Goal: Unclear: Browse casually

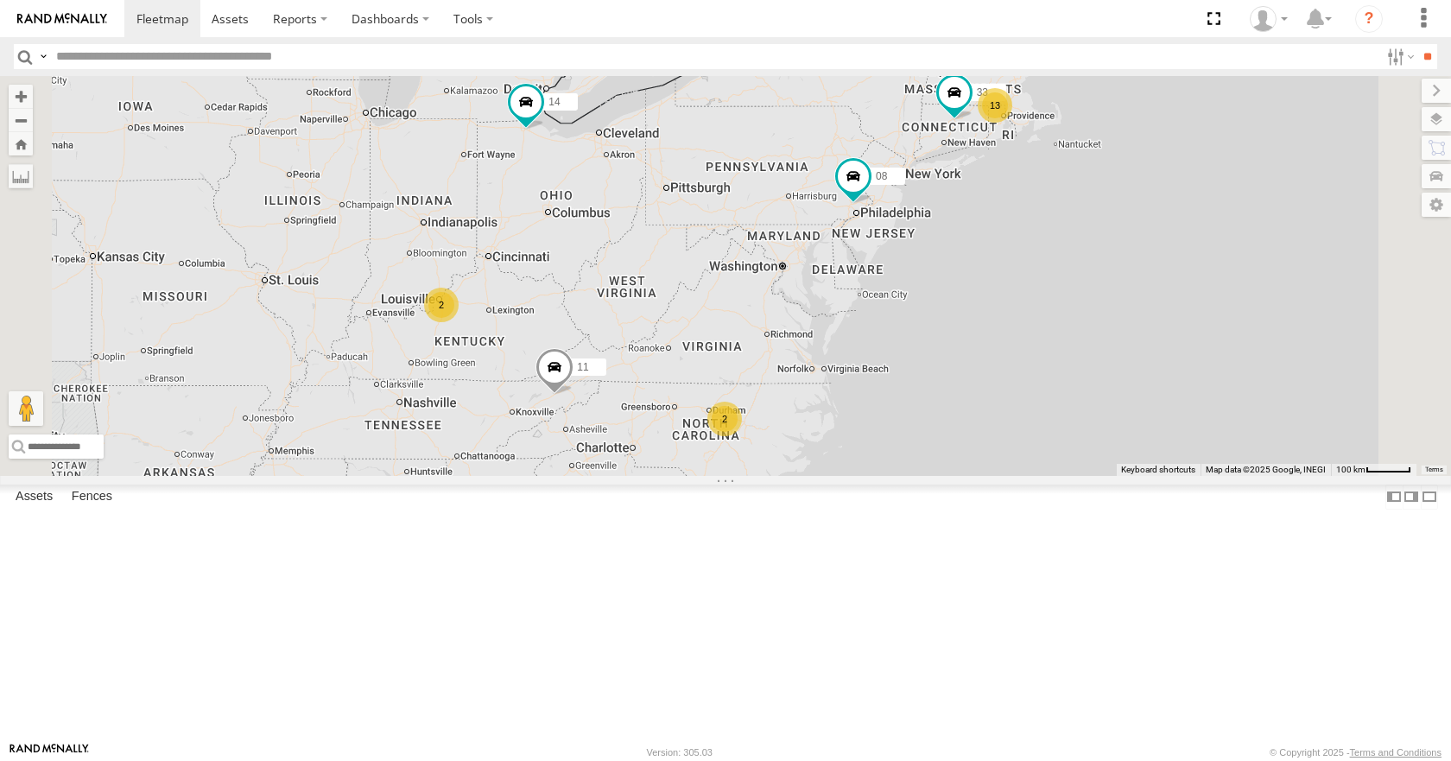
drag, startPoint x: 0, startPoint y: 0, endPoint x: 1043, endPoint y: 445, distance: 1133.8
click at [1043, 445] on div "13 14 33 08 05 2 11 2" at bounding box center [725, 275] width 1451 height 399
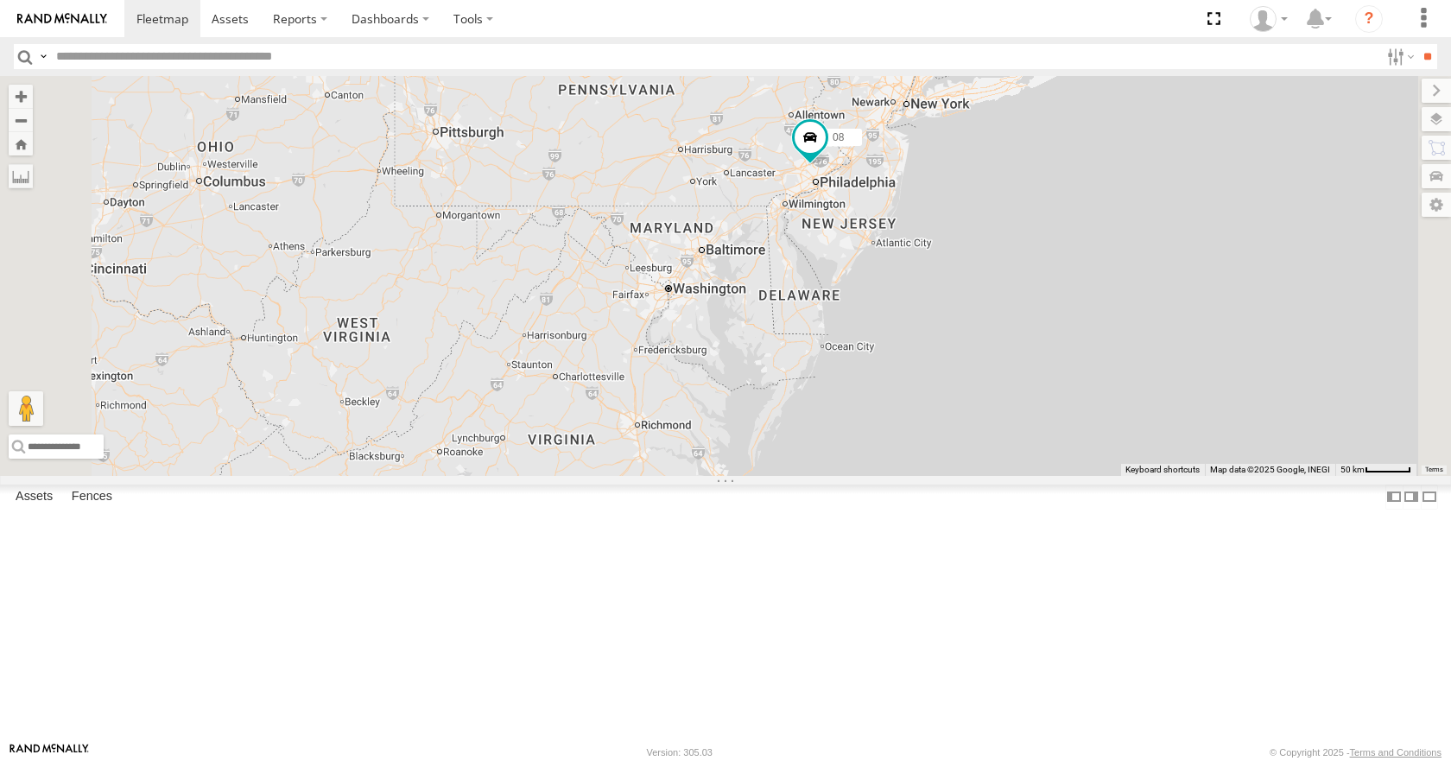
drag, startPoint x: 1018, startPoint y: 395, endPoint x: 945, endPoint y: 464, distance: 99.6
click at [945, 464] on div "14 33 08 05 11 2" at bounding box center [725, 275] width 1451 height 399
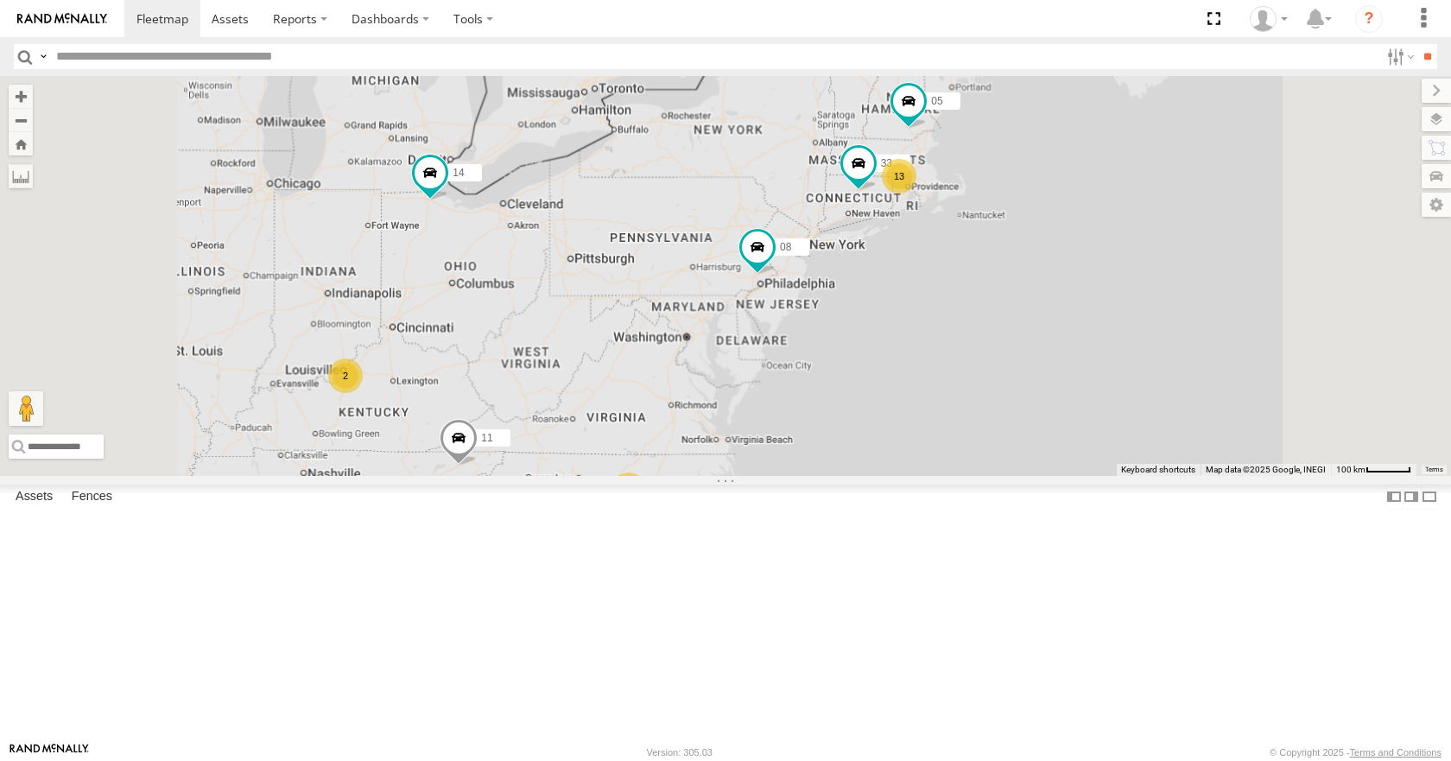
drag, startPoint x: 950, startPoint y: 454, endPoint x: 939, endPoint y: 477, distance: 24.7
click at [939, 475] on div "14 33 08 05 11 13 2 2" at bounding box center [725, 275] width 1451 height 399
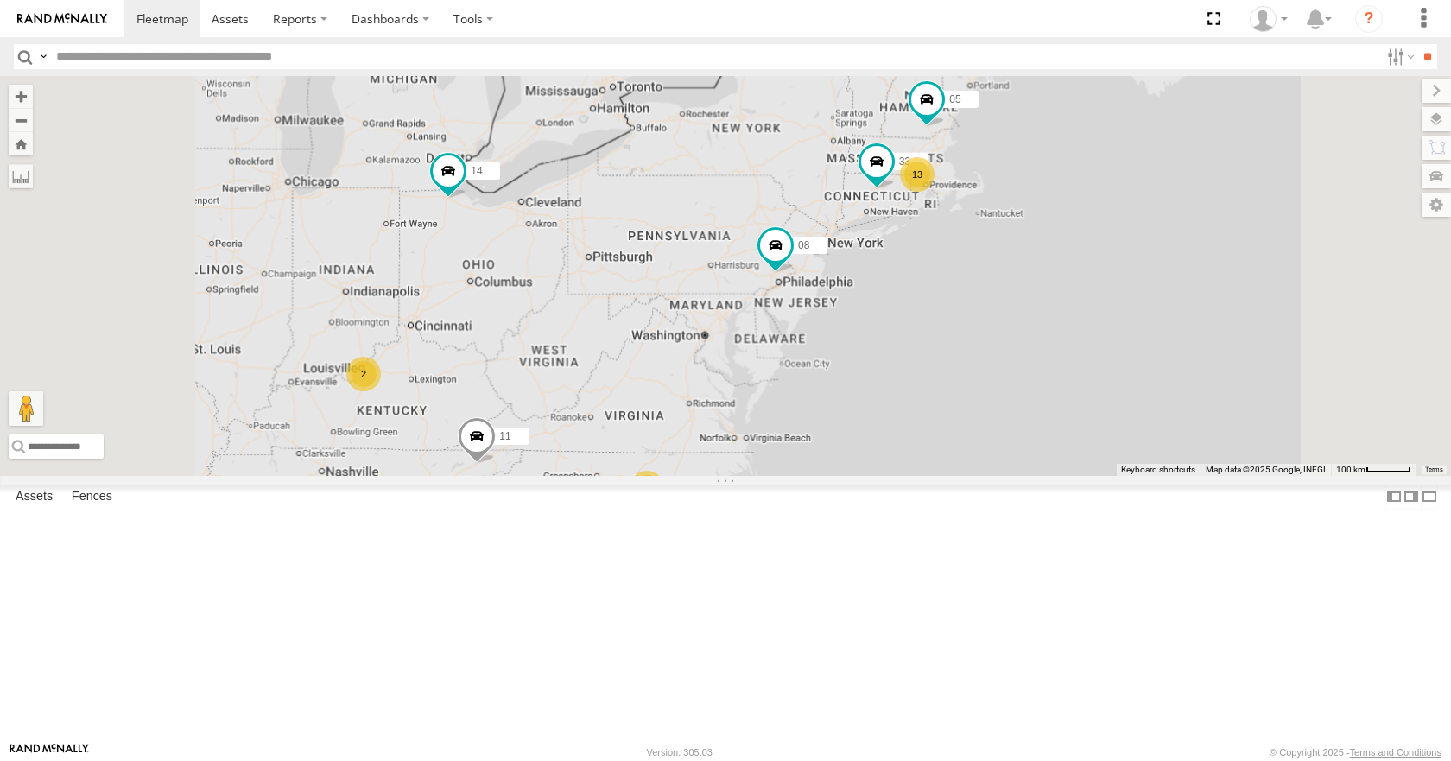
drag, startPoint x: 925, startPoint y: 433, endPoint x: 953, endPoint y: 431, distance: 28.5
click at [953, 431] on div "14 33 08 05 11 13 2 2" at bounding box center [725, 275] width 1451 height 399
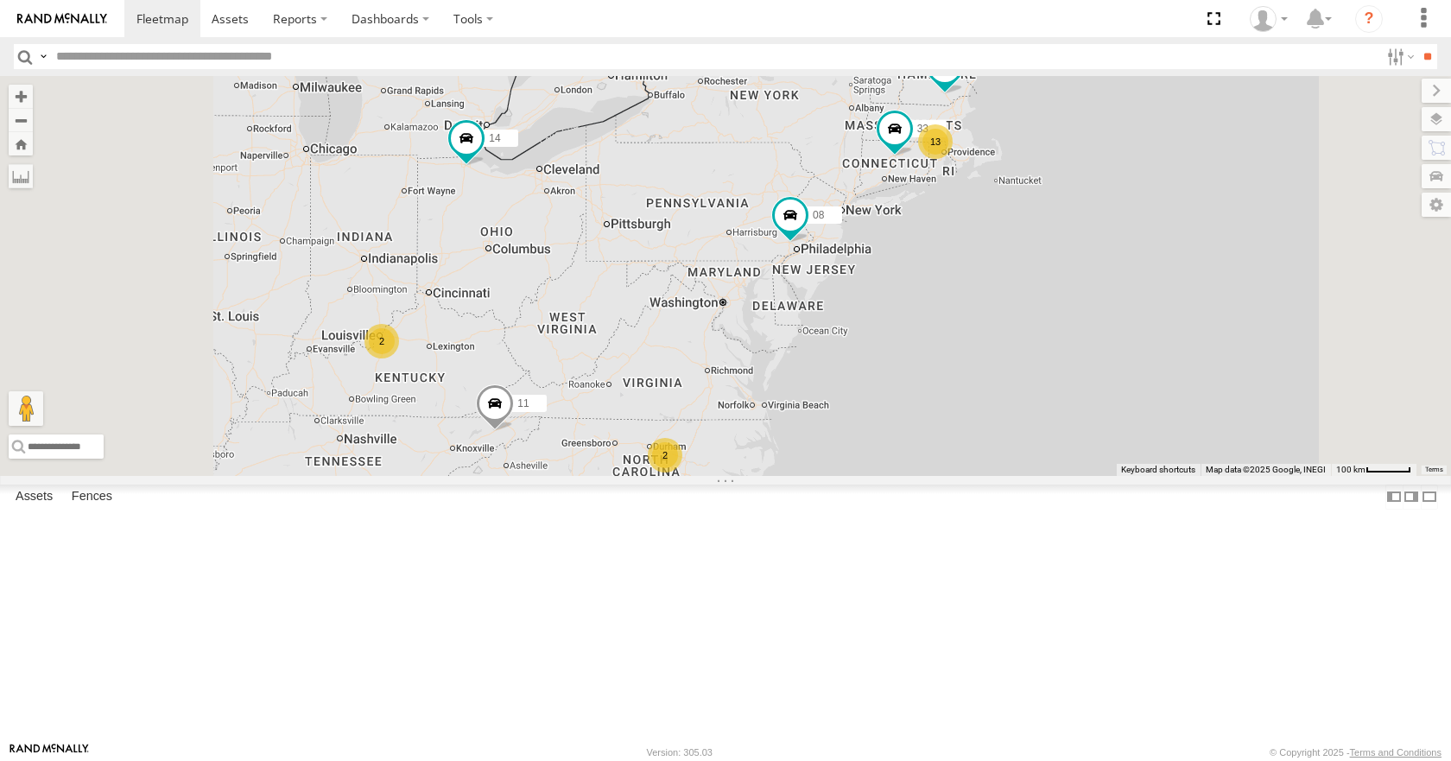
drag, startPoint x: 970, startPoint y: 323, endPoint x: 993, endPoint y: 283, distance: 46.1
click at [993, 283] on div "14 08 11 13 33 05 2 2" at bounding box center [725, 275] width 1451 height 399
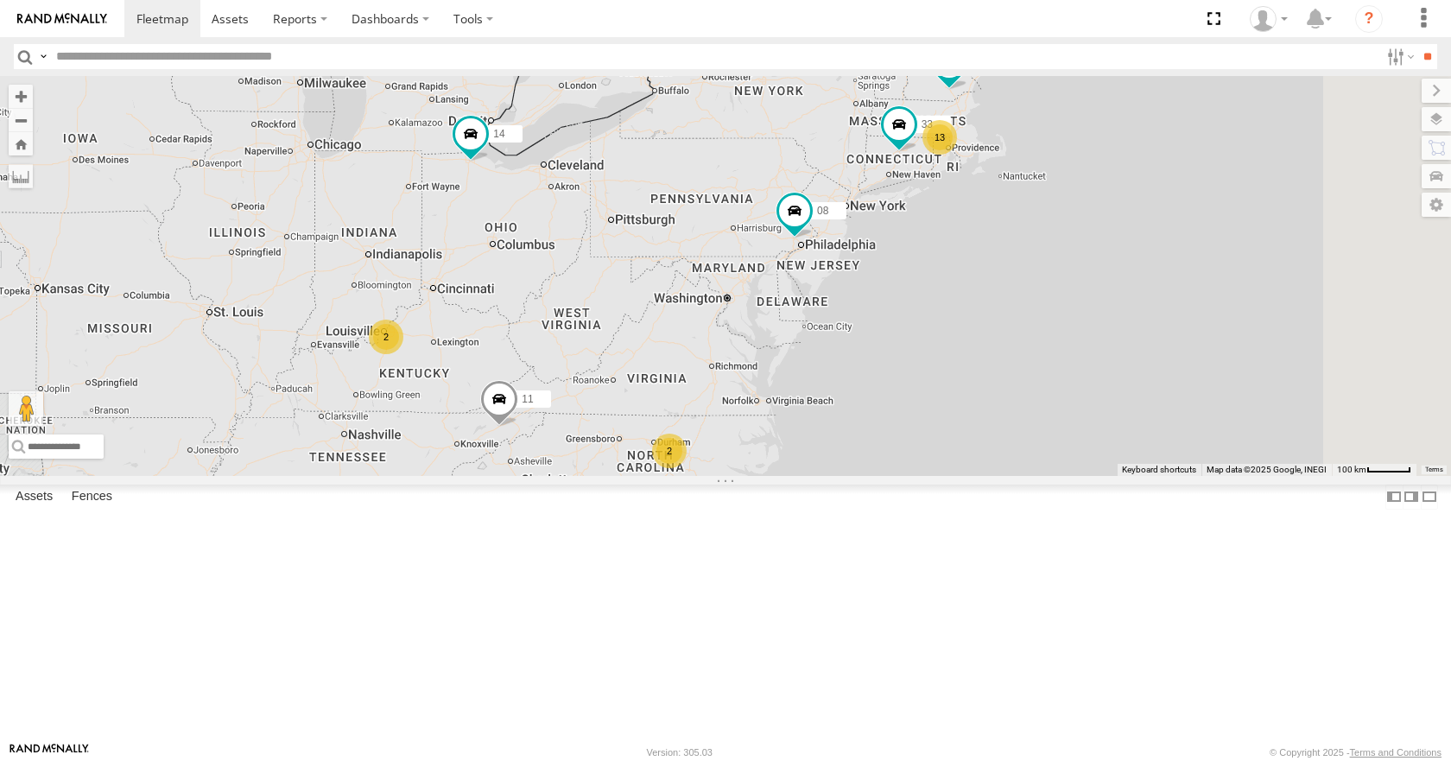
drag, startPoint x: 966, startPoint y: 376, endPoint x: 980, endPoint y: 361, distance: 20.8
click at [980, 361] on div "14 08 11 13 33 05 2 2" at bounding box center [725, 275] width 1451 height 399
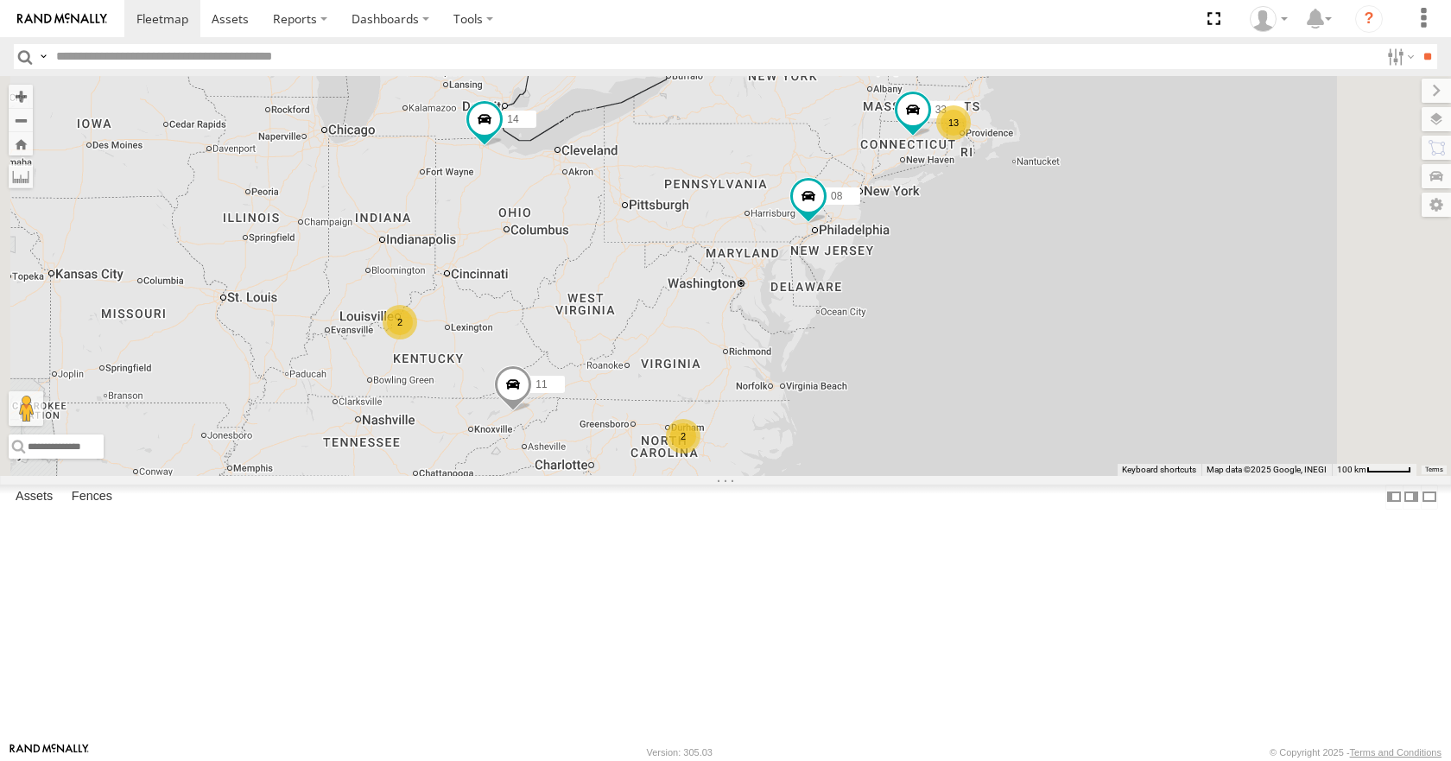
drag, startPoint x: 971, startPoint y: 380, endPoint x: 1004, endPoint y: 332, distance: 57.7
click at [1004, 332] on div "14 08 11 13 33 05 2 2" at bounding box center [725, 275] width 1451 height 399
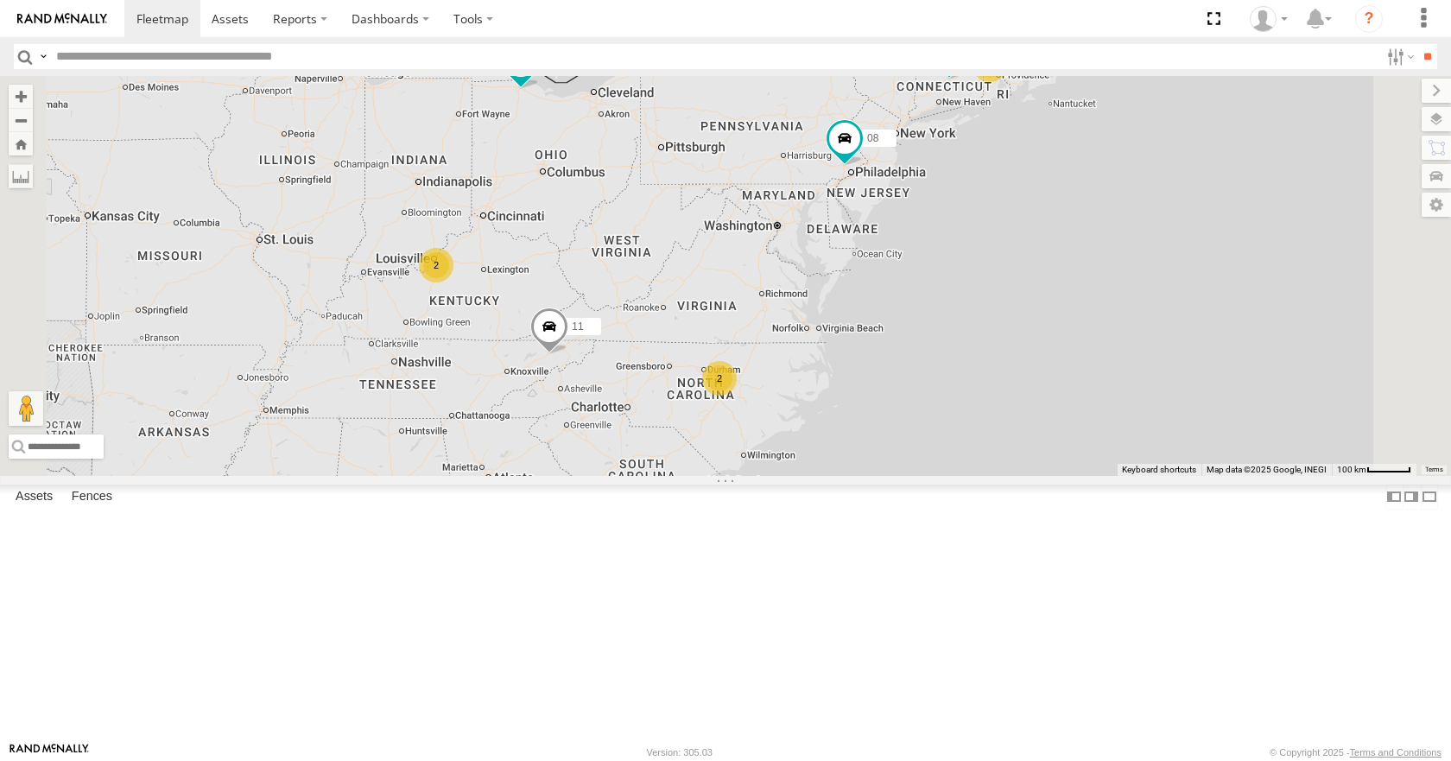
drag, startPoint x: 983, startPoint y: 364, endPoint x: 1004, endPoint y: 347, distance: 26.4
click at [1004, 347] on div "14 08 11 13 33 05 2 2" at bounding box center [725, 275] width 1451 height 399
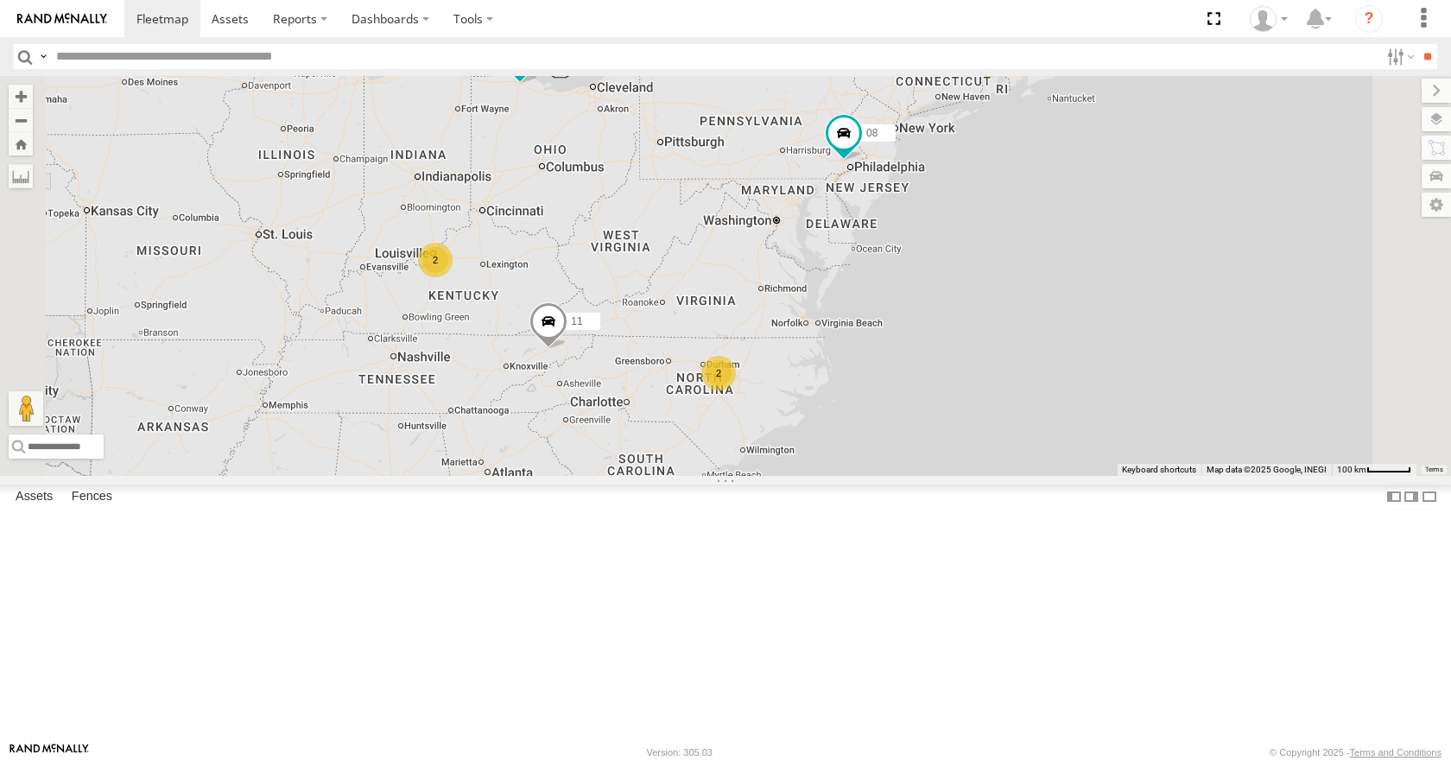
click at [984, 368] on div "14 08 11 13 33 05 2 2" at bounding box center [725, 275] width 1451 height 399
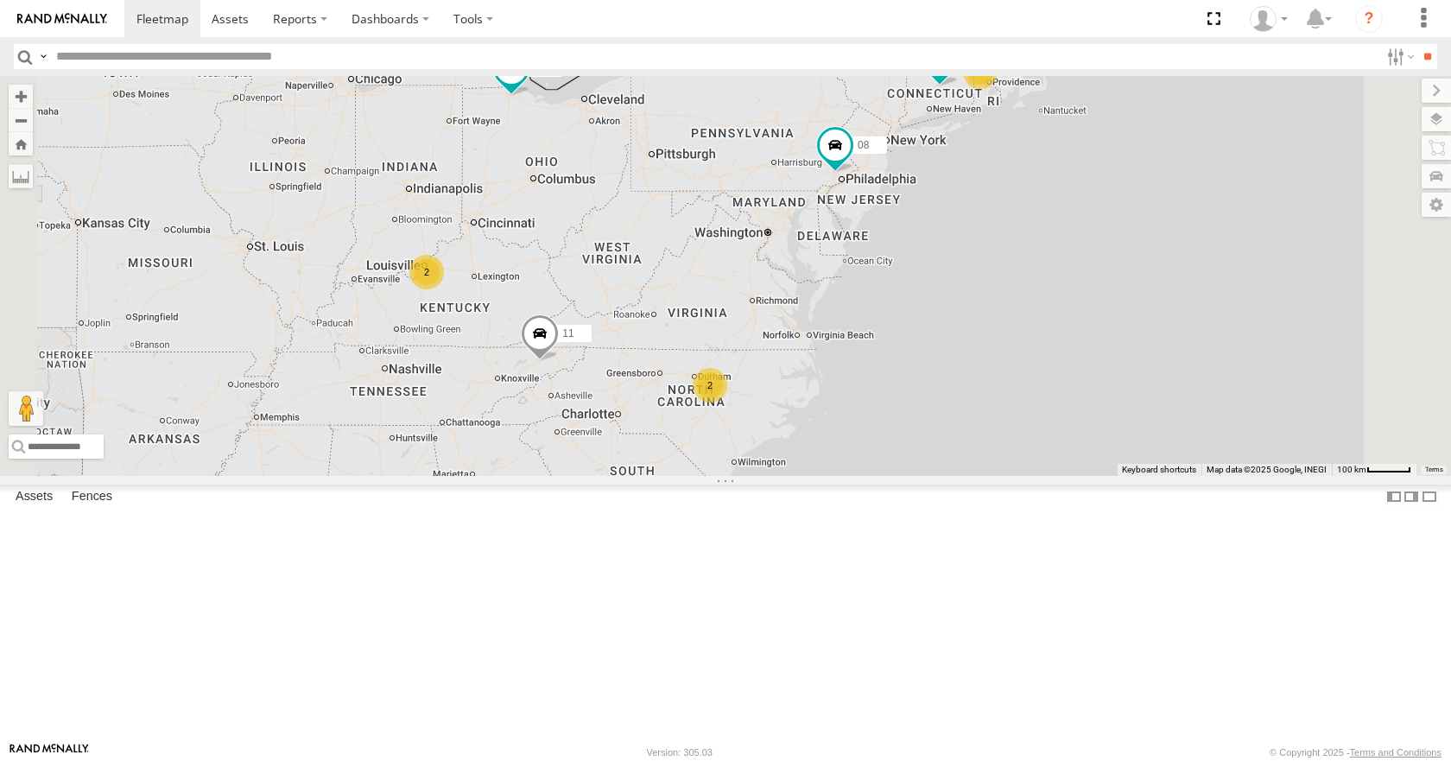
drag, startPoint x: 1016, startPoint y: 277, endPoint x: 1008, endPoint y: 294, distance: 19.3
click at [1008, 294] on div "14 08 11 13 33 05 2 2" at bounding box center [725, 275] width 1451 height 399
drag, startPoint x: 1045, startPoint y: 225, endPoint x: 1034, endPoint y: 254, distance: 30.3
click at [1034, 254] on div "14 08 11 13 33 05 2 2" at bounding box center [725, 275] width 1451 height 399
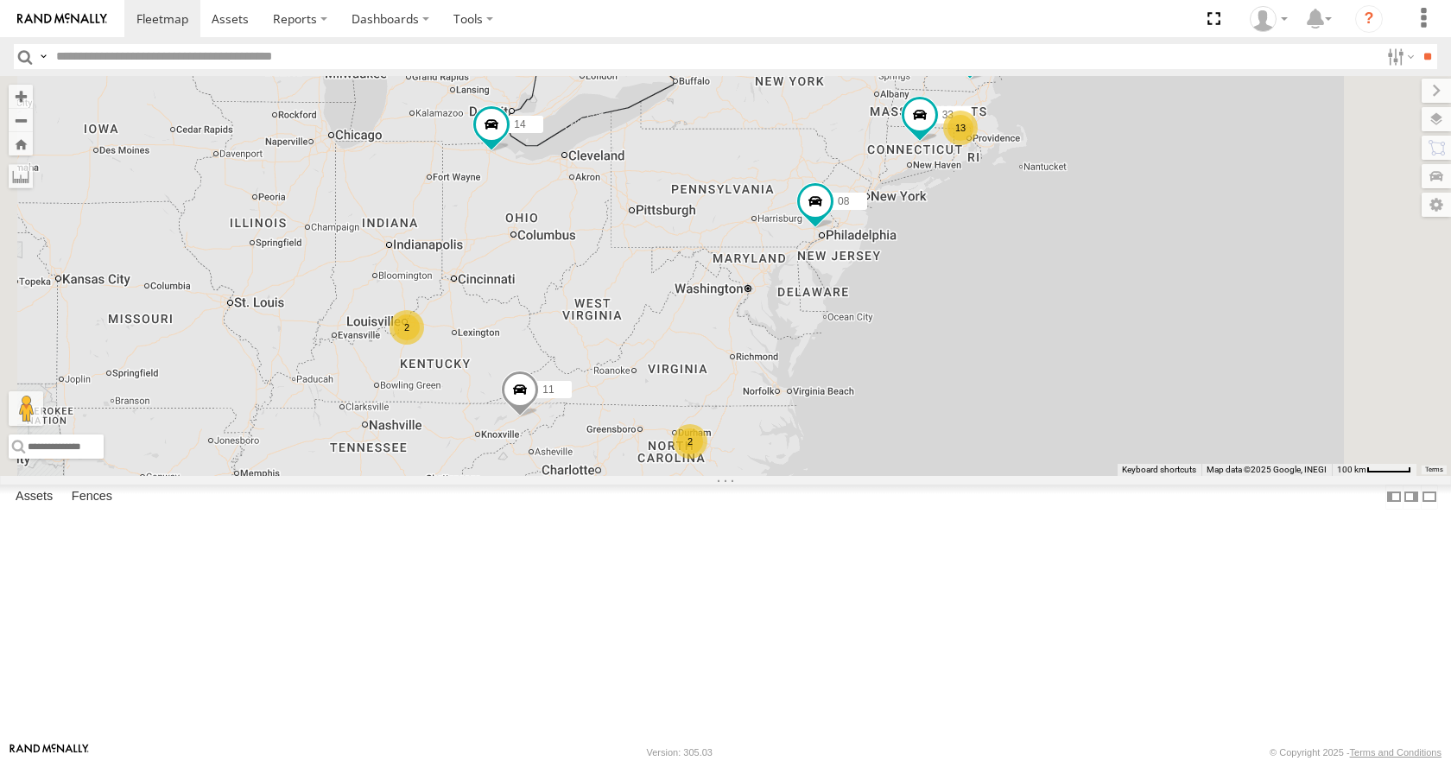
drag, startPoint x: 1003, startPoint y: 192, endPoint x: 985, endPoint y: 218, distance: 32.3
click at [985, 218] on div "14 08 11 13 33 05 2 2" at bounding box center [725, 275] width 1451 height 399
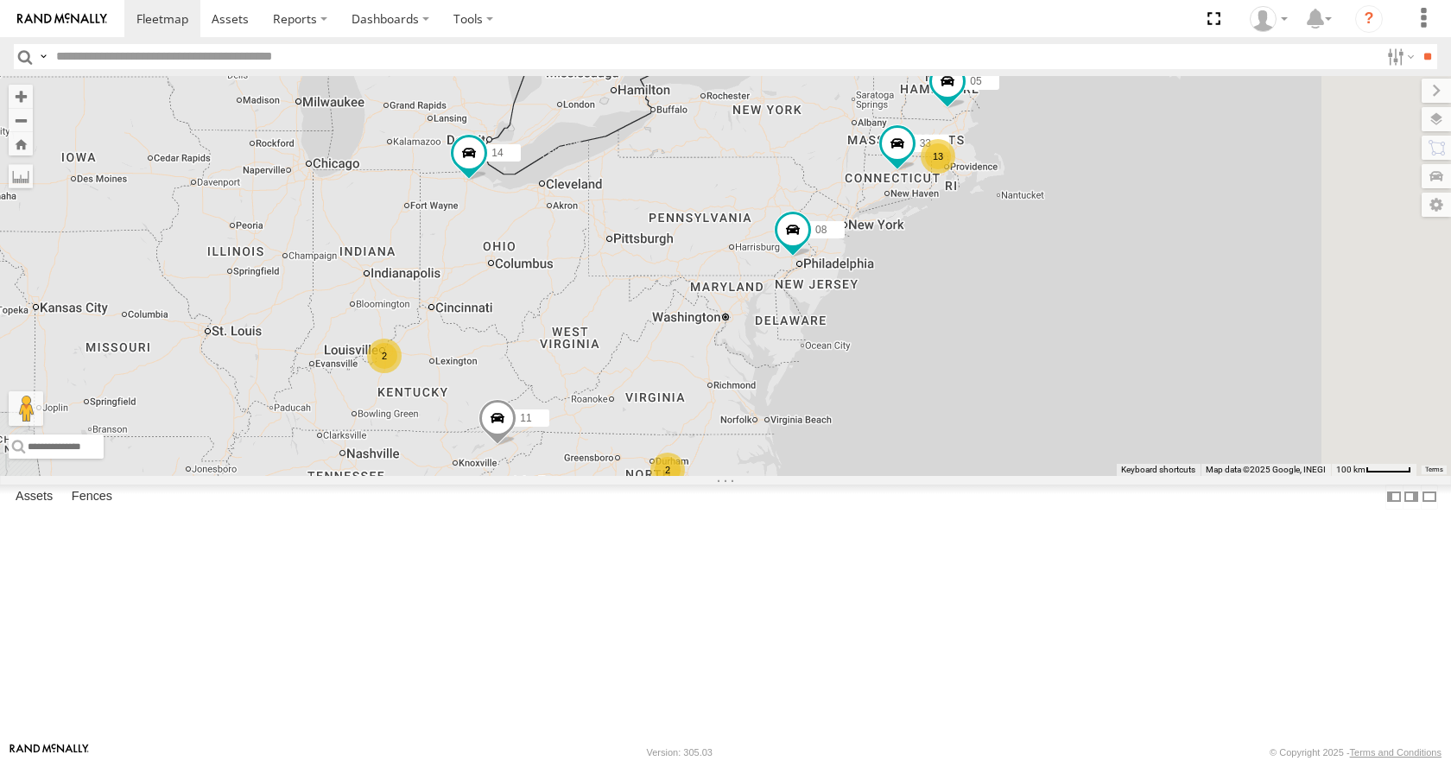
click at [986, 282] on div "14 08 11 13 33 05 2 2" at bounding box center [725, 275] width 1451 height 399
drag, startPoint x: 978, startPoint y: 218, endPoint x: 988, endPoint y: 212, distance: 11.3
click at [988, 212] on div "14 08 11 13 33 05 2 2" at bounding box center [725, 275] width 1451 height 399
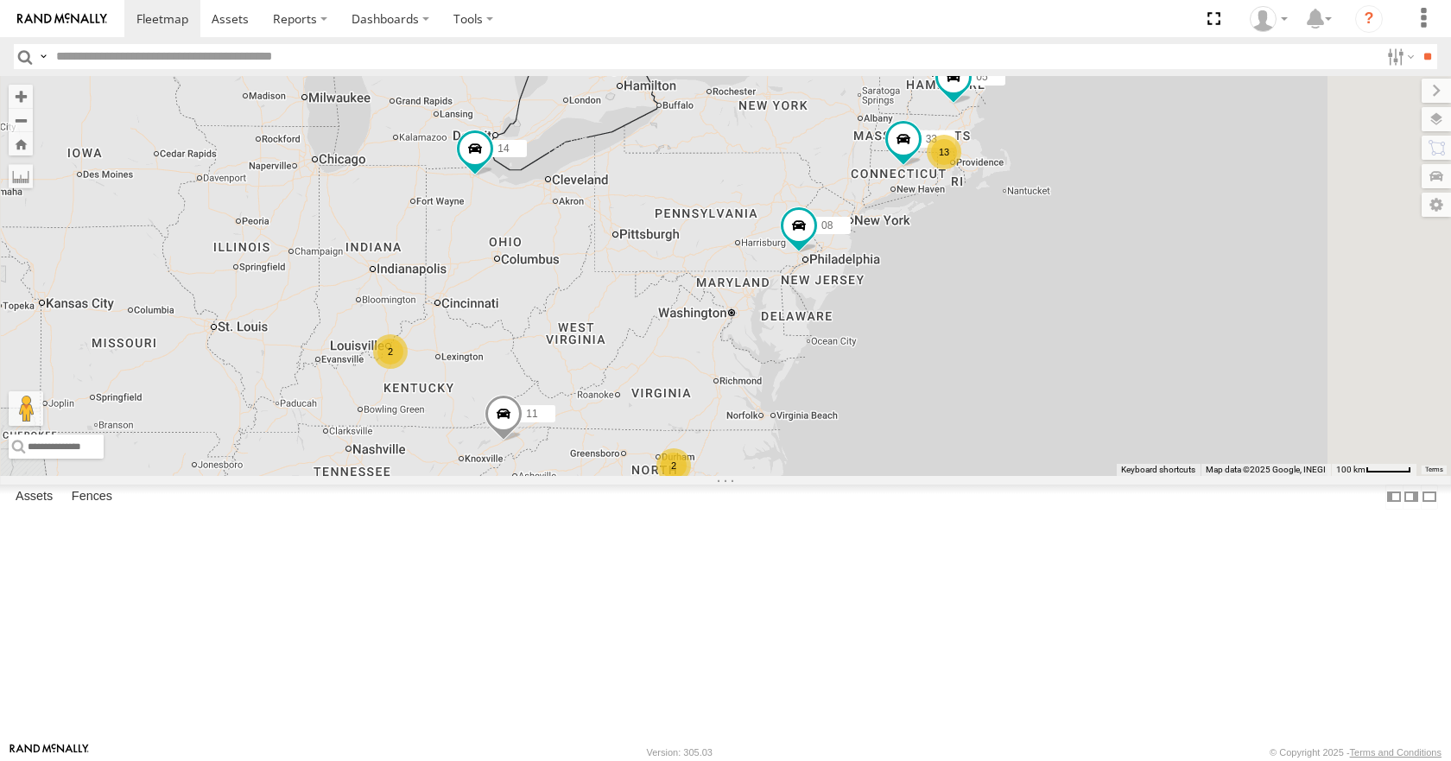
drag, startPoint x: 985, startPoint y: 268, endPoint x: 985, endPoint y: 288, distance: 20.7
click at [985, 288] on div "14 08 11 13 33 05 2 2" at bounding box center [725, 275] width 1451 height 399
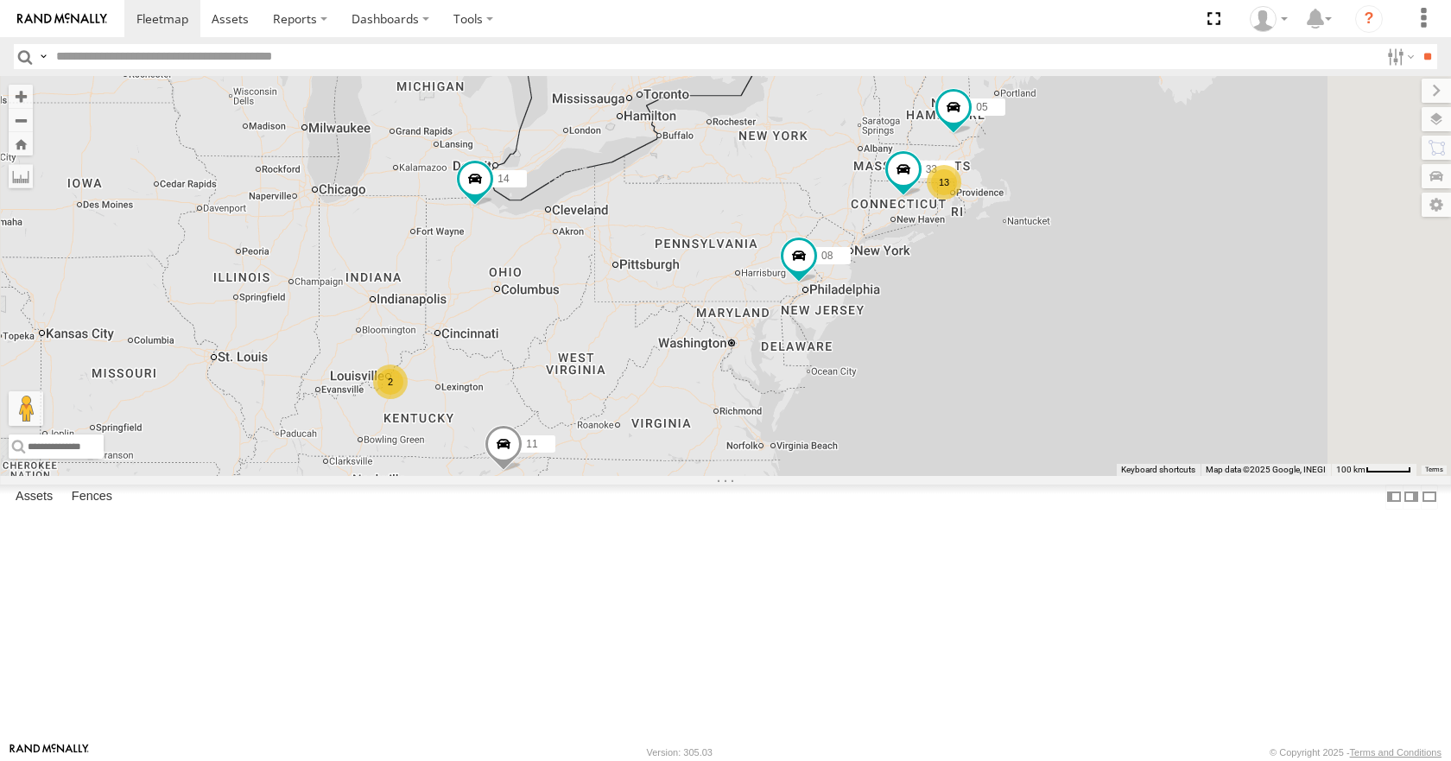
drag, startPoint x: 1003, startPoint y: 243, endPoint x: 983, endPoint y: 255, distance: 23.2
click at [983, 255] on div "14 08 11 13 33 05 2 2" at bounding box center [725, 275] width 1451 height 399
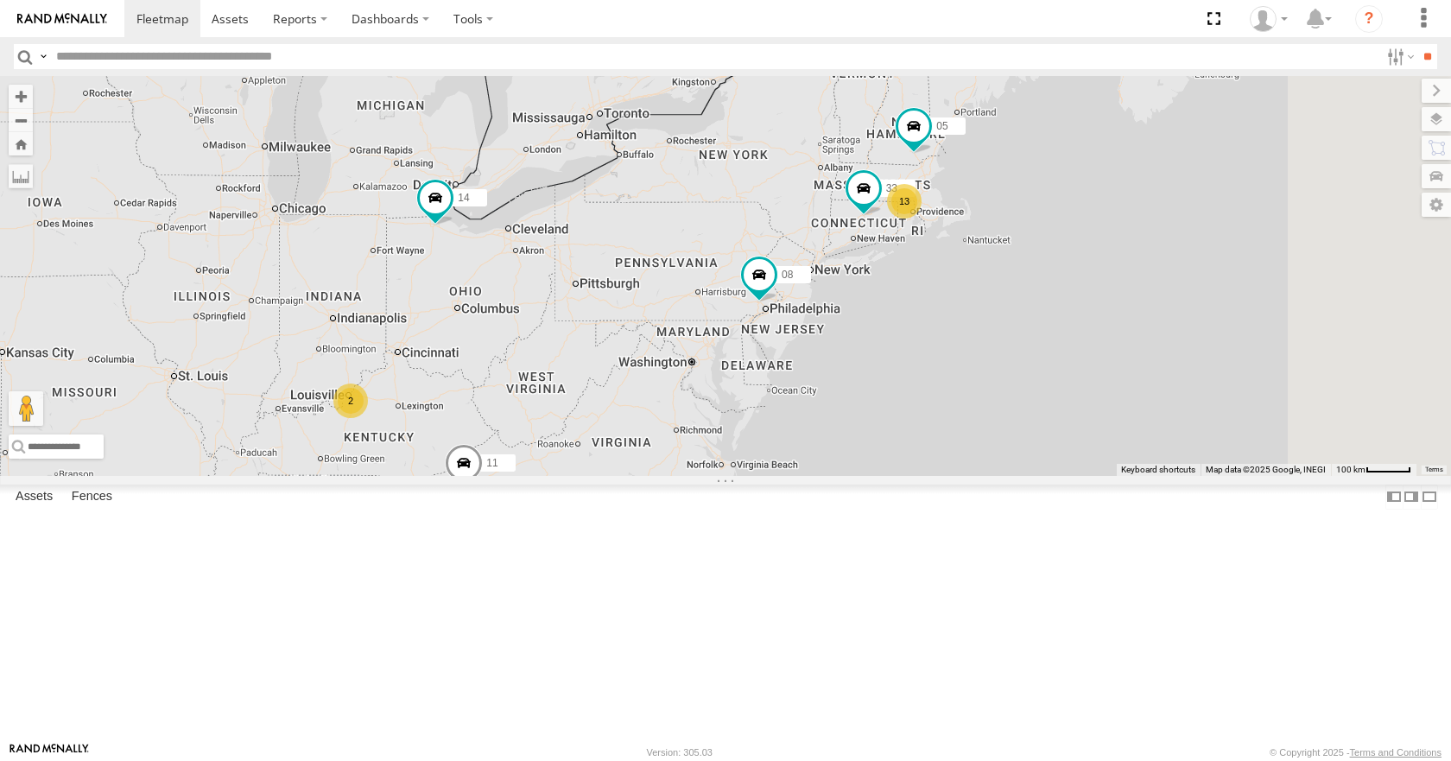
drag, startPoint x: 1078, startPoint y: 173, endPoint x: 1062, endPoint y: 186, distance: 20.2
click at [1062, 186] on div "14 08 11 13 33 05 2 2" at bounding box center [725, 275] width 1451 height 399
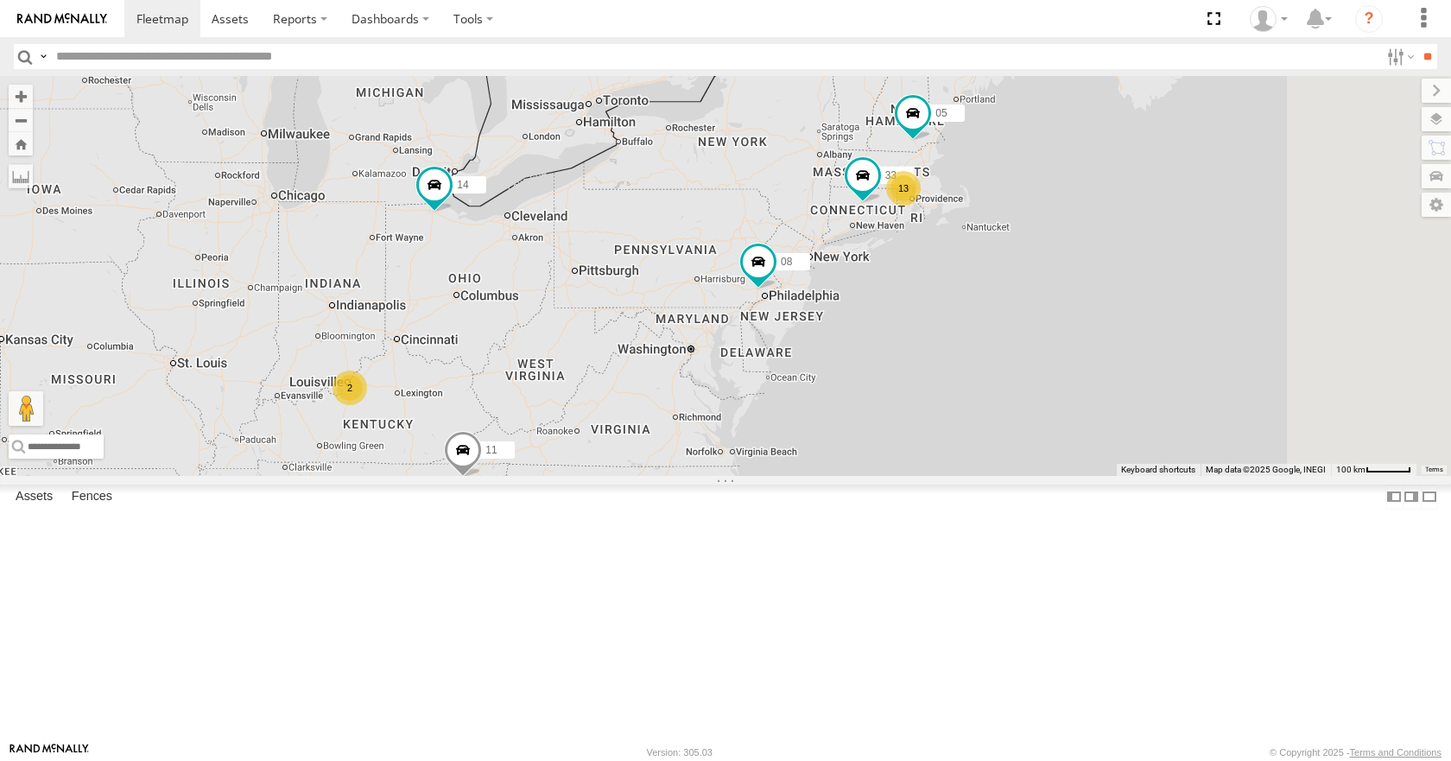
drag, startPoint x: 1173, startPoint y: 228, endPoint x: 1191, endPoint y: 208, distance: 26.3
click at [1191, 208] on div "14 08 11 13 33 05 2 2" at bounding box center [725, 275] width 1451 height 399
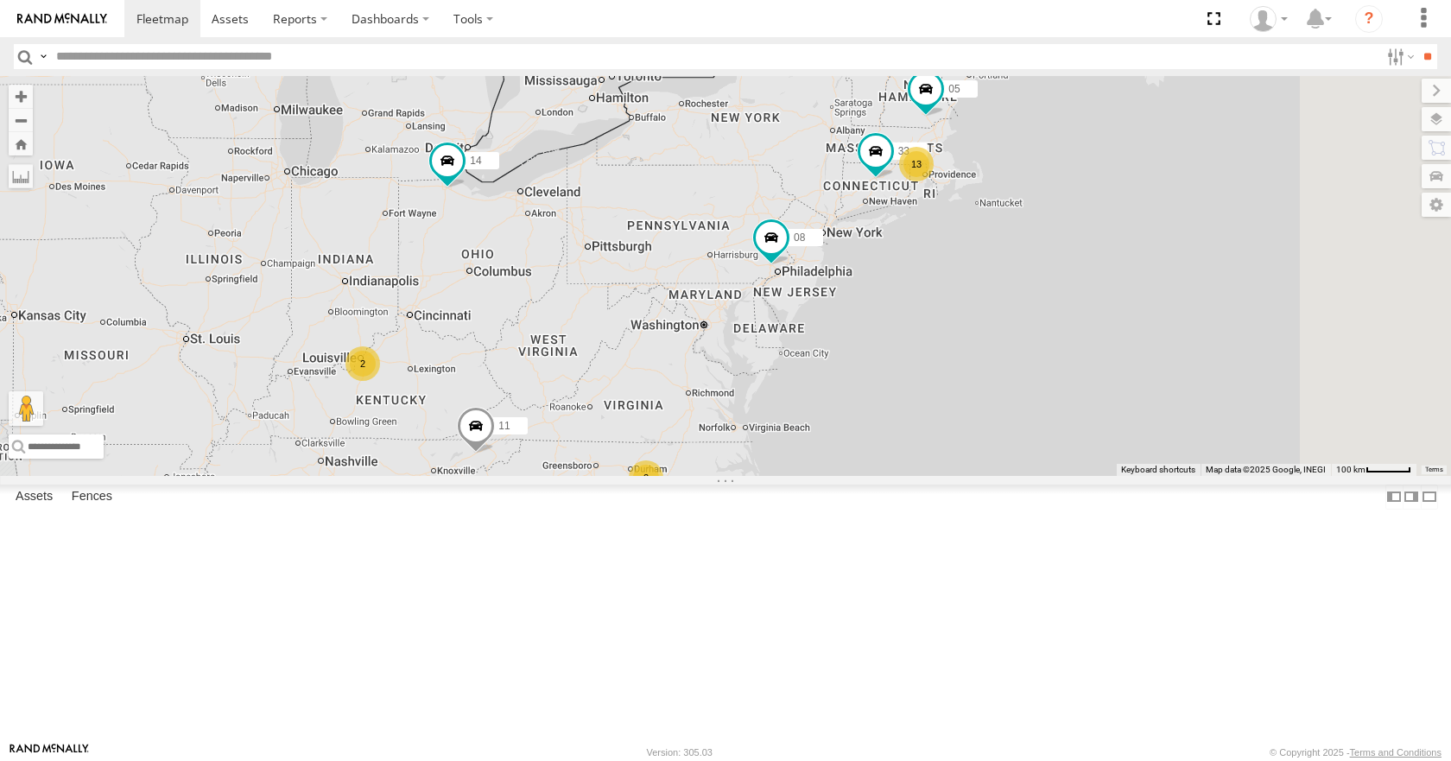
drag, startPoint x: 1191, startPoint y: 281, endPoint x: 1200, endPoint y: 264, distance: 19.0
click at [1200, 264] on div "14 08 11 13 33 05 2 2" at bounding box center [725, 275] width 1451 height 399
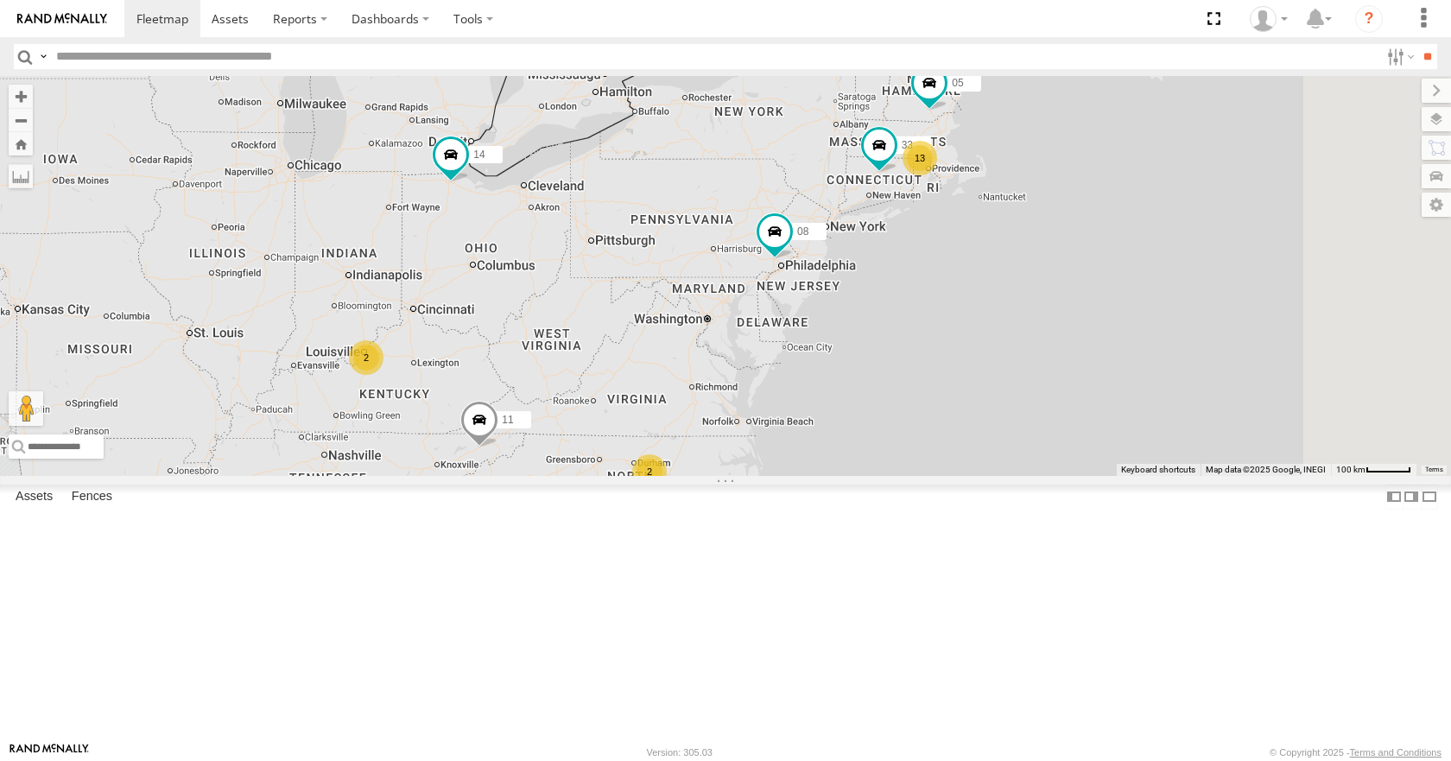
drag, startPoint x: 1211, startPoint y: 327, endPoint x: 1203, endPoint y: 330, distance: 9.0
click at [1213, 309] on div "14 08 11 13 33 05 2 2" at bounding box center [725, 275] width 1451 height 399
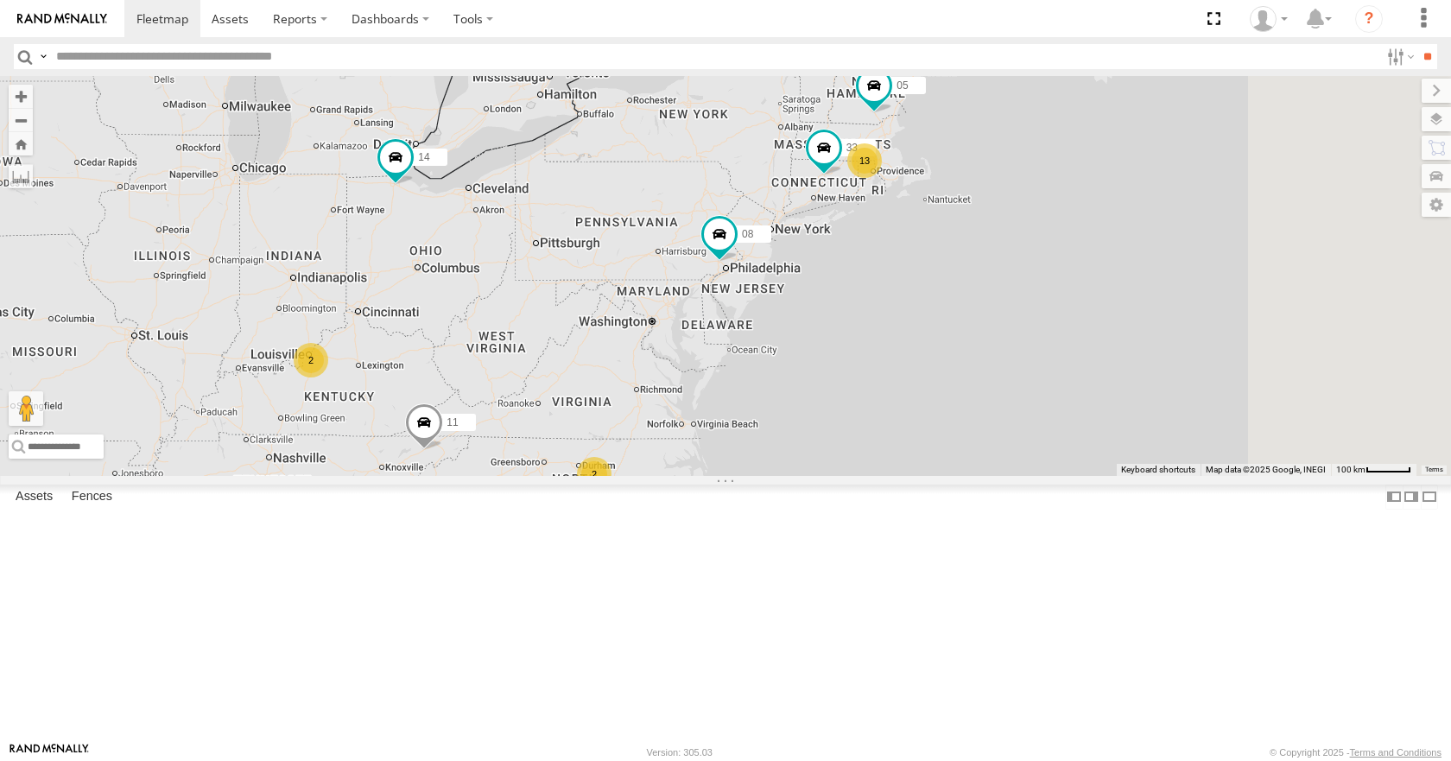
drag, startPoint x: 1155, startPoint y: 345, endPoint x: 1145, endPoint y: 347, distance: 10.7
click at [1145, 347] on div "14 08 11 13 33 05 2 2" at bounding box center [725, 275] width 1451 height 399
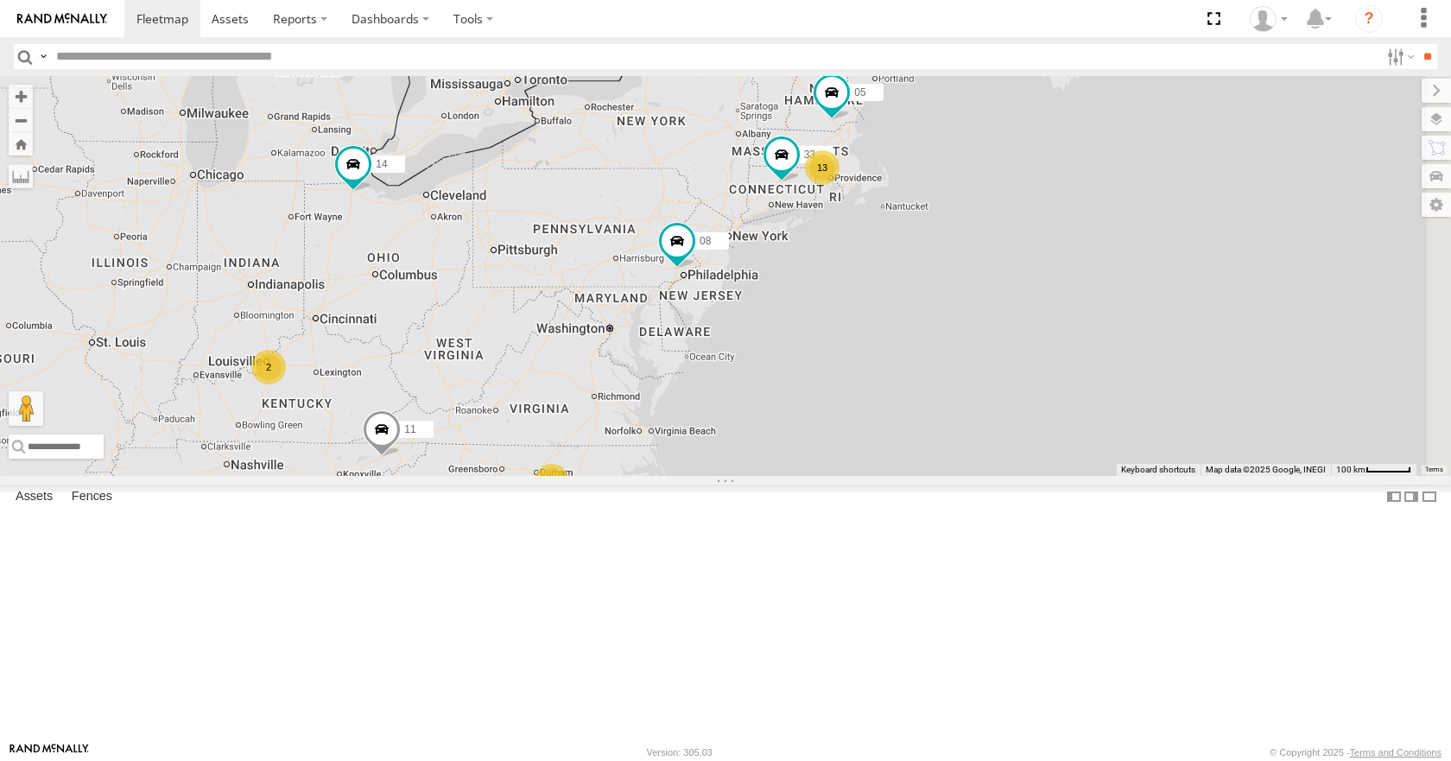
drag, startPoint x: 986, startPoint y: 401, endPoint x: 958, endPoint y: 412, distance: 30.3
click at [969, 401] on div "14 08 11 13 33 05 2 2" at bounding box center [725, 275] width 1451 height 399
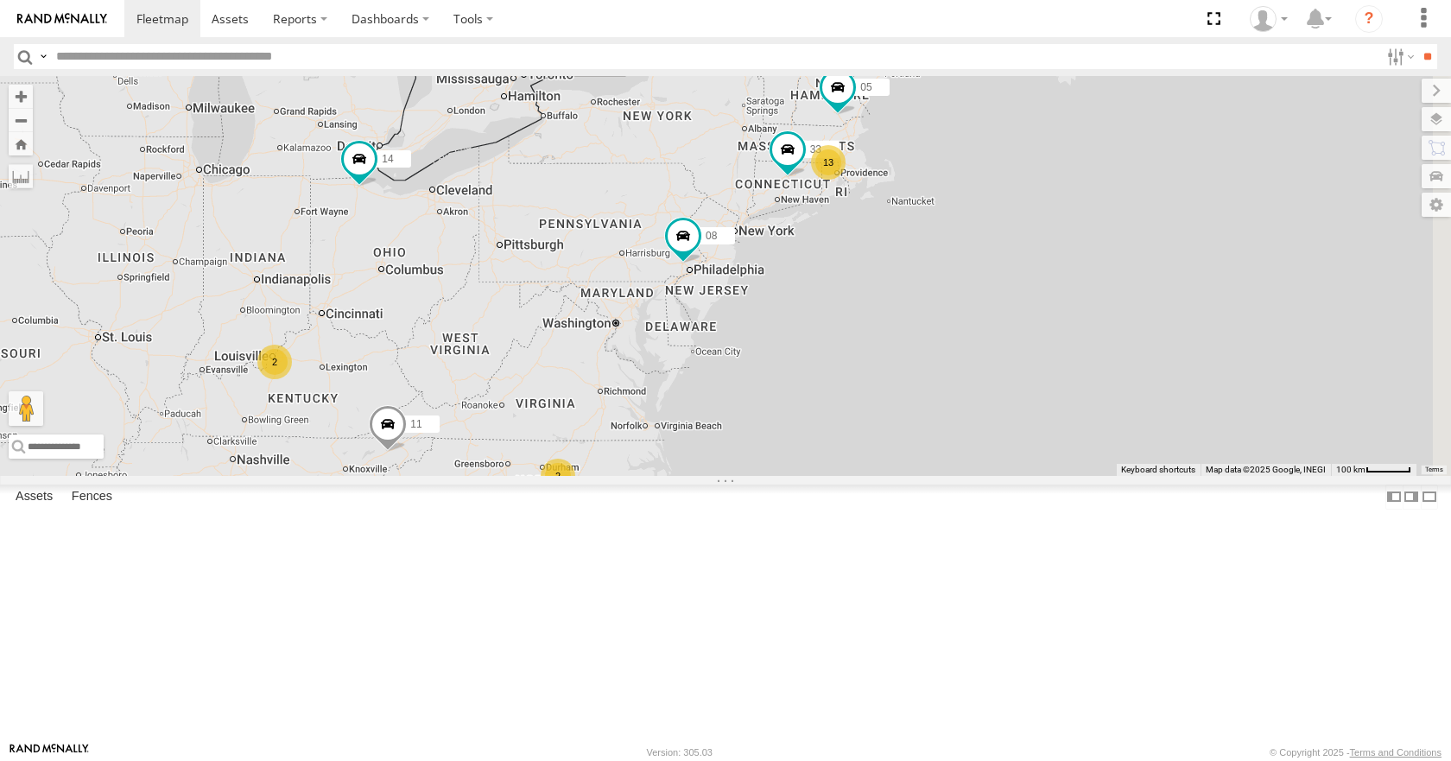
drag, startPoint x: 948, startPoint y: 421, endPoint x: 987, endPoint y: 395, distance: 47.2
click at [987, 395] on div "14 08 11 13 33 05 2 2" at bounding box center [725, 275] width 1451 height 399
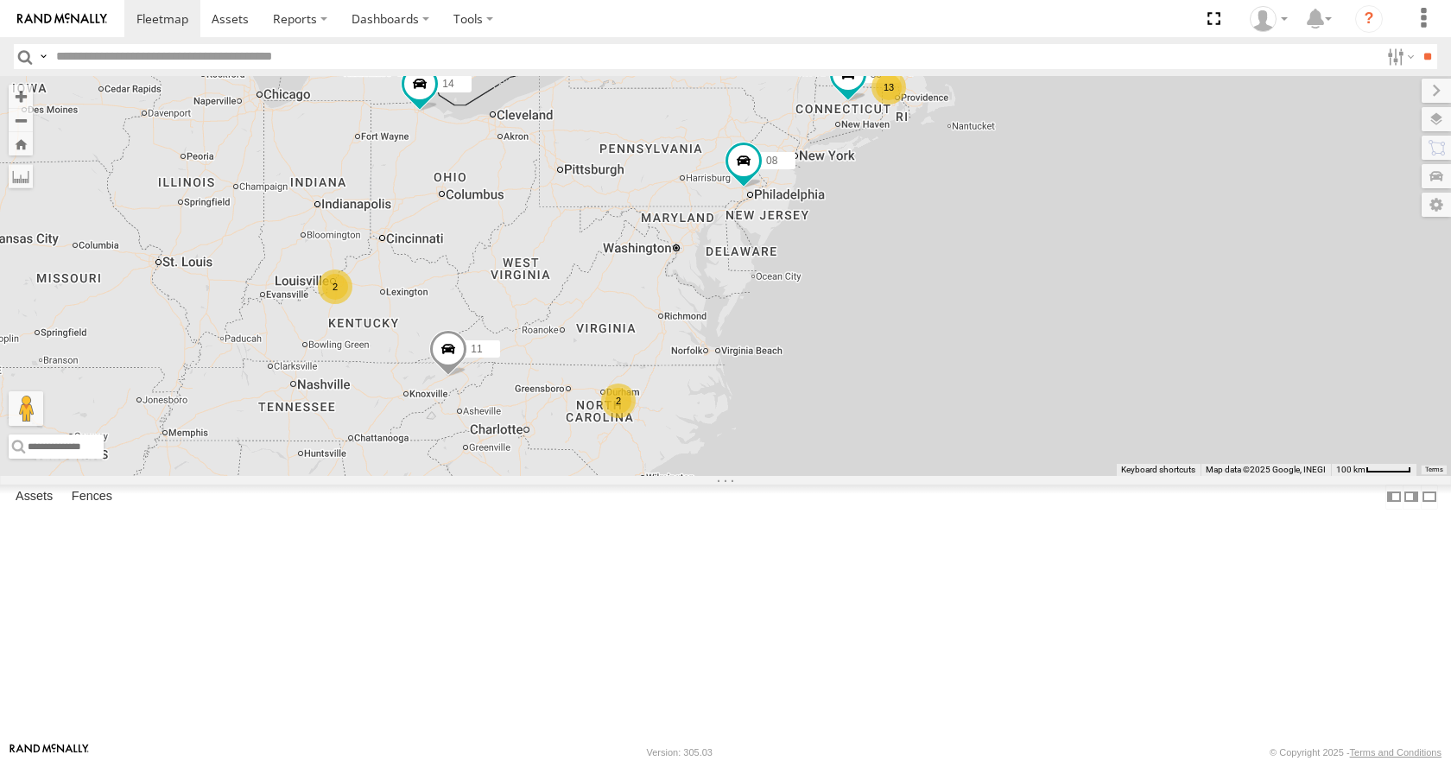
drag, startPoint x: 946, startPoint y: 452, endPoint x: 981, endPoint y: 395, distance: 66.6
click at [981, 395] on div "14 08 11 13 33 05 2 2" at bounding box center [725, 275] width 1451 height 399
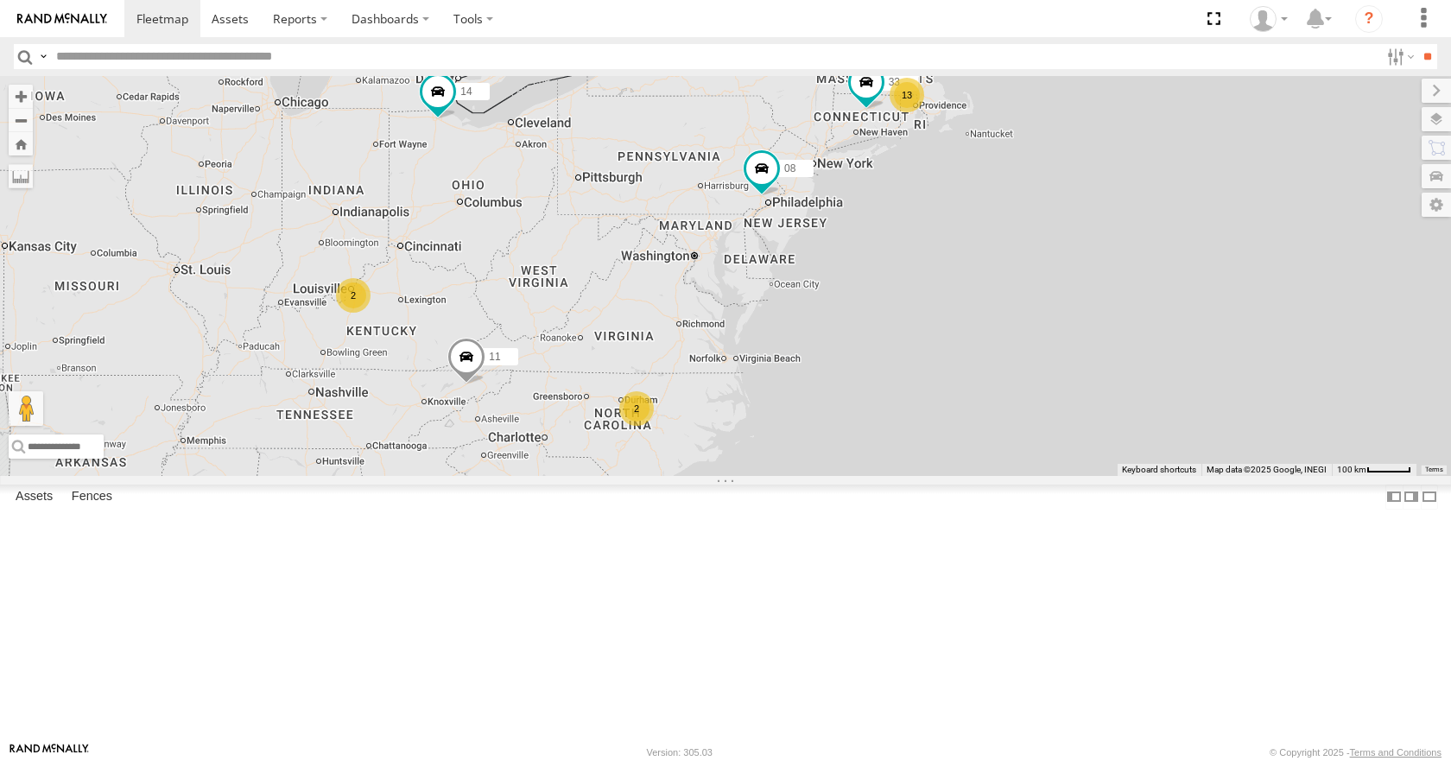
drag, startPoint x: 971, startPoint y: 409, endPoint x: 995, endPoint y: 421, distance: 26.3
click at [995, 421] on div "14 08 11 13 33 05 2 2" at bounding box center [725, 275] width 1451 height 399
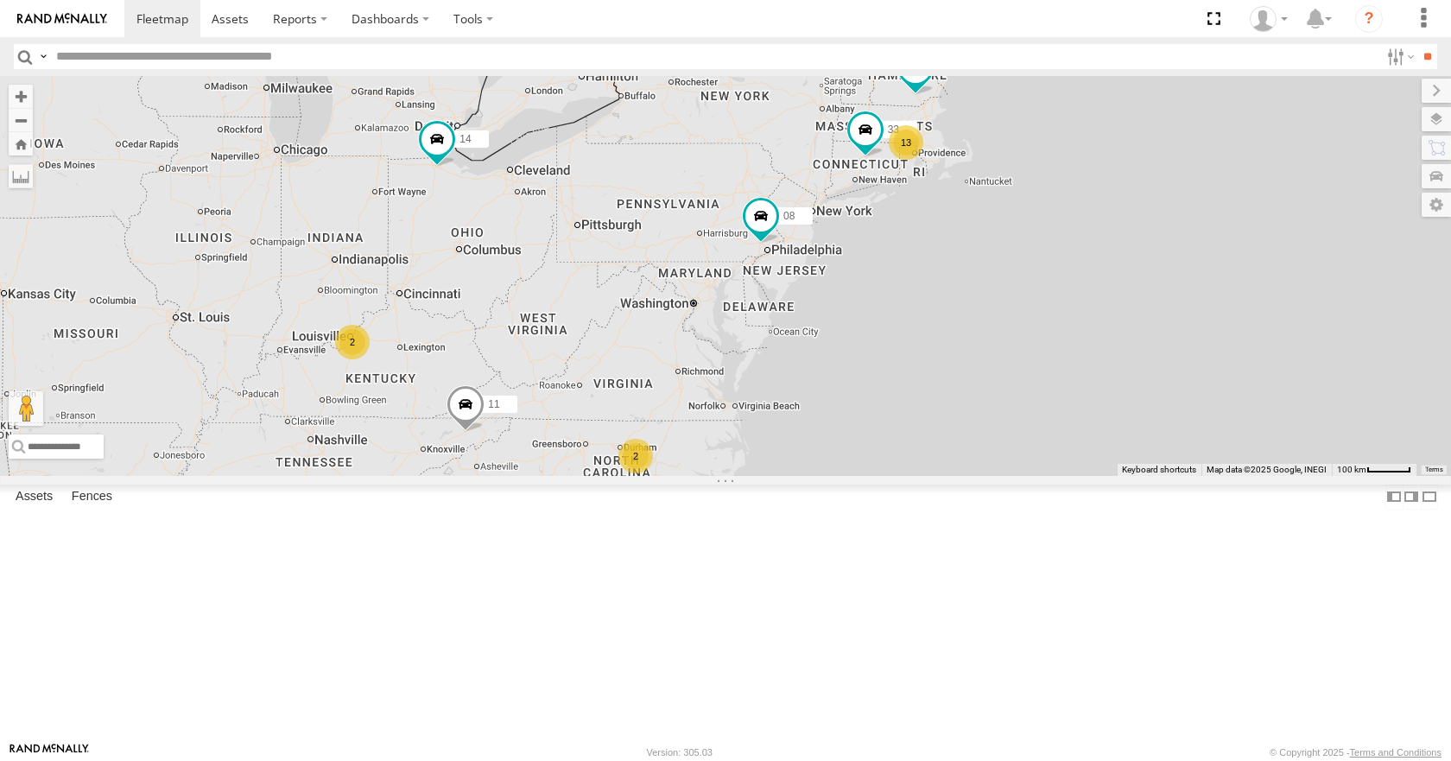
drag, startPoint x: 979, startPoint y: 364, endPoint x: 977, endPoint y: 412, distance: 47.6
click at [977, 412] on div "14 08 11 13 33 05 2 2" at bounding box center [725, 275] width 1451 height 399
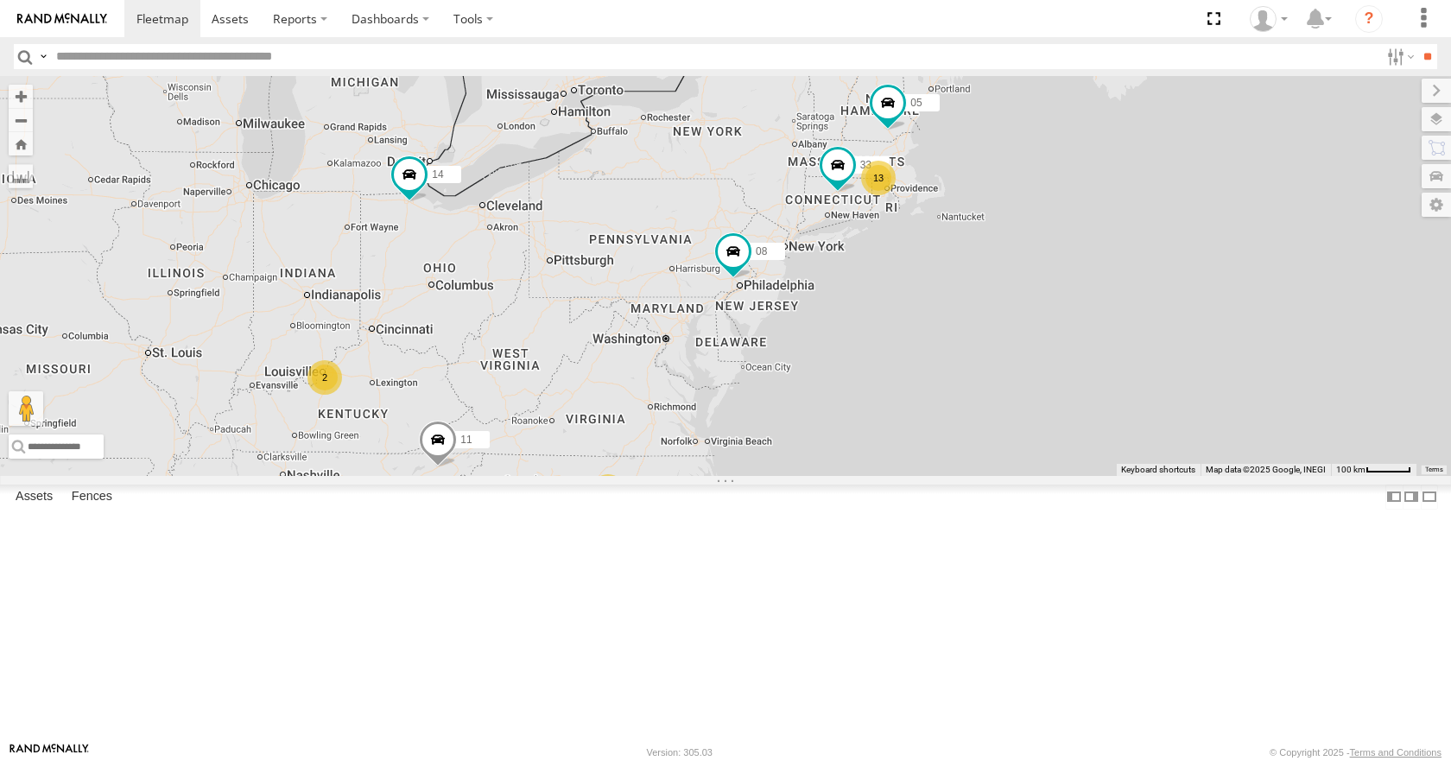
drag, startPoint x: 1017, startPoint y: 396, endPoint x: 985, endPoint y: 427, distance: 44.0
click at [985, 427] on div "14 08 11 13 33 05 2 2" at bounding box center [725, 275] width 1451 height 399
drag, startPoint x: 999, startPoint y: 408, endPoint x: 986, endPoint y: 431, distance: 26.7
click at [986, 431] on div "14 08 11 13 33 05 2 2" at bounding box center [725, 275] width 1451 height 399
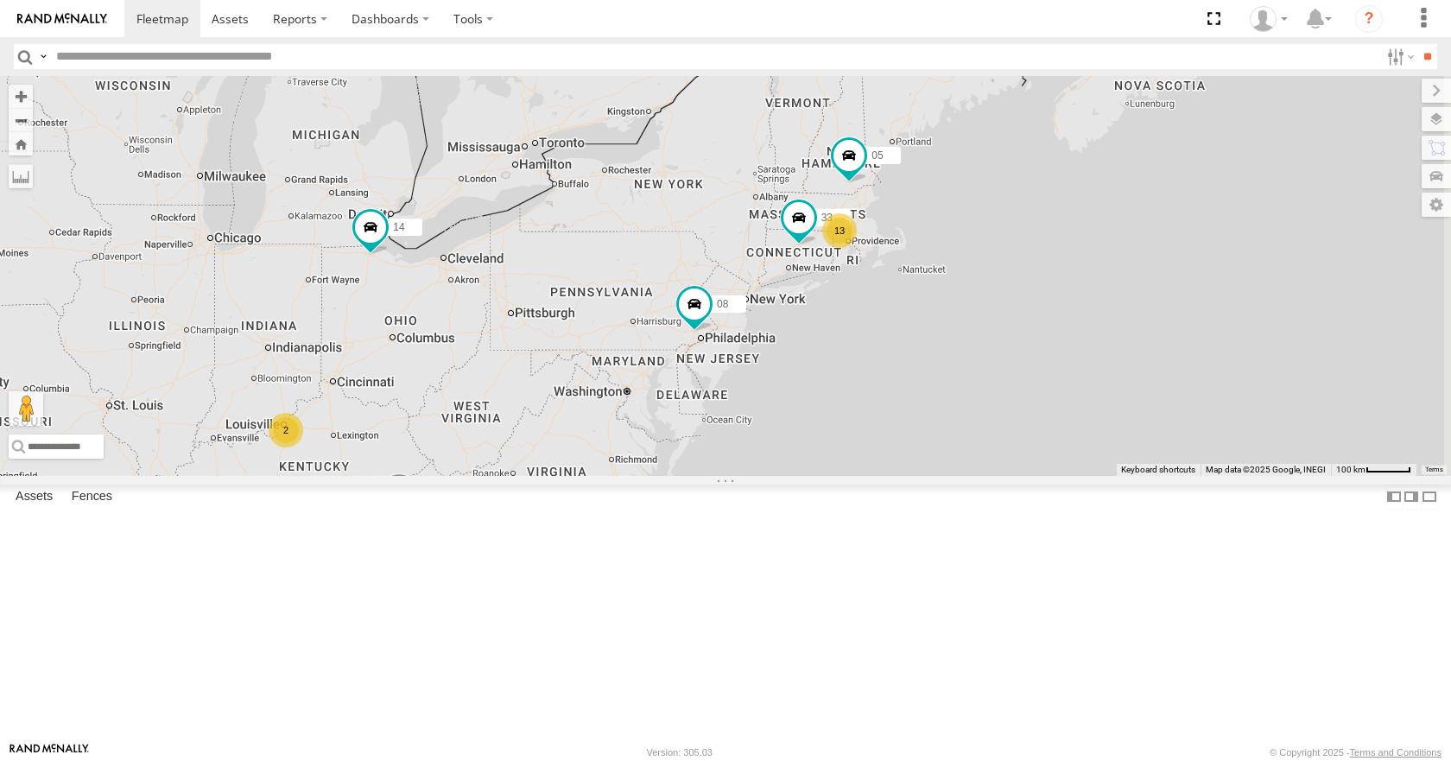
drag, startPoint x: 1015, startPoint y: 392, endPoint x: 1001, endPoint y: 409, distance: 22.1
click at [1001, 409] on div "14 08 11 13 33 05 2 2" at bounding box center [725, 275] width 1451 height 399
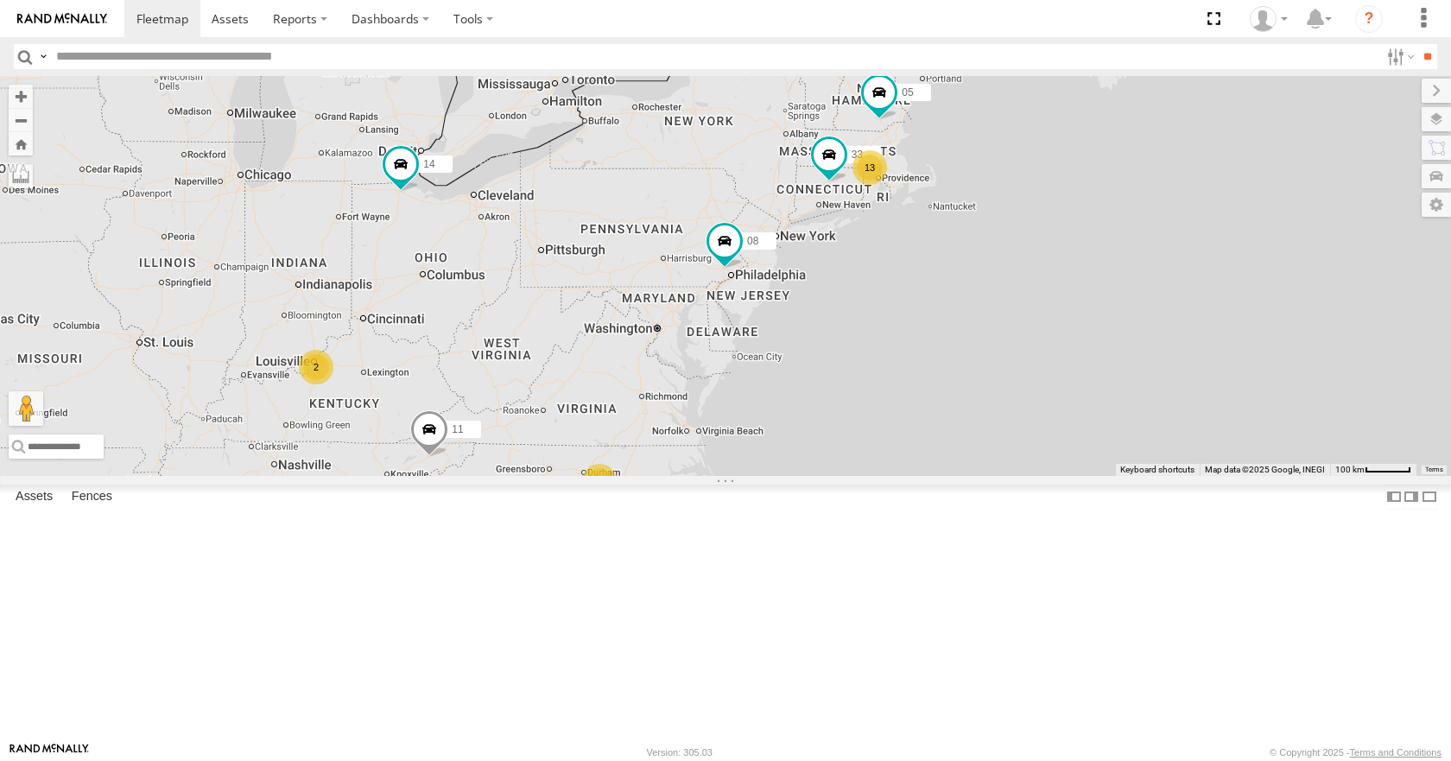
drag, startPoint x: 996, startPoint y: 428, endPoint x: 1028, endPoint y: 362, distance: 73.8
click at [1028, 362] on div "14 08 11 13 33 05 2 2" at bounding box center [725, 275] width 1451 height 399
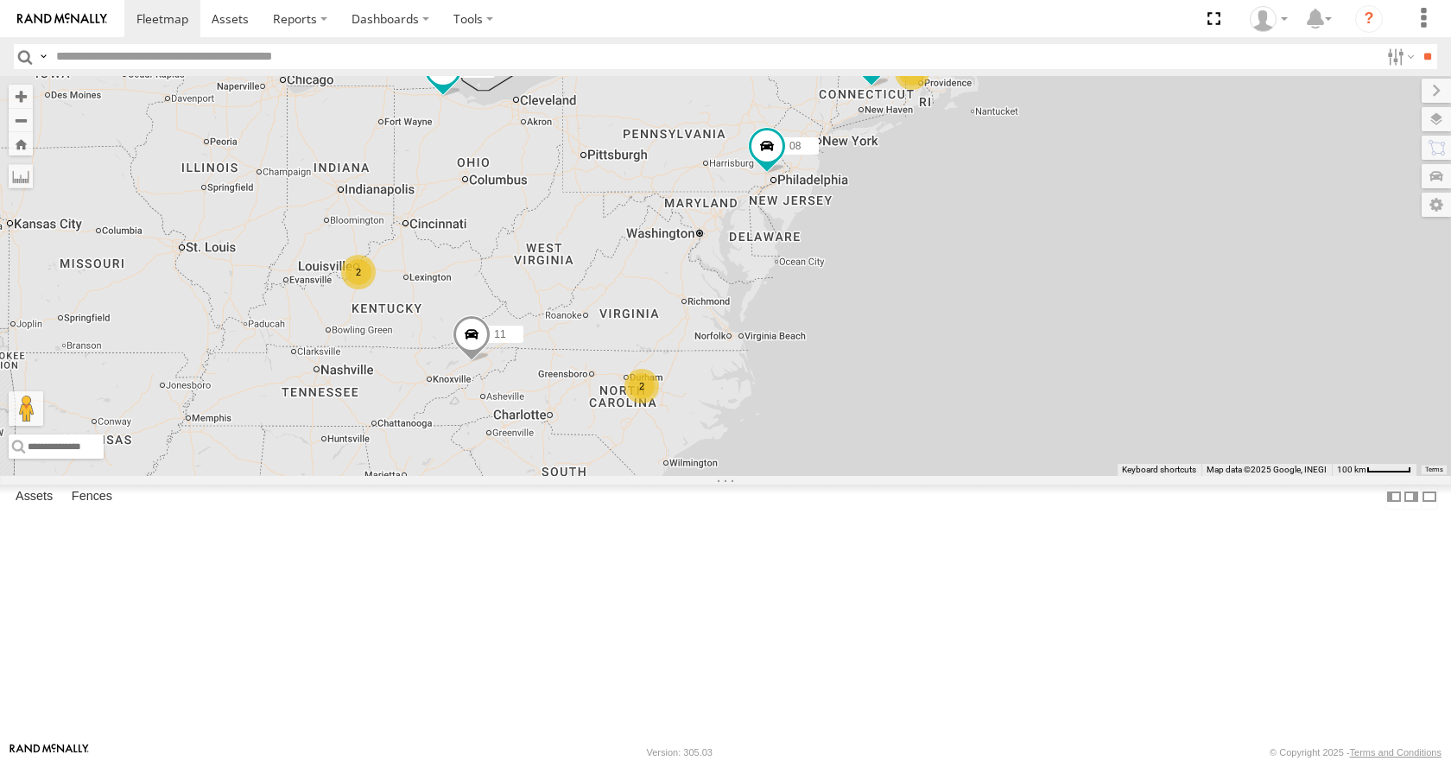
drag, startPoint x: 1016, startPoint y: 387, endPoint x: 1032, endPoint y: 356, distance: 34.8
click at [1038, 335] on div "14 08 11 13 33 05 2 2" at bounding box center [725, 275] width 1451 height 399
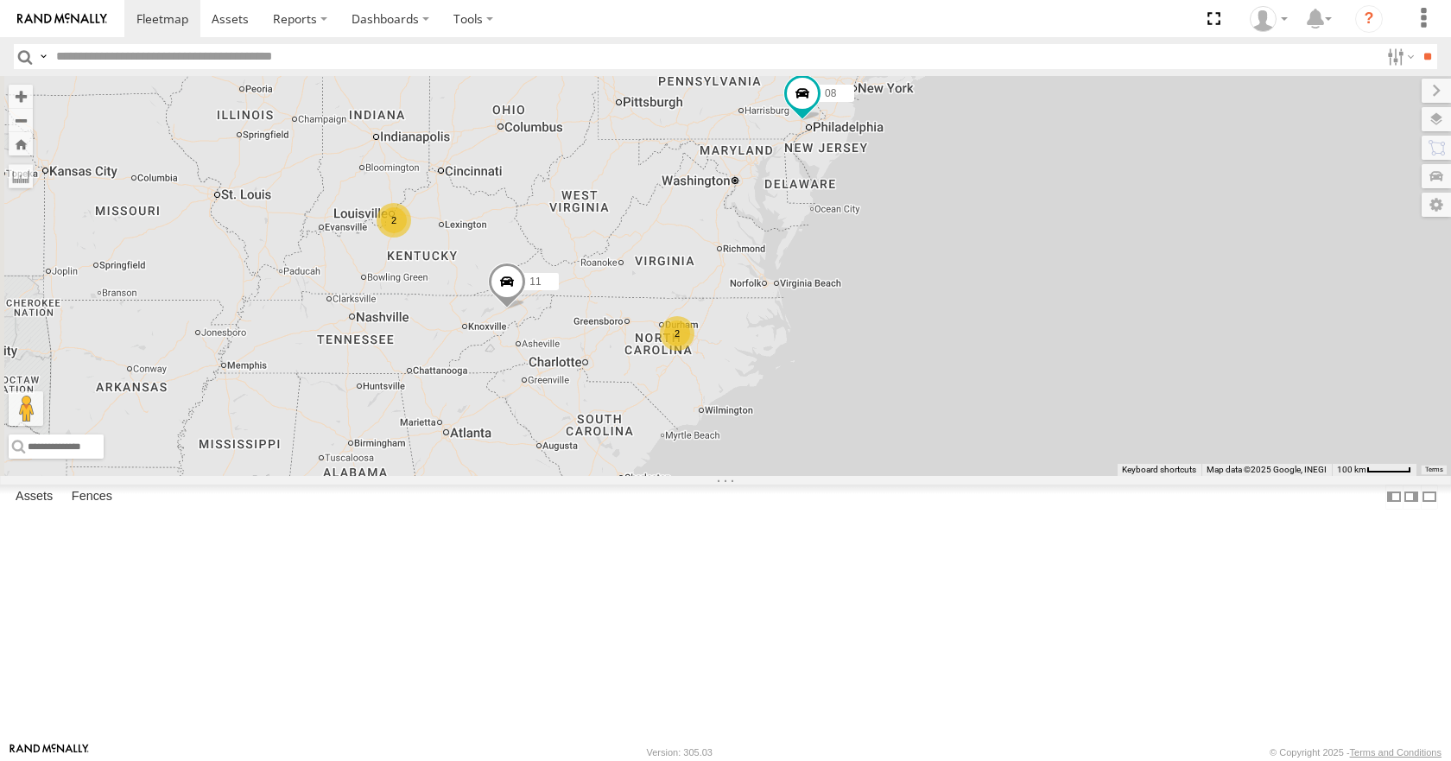
drag, startPoint x: 1013, startPoint y: 413, endPoint x: 1067, endPoint y: 358, distance: 76.9
click at [1067, 358] on div "14 08 11 13 33 05 2 2" at bounding box center [725, 275] width 1451 height 399
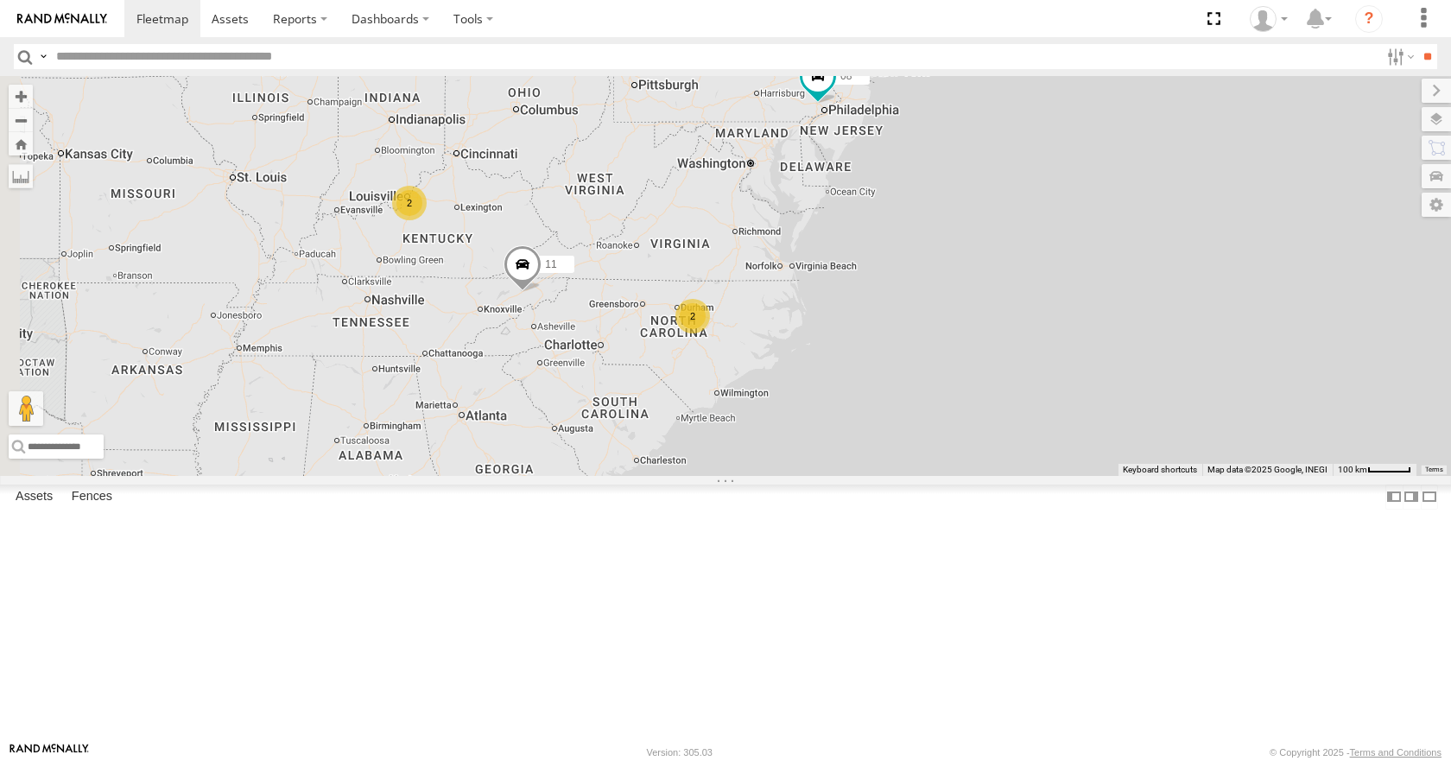
drag
click at [1038, 467] on div "14 08 11 13 33 05 2 2" at bounding box center [725, 275] width 1451 height 399
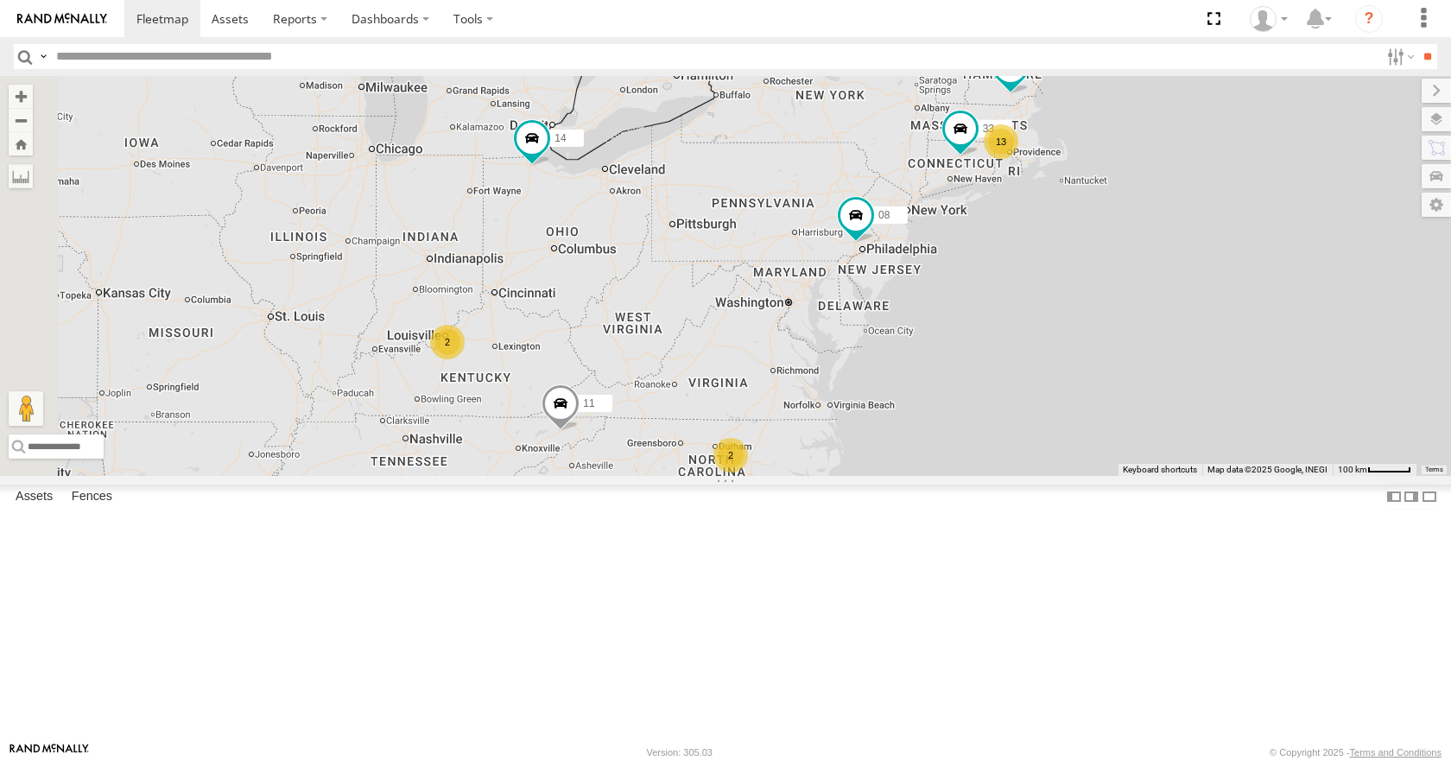
click at [1018, 475] on div "14 08 11 13 33 05 2 2" at bounding box center [725, 275] width 1451 height 399
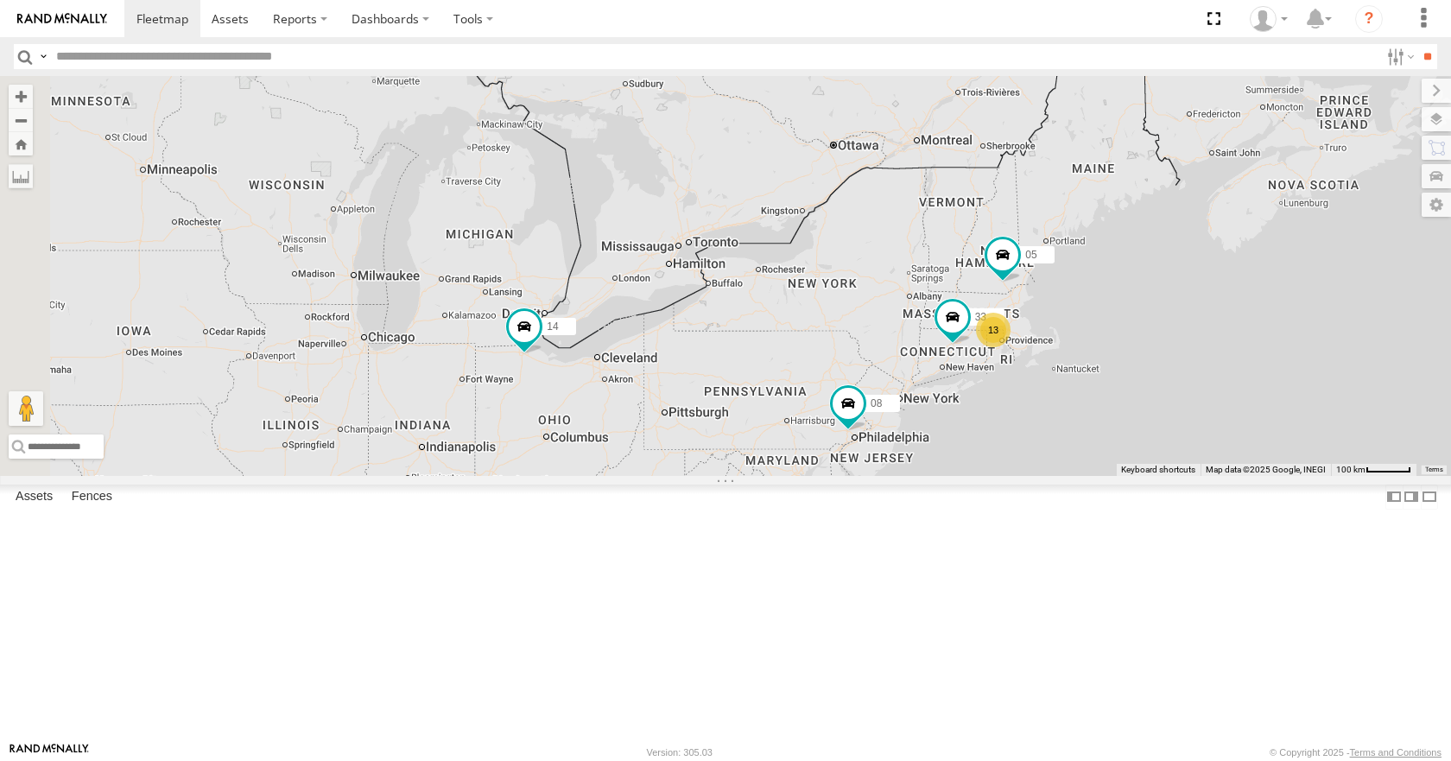
click at [1004, 366] on div "14 08 11 13 33 05 2 2" at bounding box center [725, 275] width 1451 height 399
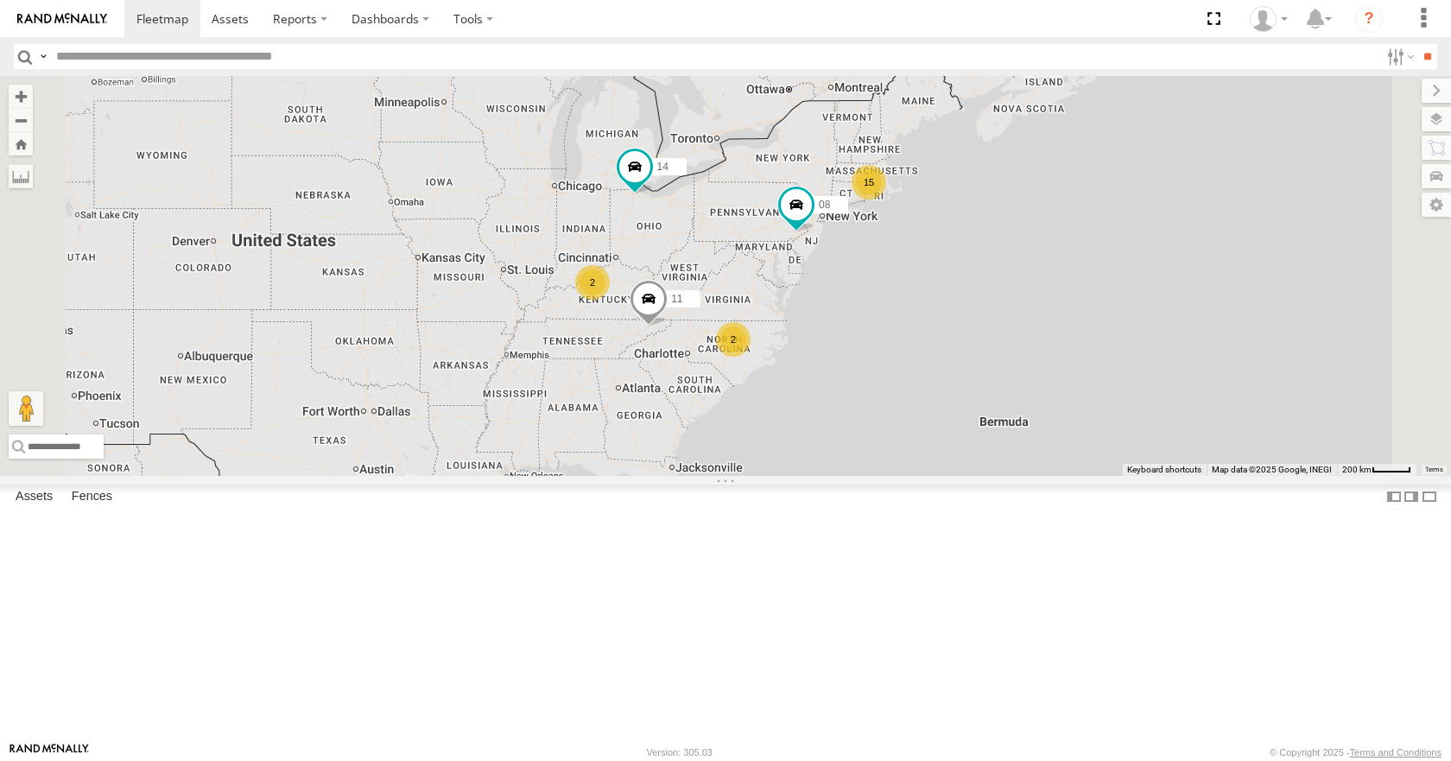
click at [965, 475] on div "14 08 11 15 2 2" at bounding box center [725, 275] width 1451 height 399
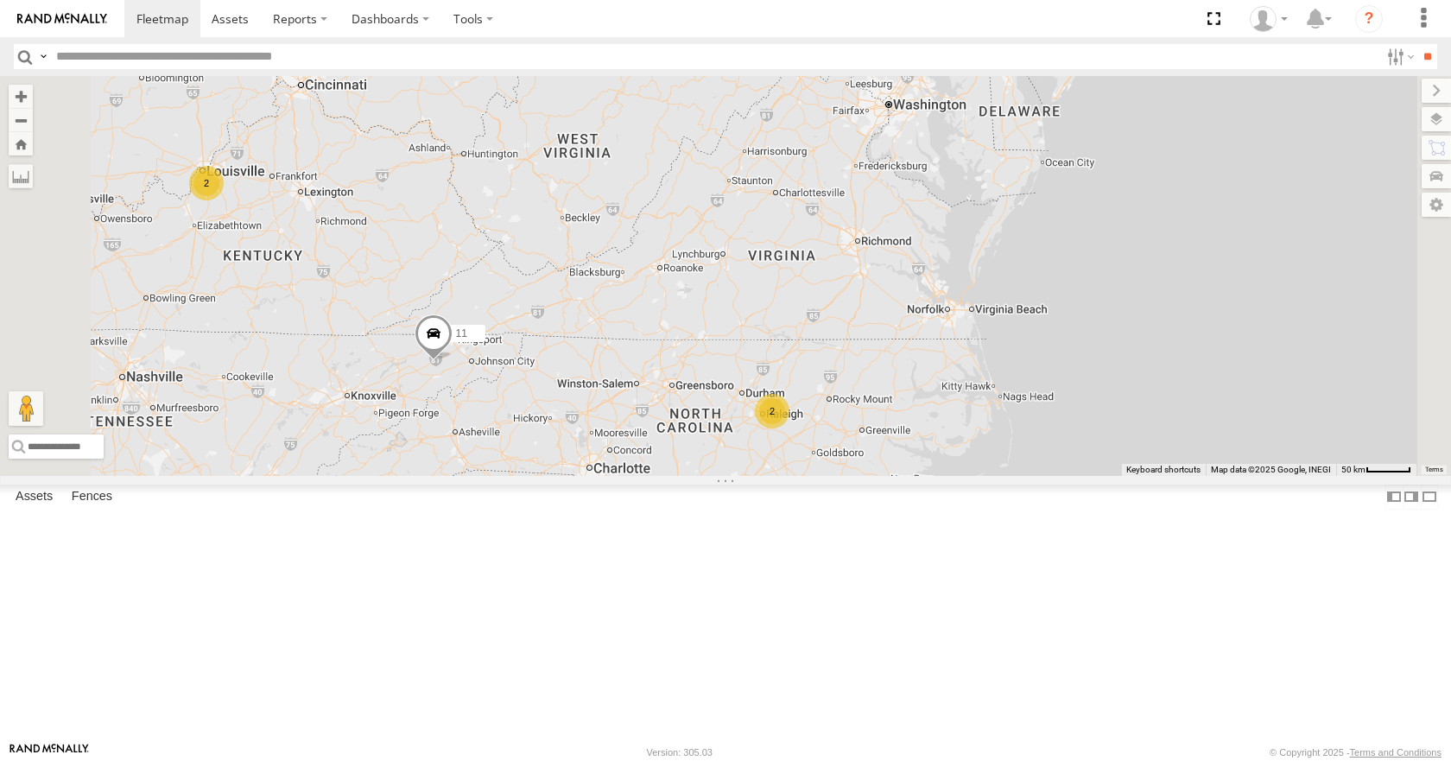
click at [926, 440] on div "14 08 11 33 05 2 2" at bounding box center [725, 275] width 1451 height 399
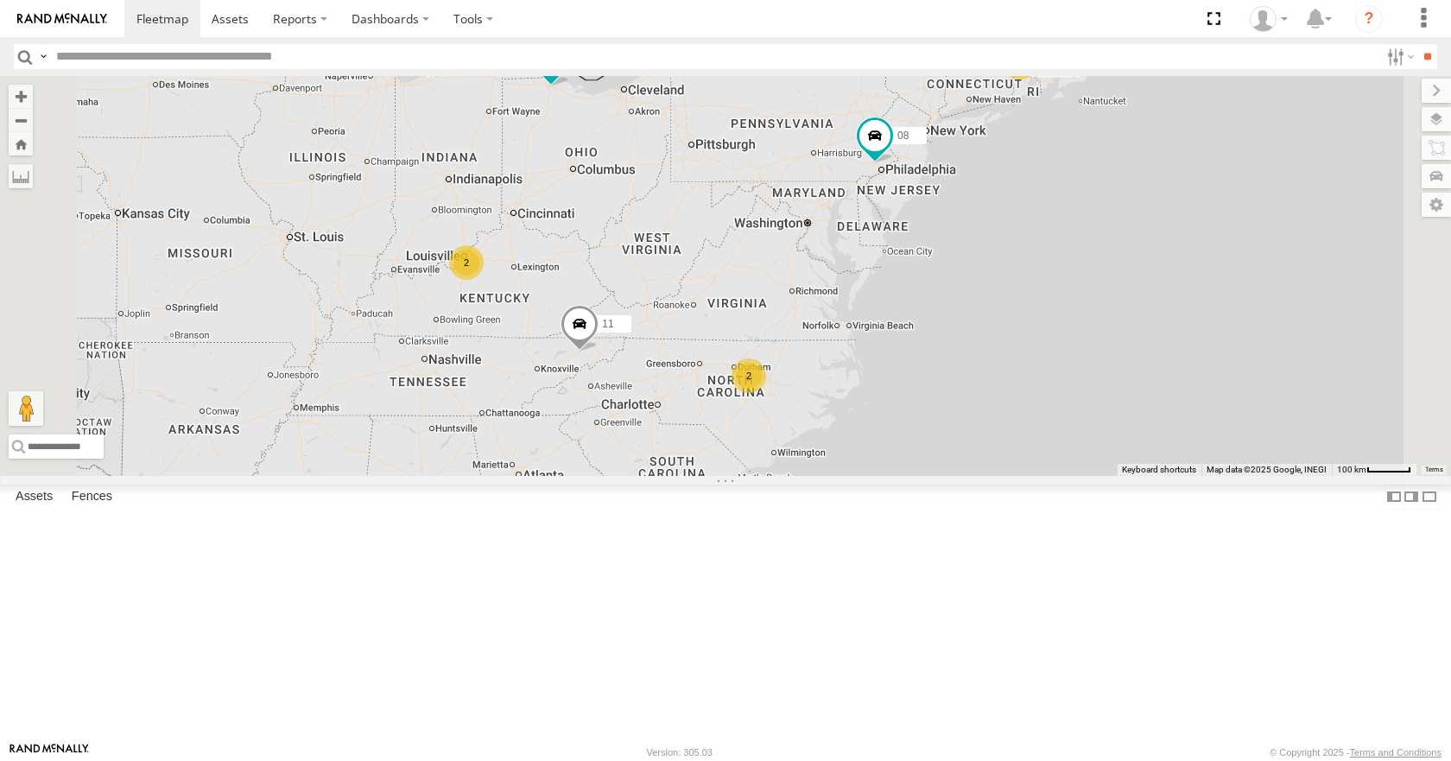
click at [939, 353] on div "14 08 11 33 05 13 2 2" at bounding box center [725, 275] width 1451 height 399
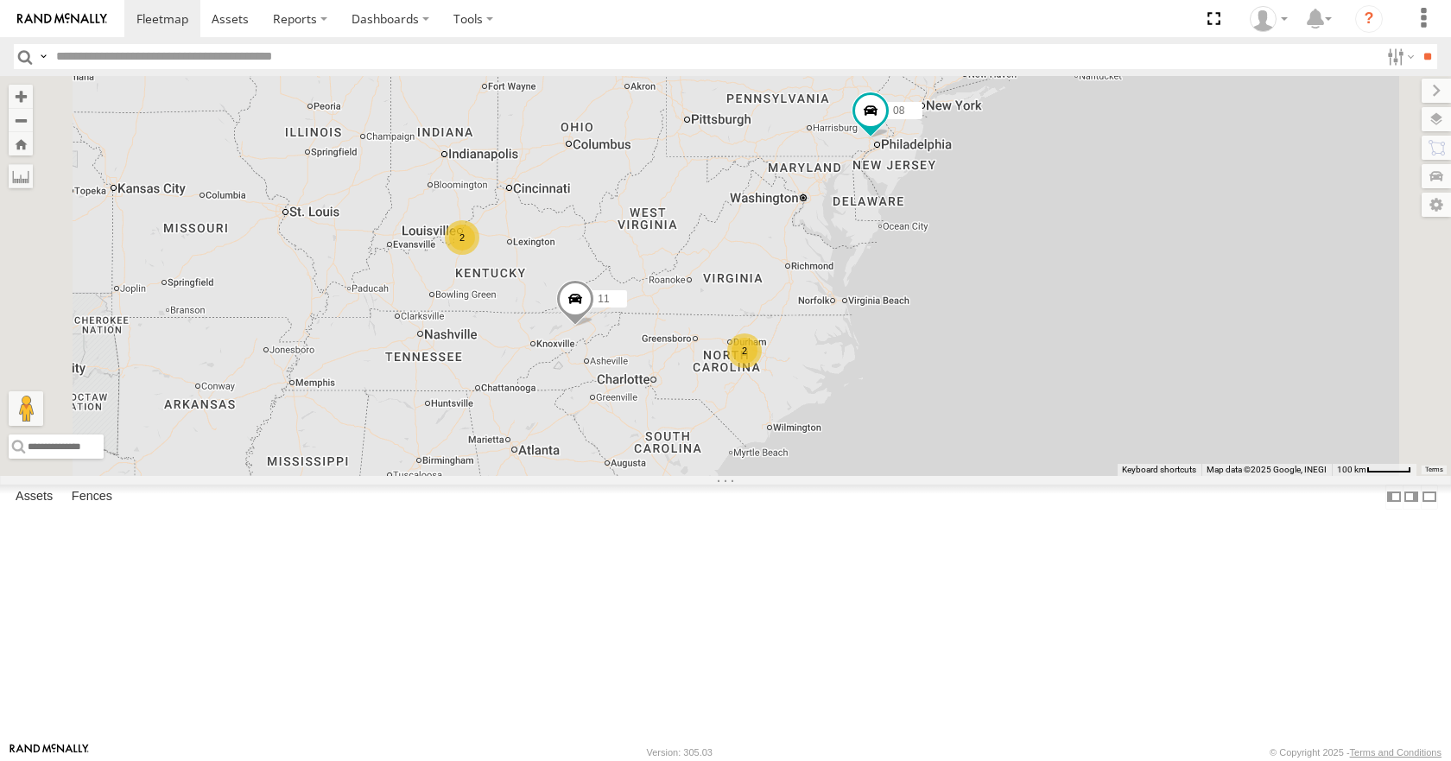
click at [972, 269] on div "14 08 11 33 05 13 2 2" at bounding box center [725, 275] width 1451 height 399
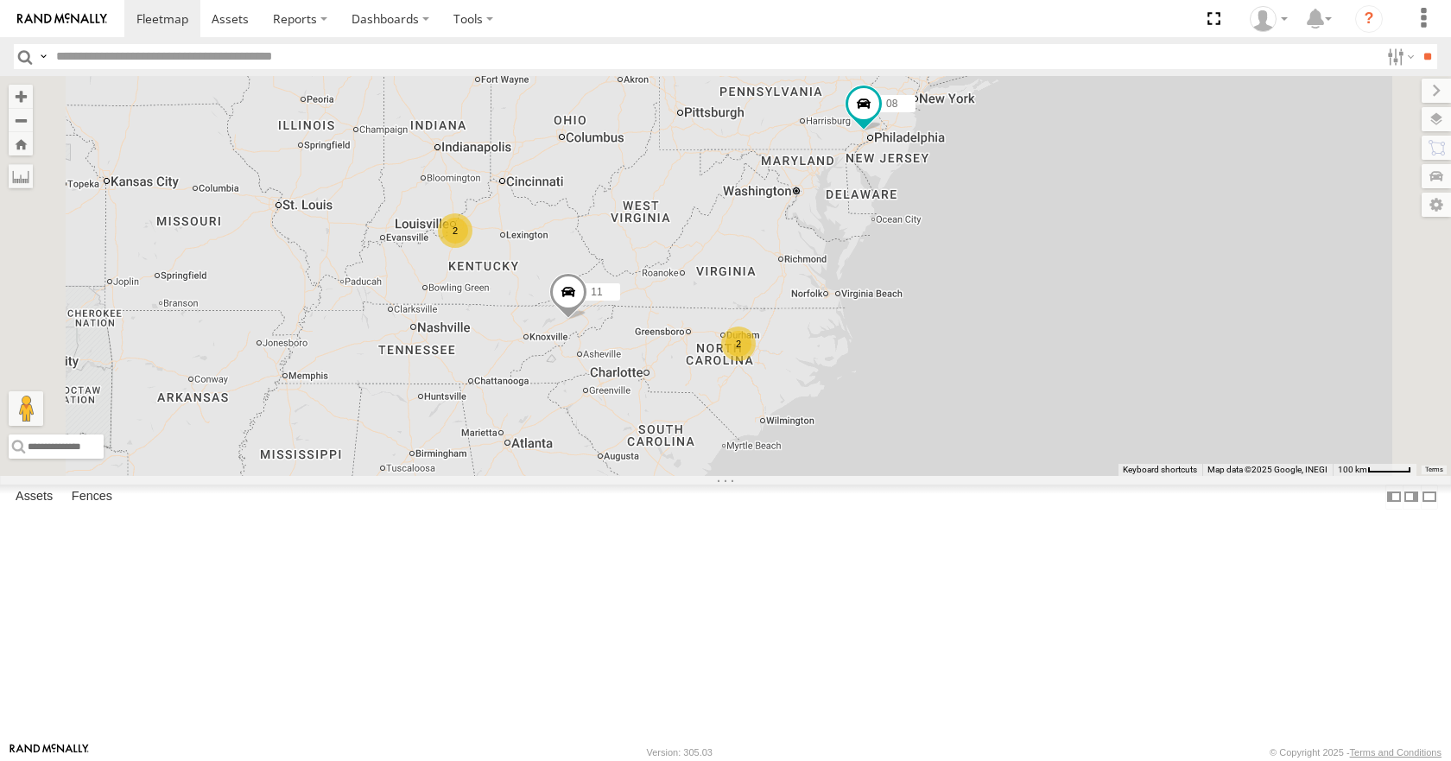
click at [979, 230] on div "14 08 11 33 05 13 2 2" at bounding box center [725, 275] width 1451 height 399
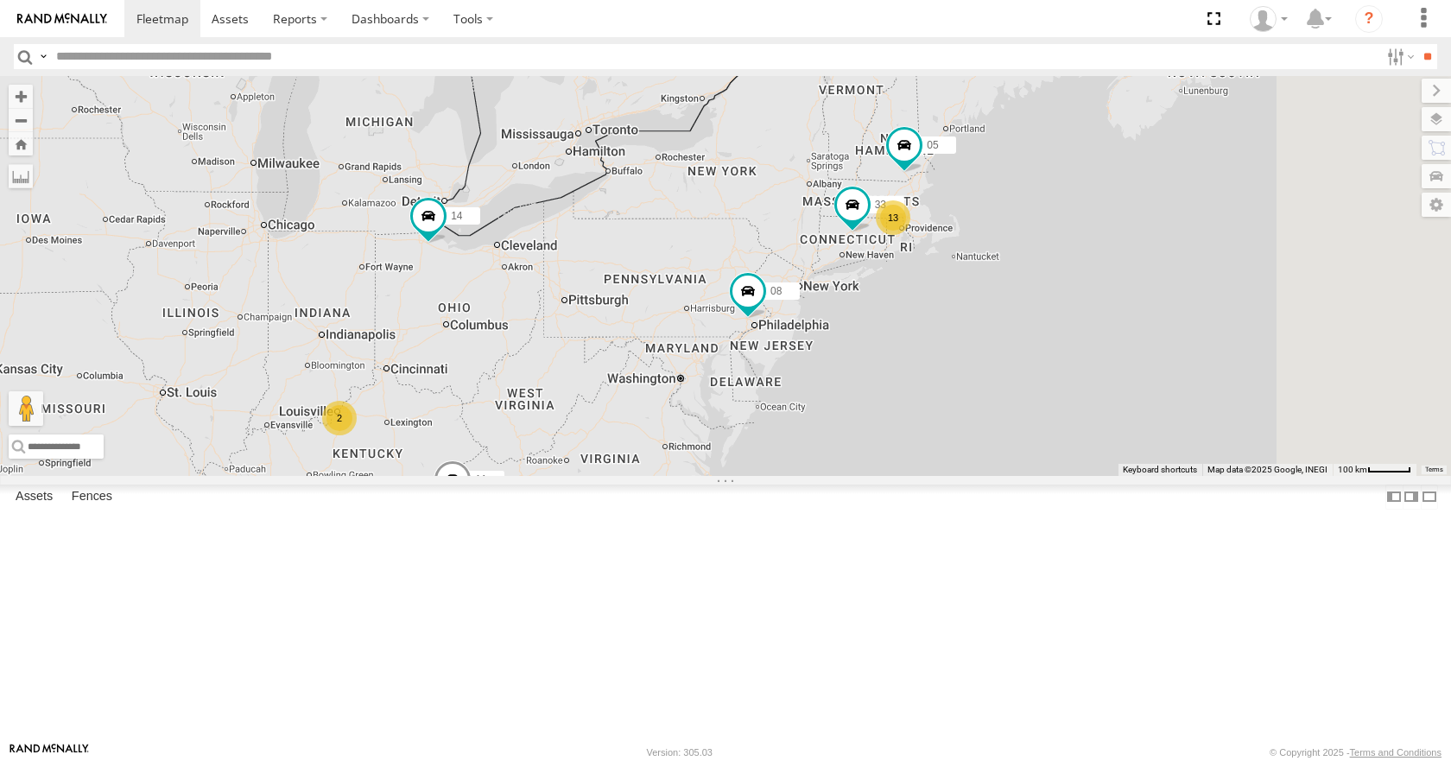
drag, startPoint x: 1261, startPoint y: 184, endPoint x: 1177, endPoint y: 357, distance: 192.7
click at [1177, 357] on div "14 08 11 33 05 13 2 2" at bounding box center [725, 275] width 1451 height 399
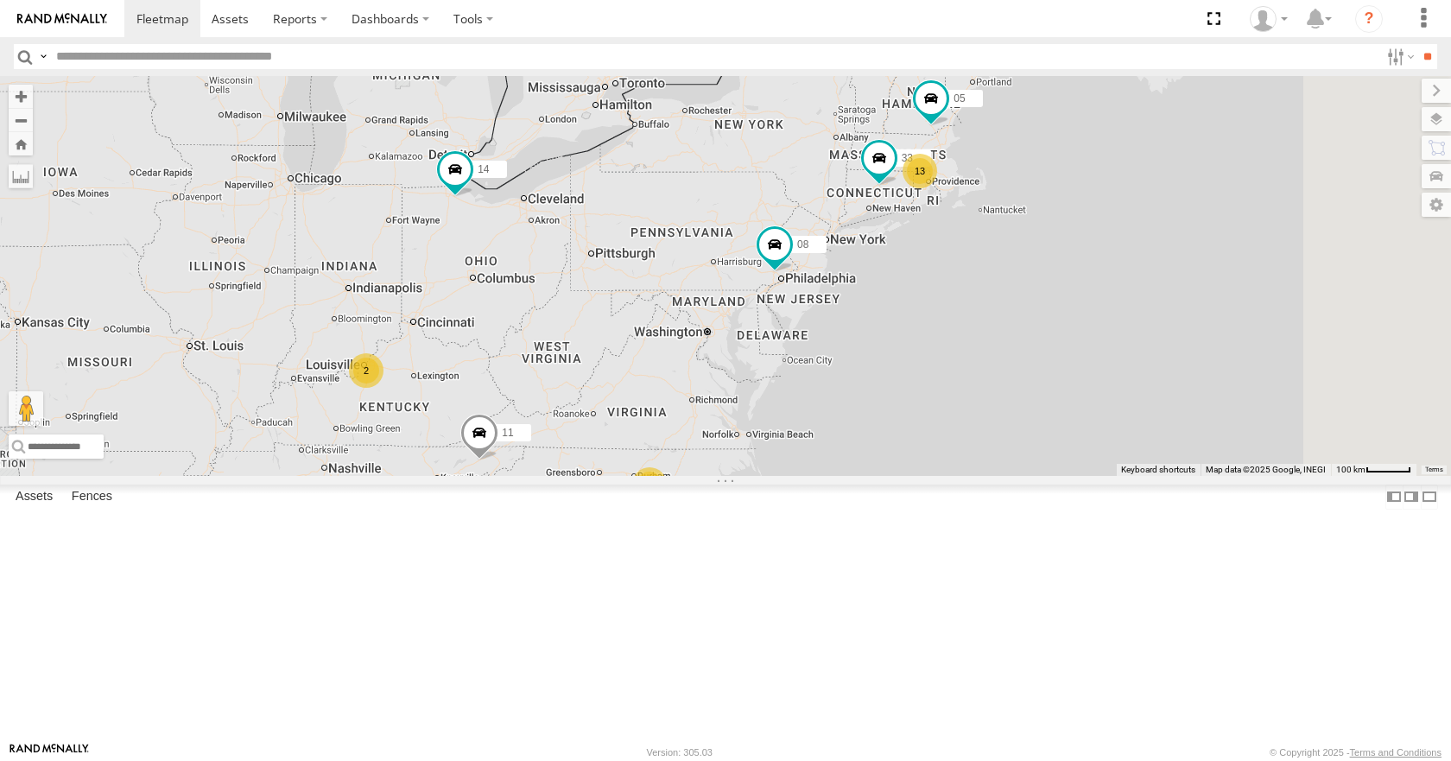
drag, startPoint x: 1105, startPoint y: 389, endPoint x: 1134, endPoint y: 338, distance: 59.1
click at [1134, 338] on div "14 08 11 33 05 13 2 2" at bounding box center [725, 275] width 1451 height 399
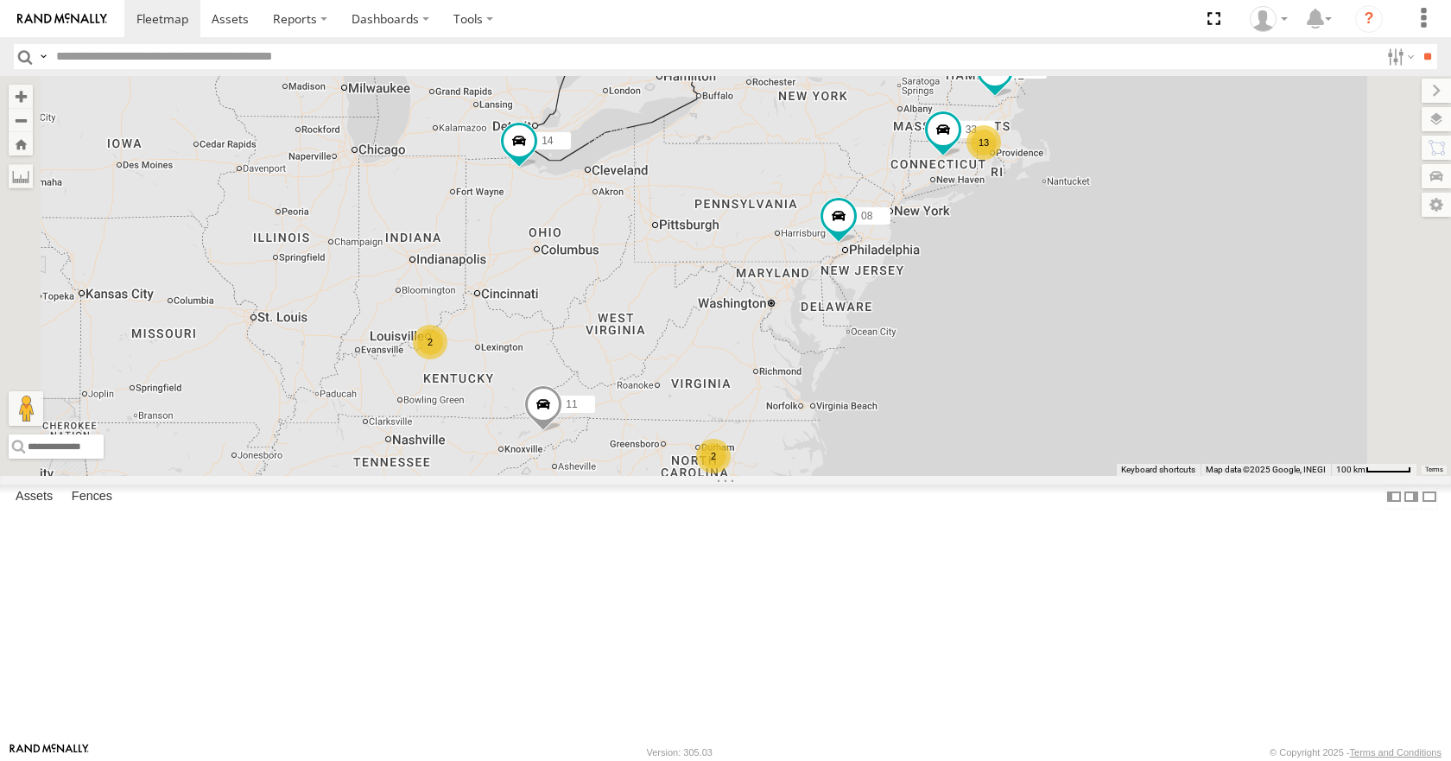
drag, startPoint x: 978, startPoint y: 438, endPoint x: 1046, endPoint y: 406, distance: 75.3
click at [1046, 406] on div "14 08 11 13 33 05 2 2" at bounding box center [725, 275] width 1451 height 399
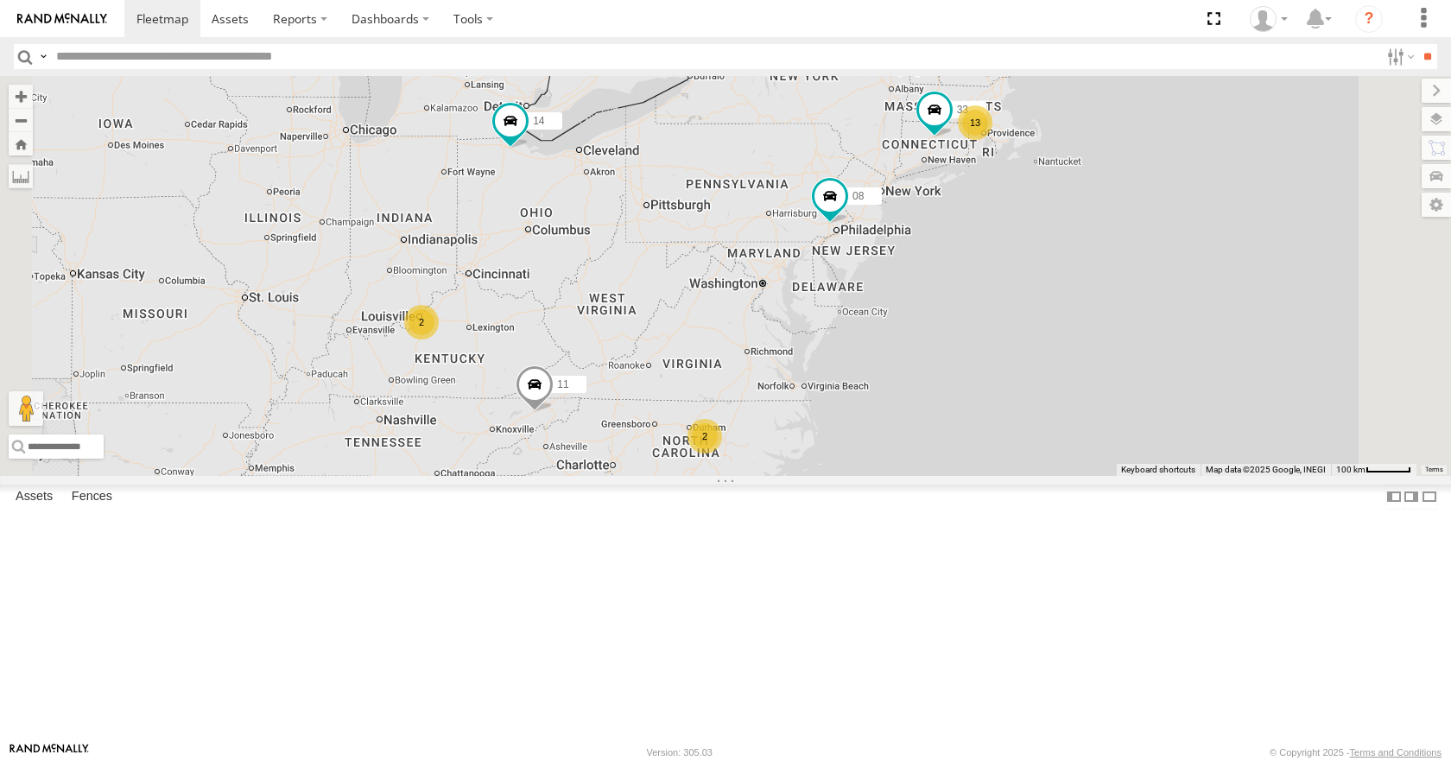
drag, startPoint x: 1024, startPoint y: 395, endPoint x: 1013, endPoint y: 364, distance: 32.2
click at [1013, 364] on div "14 08 11 13 33 05 2 2" at bounding box center [725, 275] width 1451 height 399
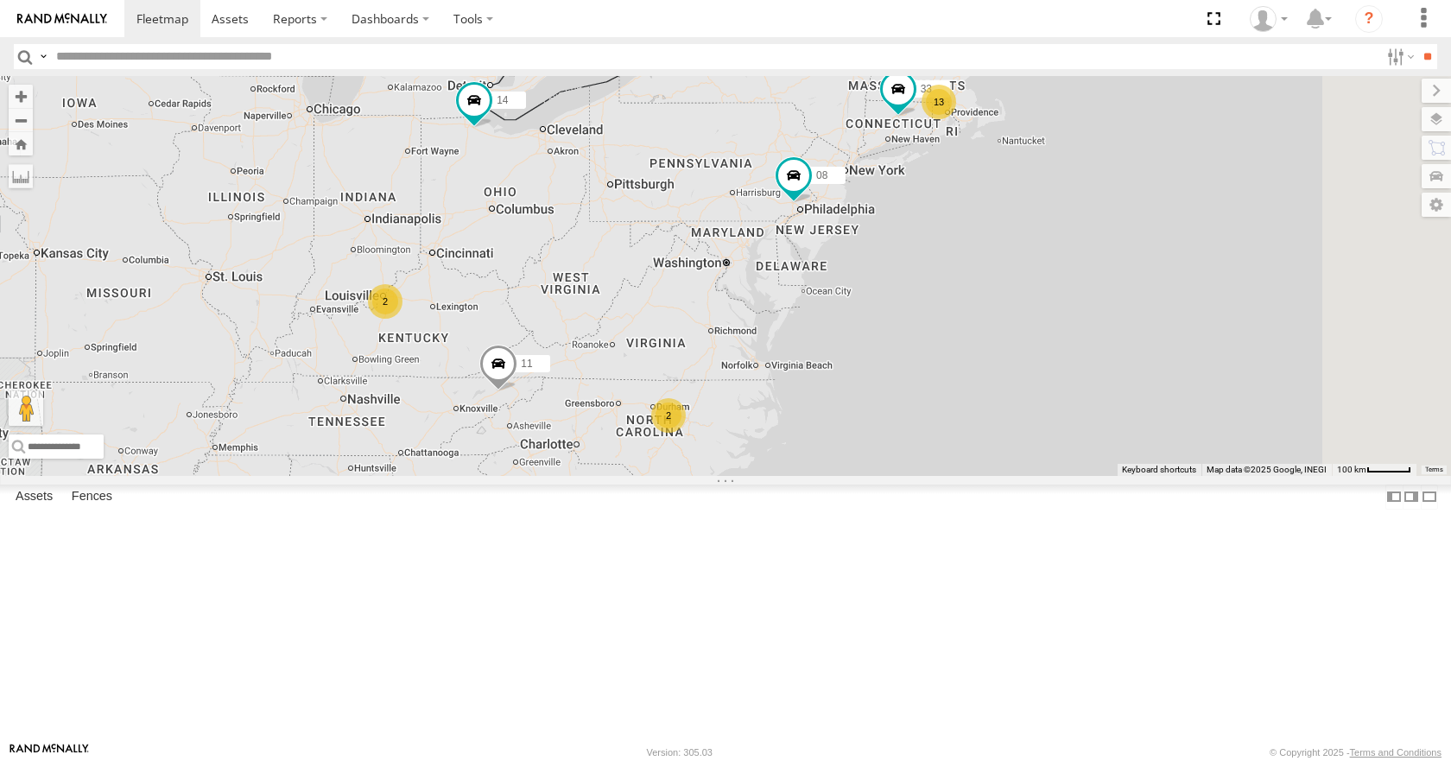
drag, startPoint x: 984, startPoint y: 292, endPoint x: 947, endPoint y: 269, distance: 43.4
click at [947, 269] on div "14 08 11 13 33 05 2 2" at bounding box center [725, 275] width 1451 height 399
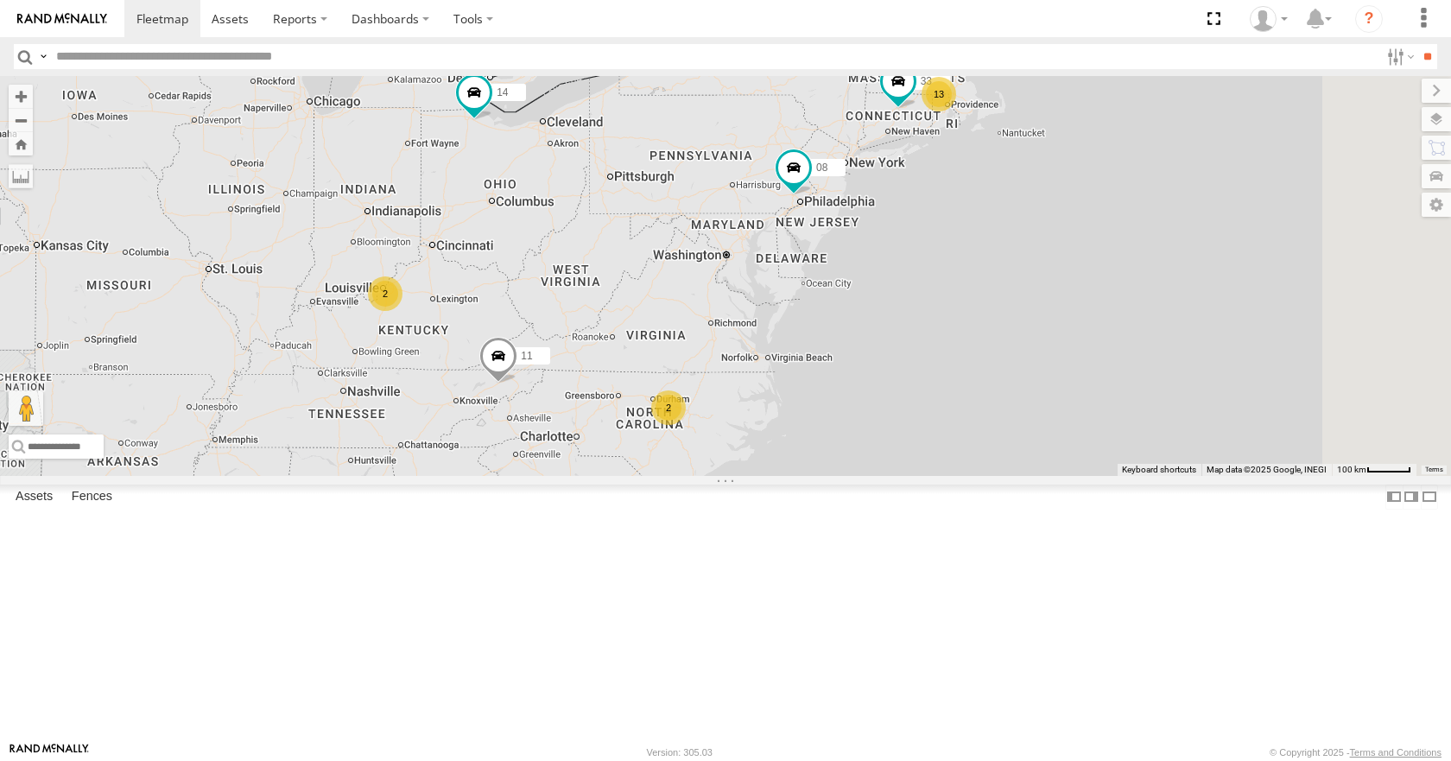
drag, startPoint x: 977, startPoint y: 192, endPoint x: 978, endPoint y: 181, distance: 10.4
click at [978, 181] on div "14 08 11 13 33 05 2 2" at bounding box center [725, 275] width 1451 height 399
click at [992, 159] on div "14 08 11 13 33 05 2 2" at bounding box center [725, 275] width 1451 height 399
click at [996, 158] on div "14 08 11 13 33 05 2 2" at bounding box center [725, 275] width 1451 height 399
drag, startPoint x: 999, startPoint y: 157, endPoint x: 1011, endPoint y: 155, distance: 12.4
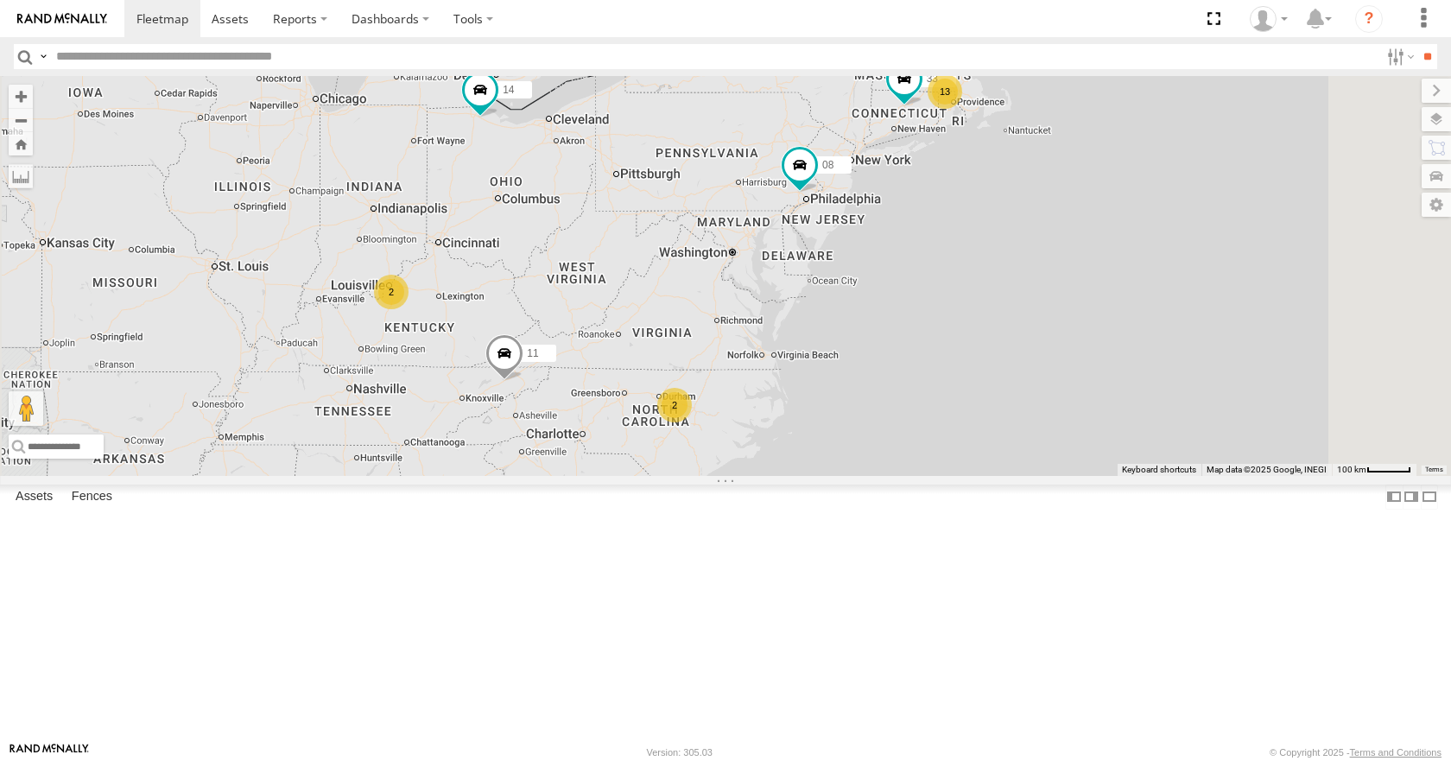
click at [1011, 155] on div "14 08 11 13 33 05 2 2" at bounding box center [725, 275] width 1451 height 399
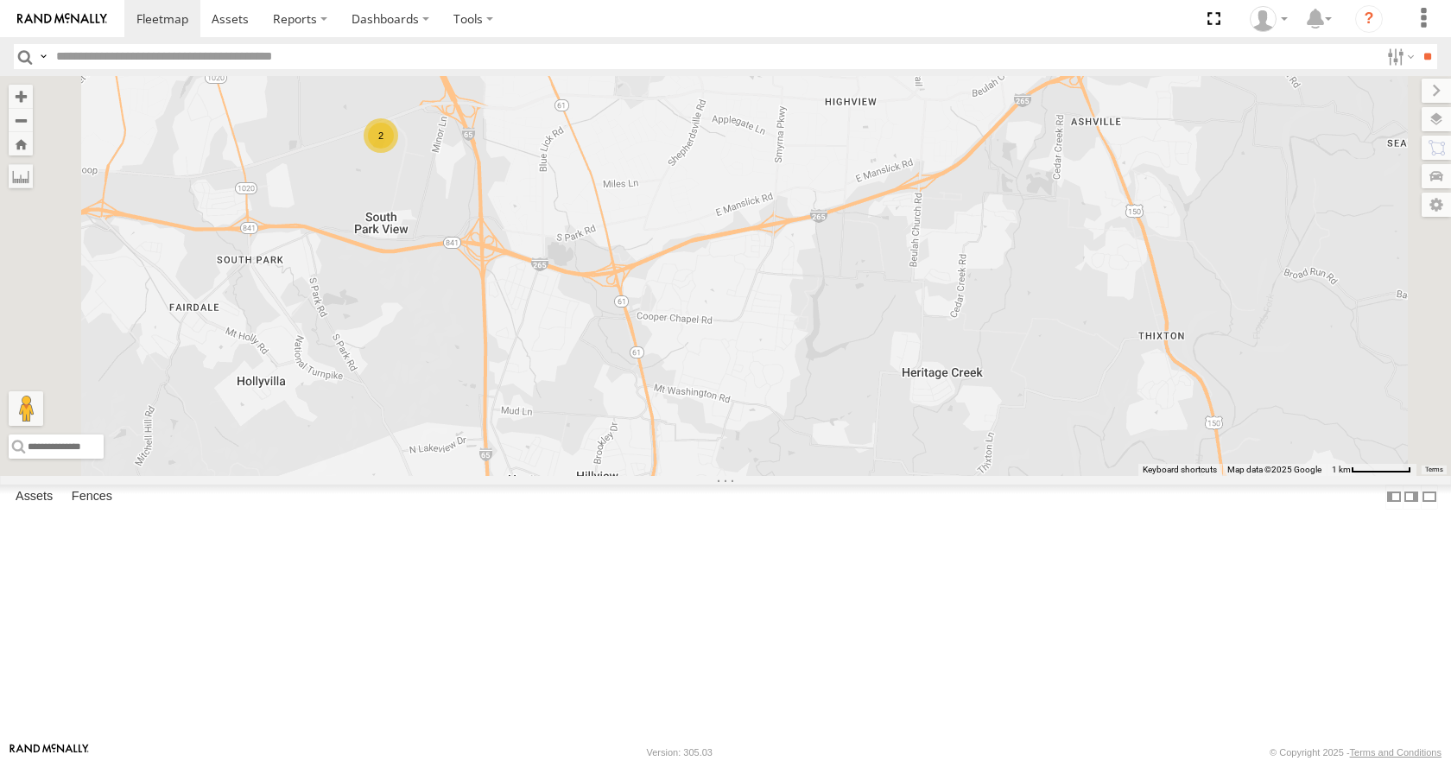
drag, startPoint x: 616, startPoint y: 189, endPoint x: 792, endPoint y: 326, distance: 222.6
click at [792, 326] on div "14 08 11 33 05 2" at bounding box center [725, 275] width 1451 height 399
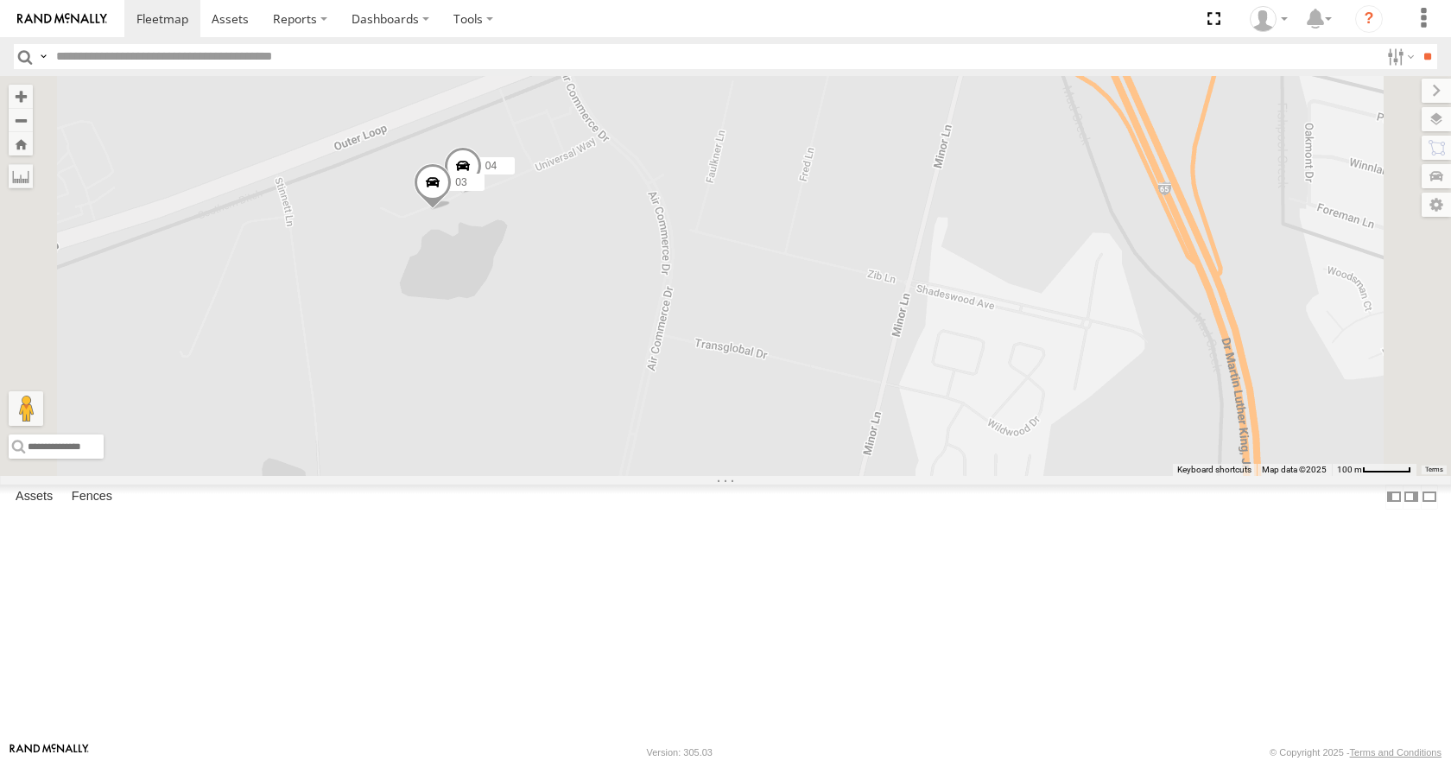
drag, startPoint x: 733, startPoint y: 321, endPoint x: 751, endPoint y: 346, distance: 30.9
click at [751, 346] on div "14 08 11 33 05 04 03" at bounding box center [725, 275] width 1451 height 399
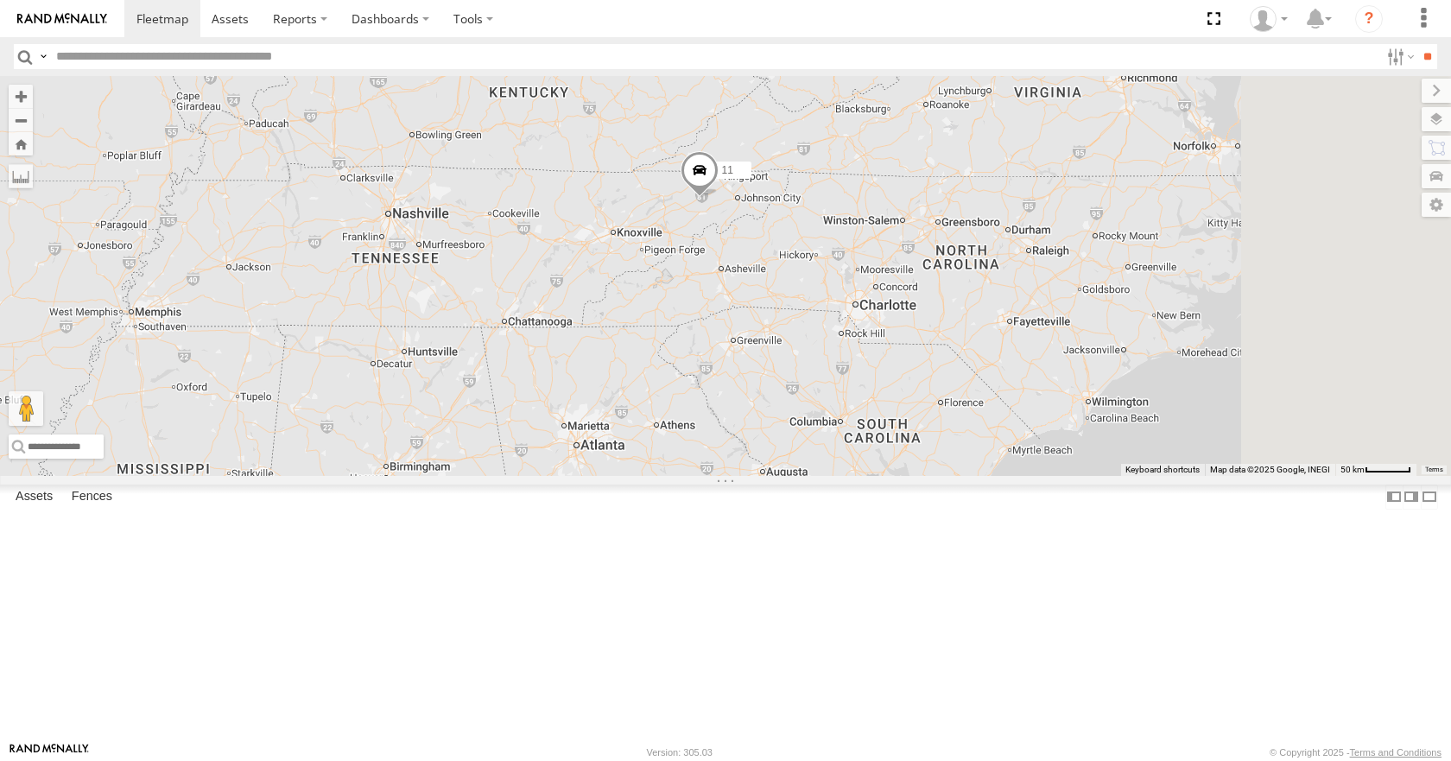
drag, startPoint x: 1059, startPoint y: 586, endPoint x: 804, endPoint y: 218, distance: 447.9
click at [804, 218] on div "14 08 11 33 05 2" at bounding box center [725, 275] width 1451 height 399
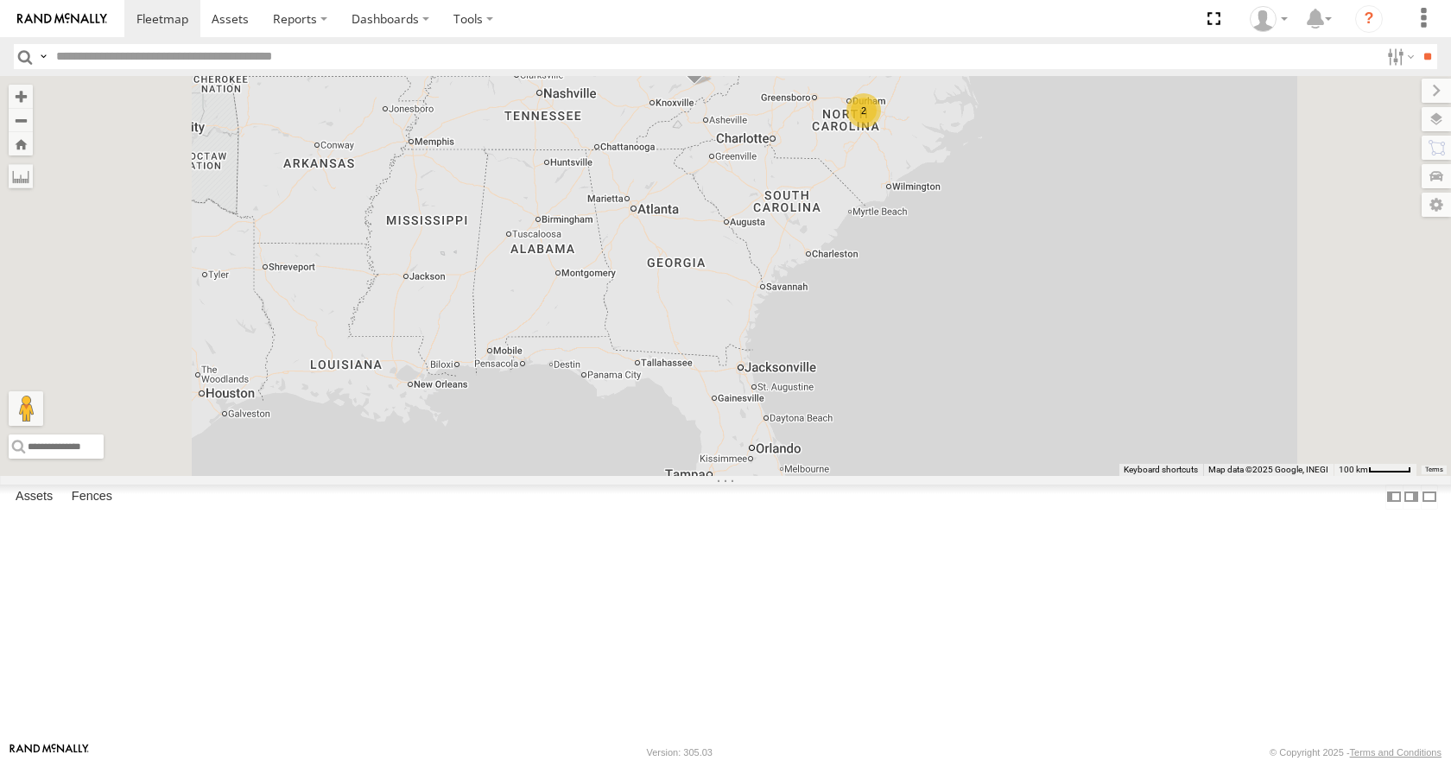
drag, startPoint x: 825, startPoint y: 386, endPoint x: 870, endPoint y: 235, distance: 157.6
click at [870, 235] on div "14 08 11 33 05 13 2 2" at bounding box center [725, 275] width 1451 height 399
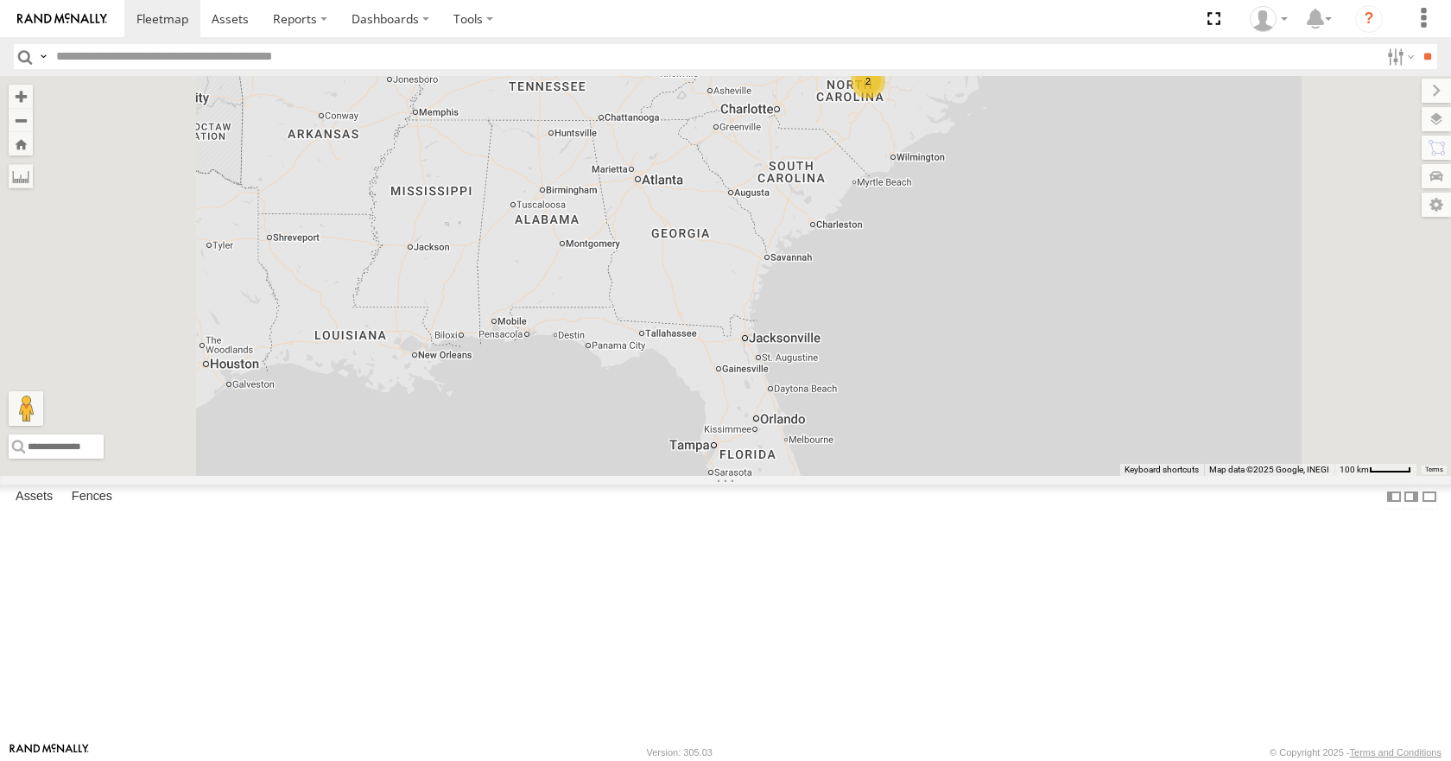
drag, startPoint x: 877, startPoint y: 224, endPoint x: 886, endPoint y: 175, distance: 49.1
click at [886, 175] on div "14 08 11 33 05 13 2 2" at bounding box center [725, 275] width 1451 height 399
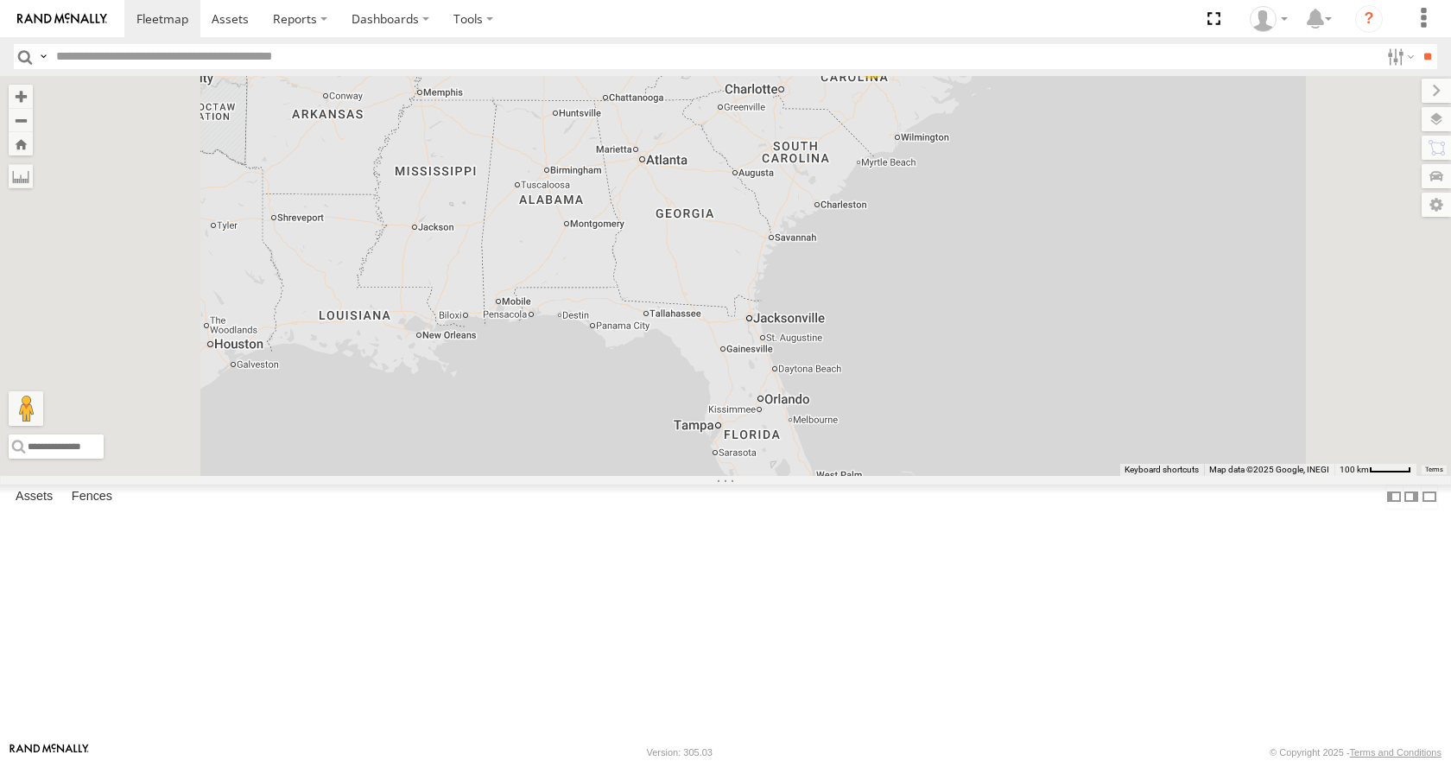
drag, startPoint x: 891, startPoint y: 189, endPoint x: 905, endPoint y: 222, distance: 35.6
click at [905, 222] on div "14 08 11 33 05 13 2 2" at bounding box center [725, 275] width 1451 height 399
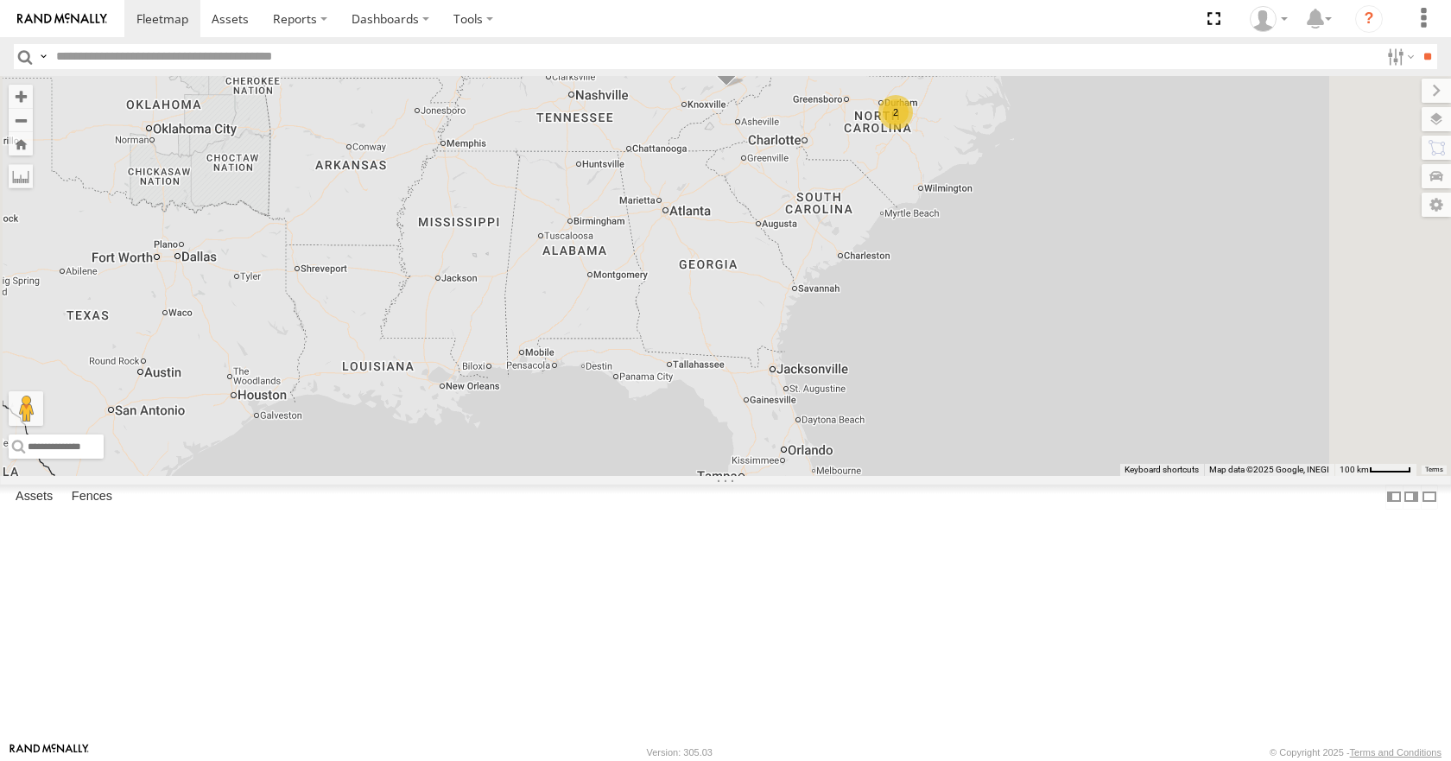
drag, startPoint x: 905, startPoint y: 215, endPoint x: 913, endPoint y: 224, distance: 12.3
click at [913, 224] on div "14 08 11 33 05 13 2 2" at bounding box center [725, 275] width 1451 height 399
drag, startPoint x: 925, startPoint y: 259, endPoint x: 932, endPoint y: 240, distance: 20.5
click at [932, 240] on div "14 08 11 33 05 13 2 2" at bounding box center [725, 275] width 1451 height 399
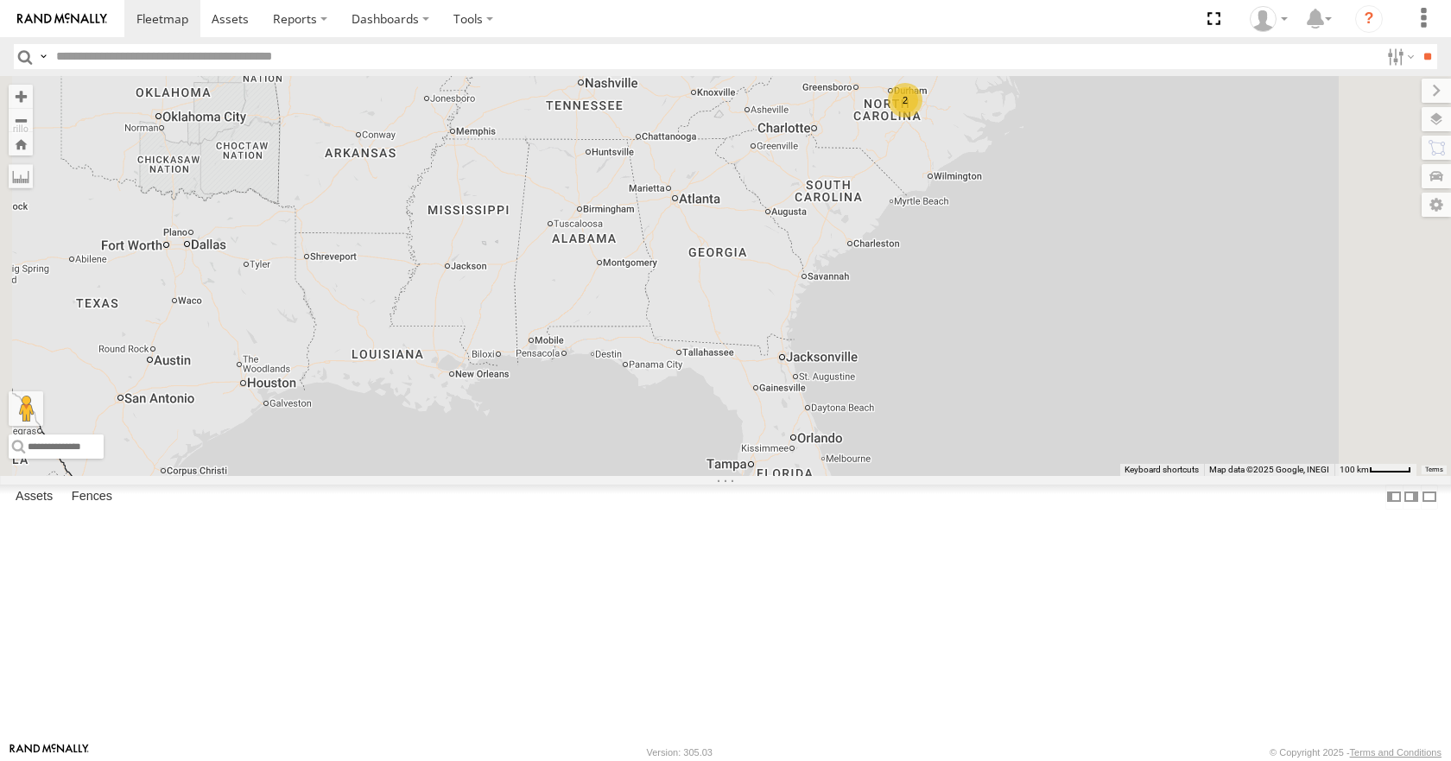
drag, startPoint x: 932, startPoint y: 206, endPoint x: 955, endPoint y: 236, distance: 37.0
click at [955, 236] on div "14 08 11 33 05 13 2 2" at bounding box center [725, 275] width 1451 height 399
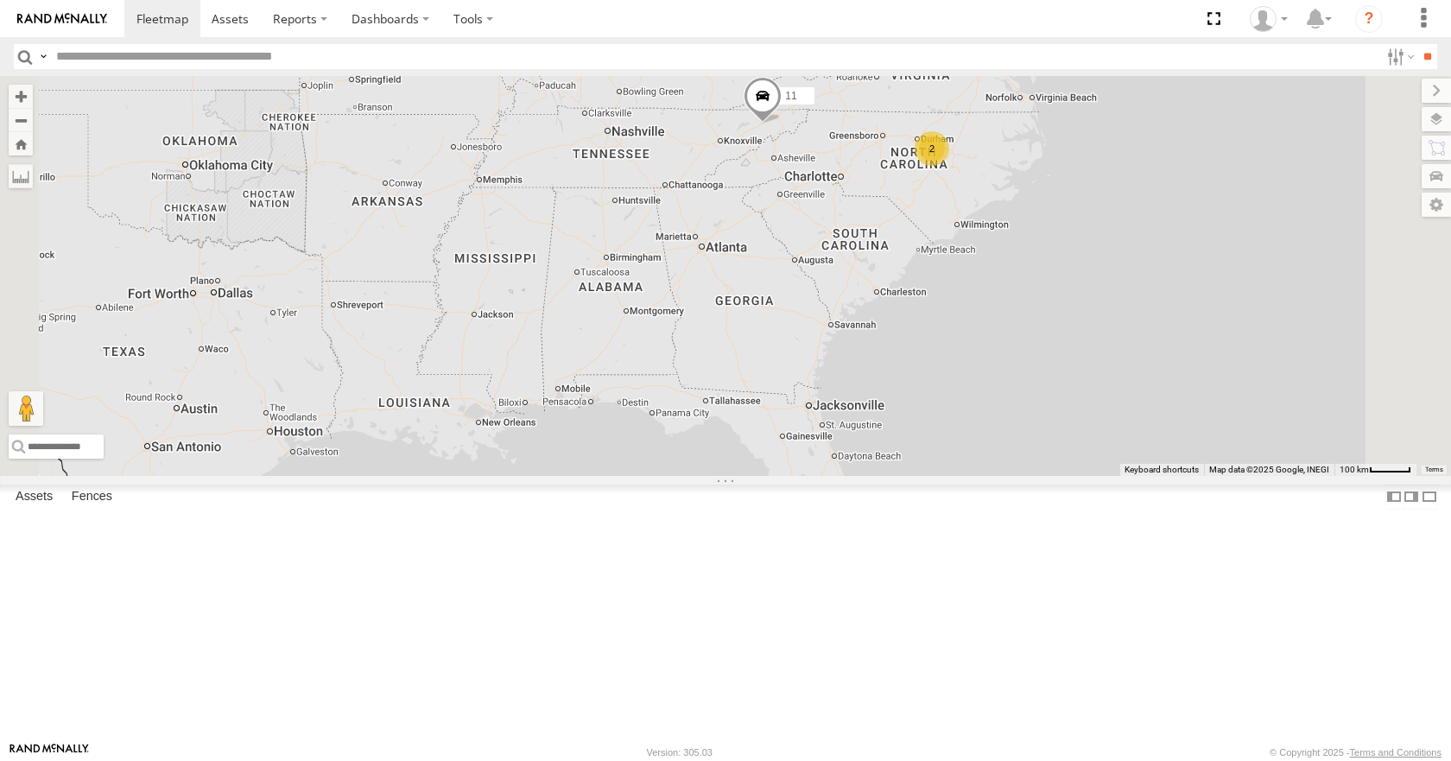
drag, startPoint x: 954, startPoint y: 252, endPoint x: 953, endPoint y: 276, distance: 24.2
click at [953, 276] on div "14 08 11 33 05 13 2 2" at bounding box center [725, 275] width 1451 height 399
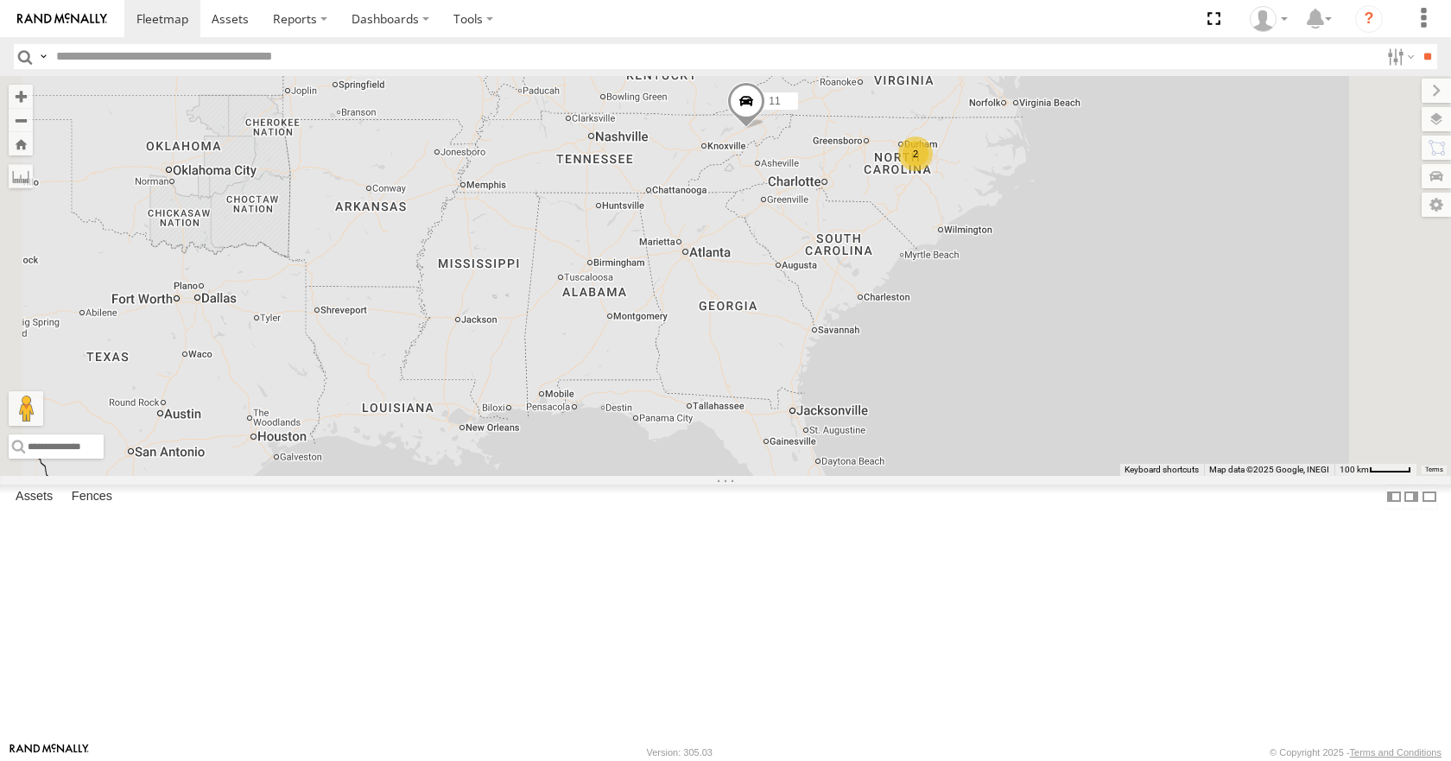
drag, startPoint x: 953, startPoint y: 258, endPoint x: 930, endPoint y: 264, distance: 24.1
click at [930, 264] on div "14 08 11 33 05 13 2 2" at bounding box center [725, 275] width 1451 height 399
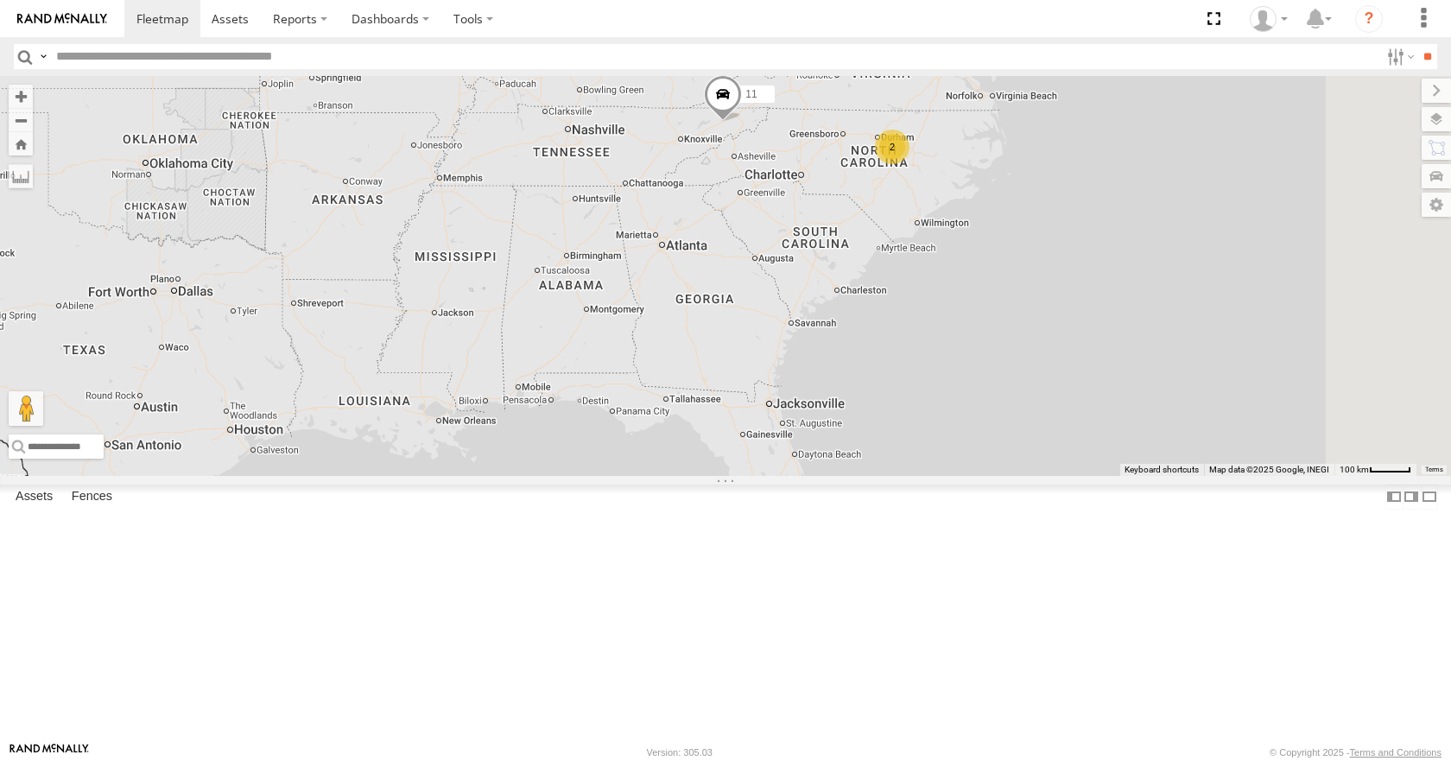
drag, startPoint x: 922, startPoint y: 298, endPoint x: 906, endPoint y: 285, distance: 20.9
click at [906, 285] on div "14 08 11 33 05 13 2 2" at bounding box center [725, 275] width 1451 height 399
drag, startPoint x: 910, startPoint y: 262, endPoint x: 898, endPoint y: 252, distance: 15.4
click at [898, 252] on div "14 08 11 33 05 13 2 2" at bounding box center [725, 275] width 1451 height 399
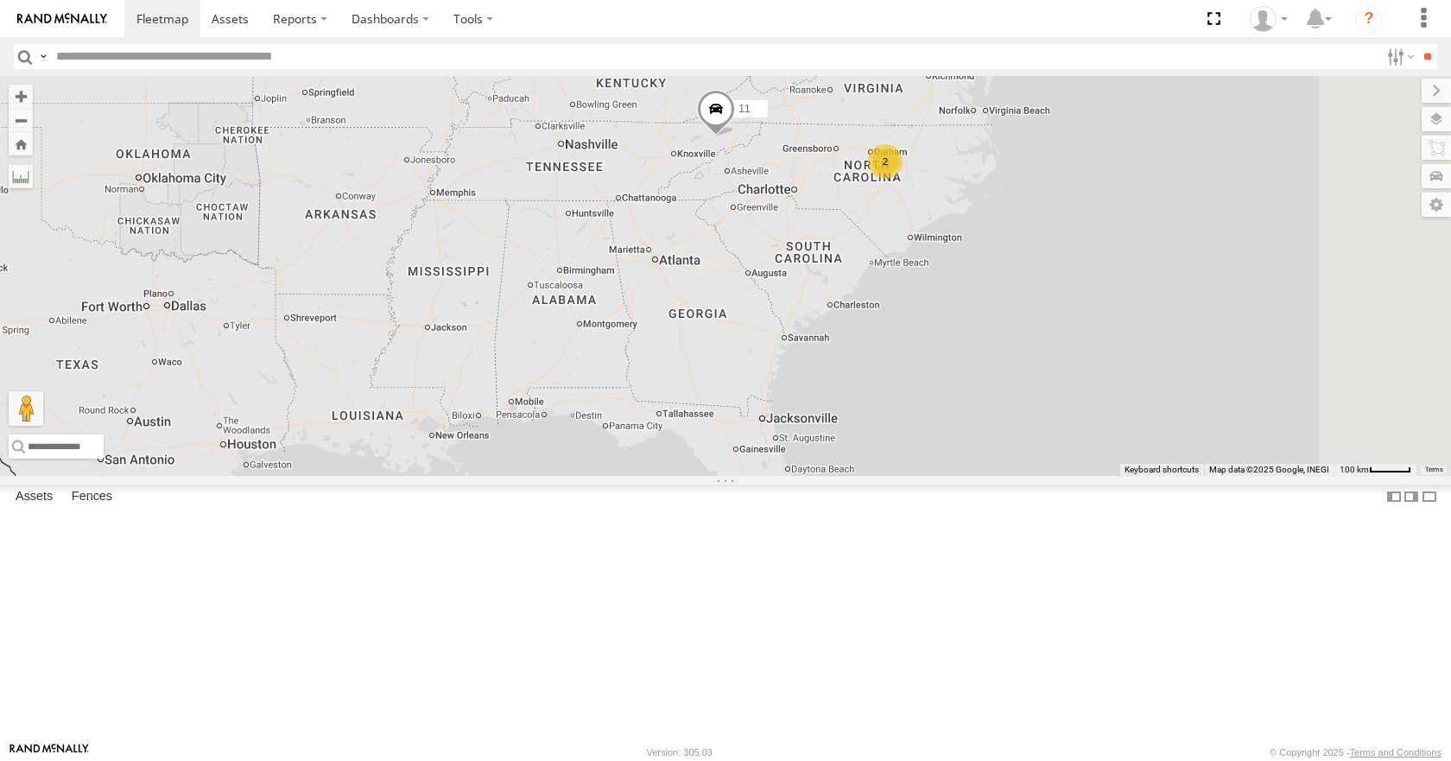
drag, startPoint x: 908, startPoint y: 266, endPoint x: 922, endPoint y: 303, distance: 39.6
click at [922, 303] on div "14 08 11 33 05 13 2 2" at bounding box center [725, 275] width 1451 height 399
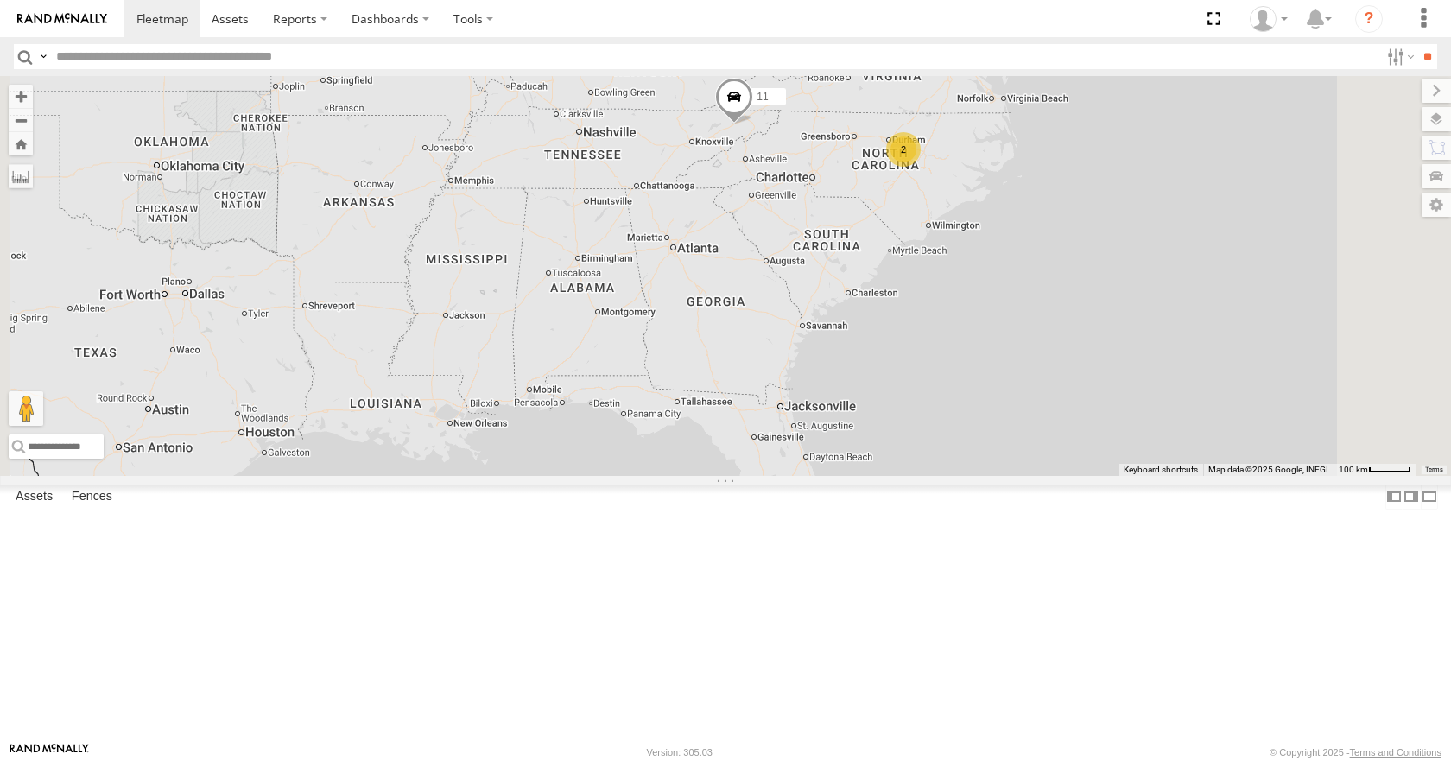
drag, startPoint x: 922, startPoint y: 297, endPoint x: 924, endPoint y: 260, distance: 37.2
click at [924, 260] on div "14 08 11 33 05 13 2 2" at bounding box center [725, 275] width 1451 height 399
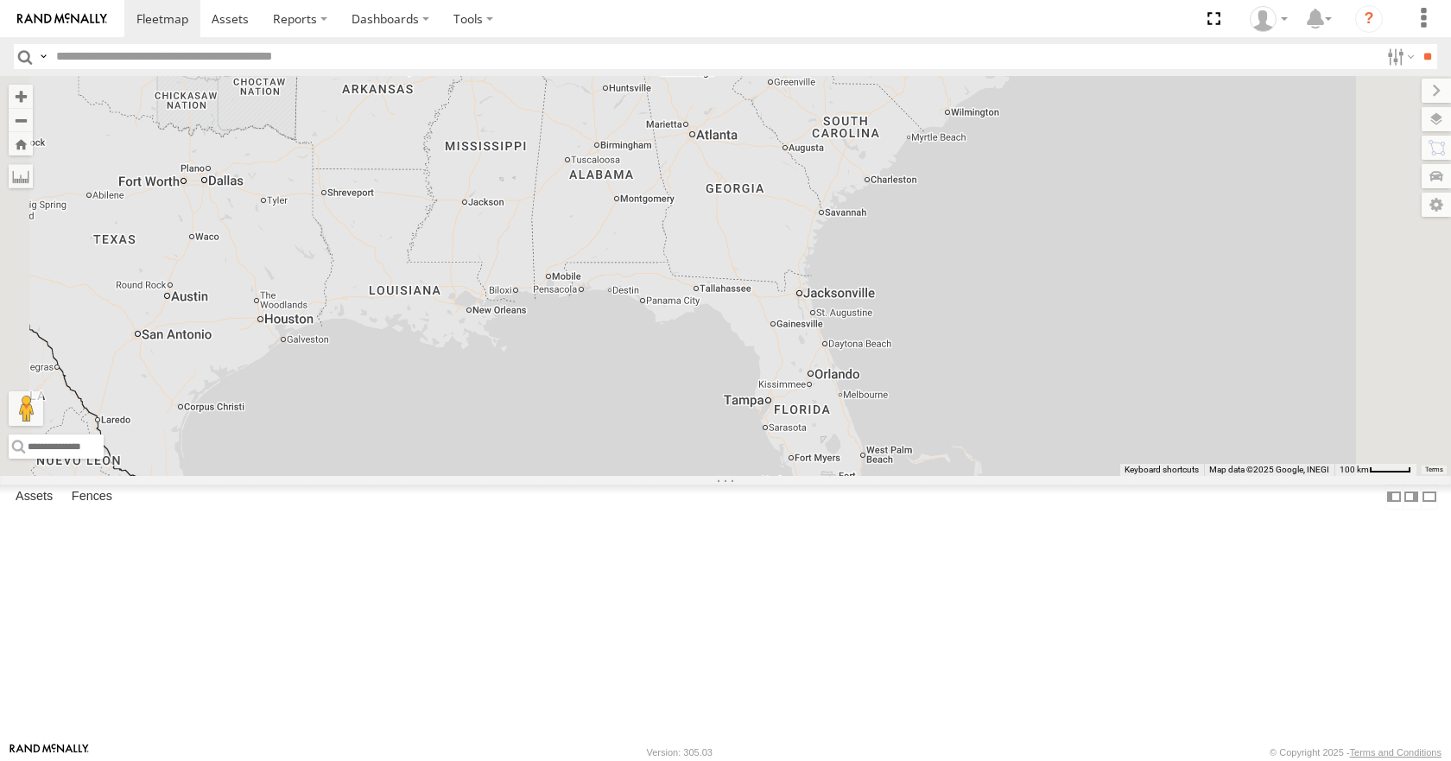
drag, startPoint x: 926, startPoint y: 293, endPoint x: 947, endPoint y: 178, distance: 116.7
click at [947, 178] on div "14 08 11 33 05 13 2 2" at bounding box center [725, 275] width 1451 height 399
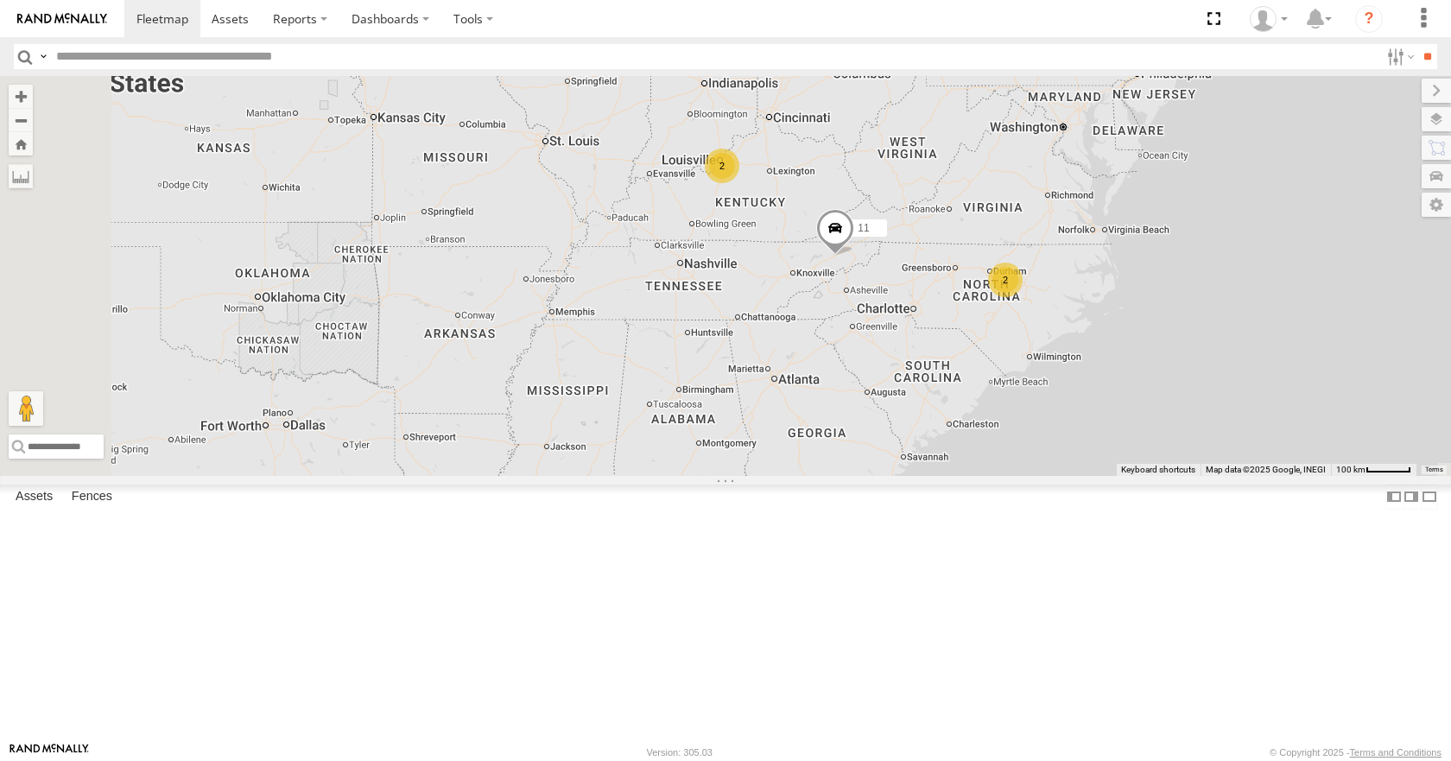
drag, startPoint x: 872, startPoint y: 462, endPoint x: 1154, endPoint y: 288, distance: 330.7
click at [1154, 288] on div "14 33 08 05 11 13 2 2" at bounding box center [725, 275] width 1451 height 399
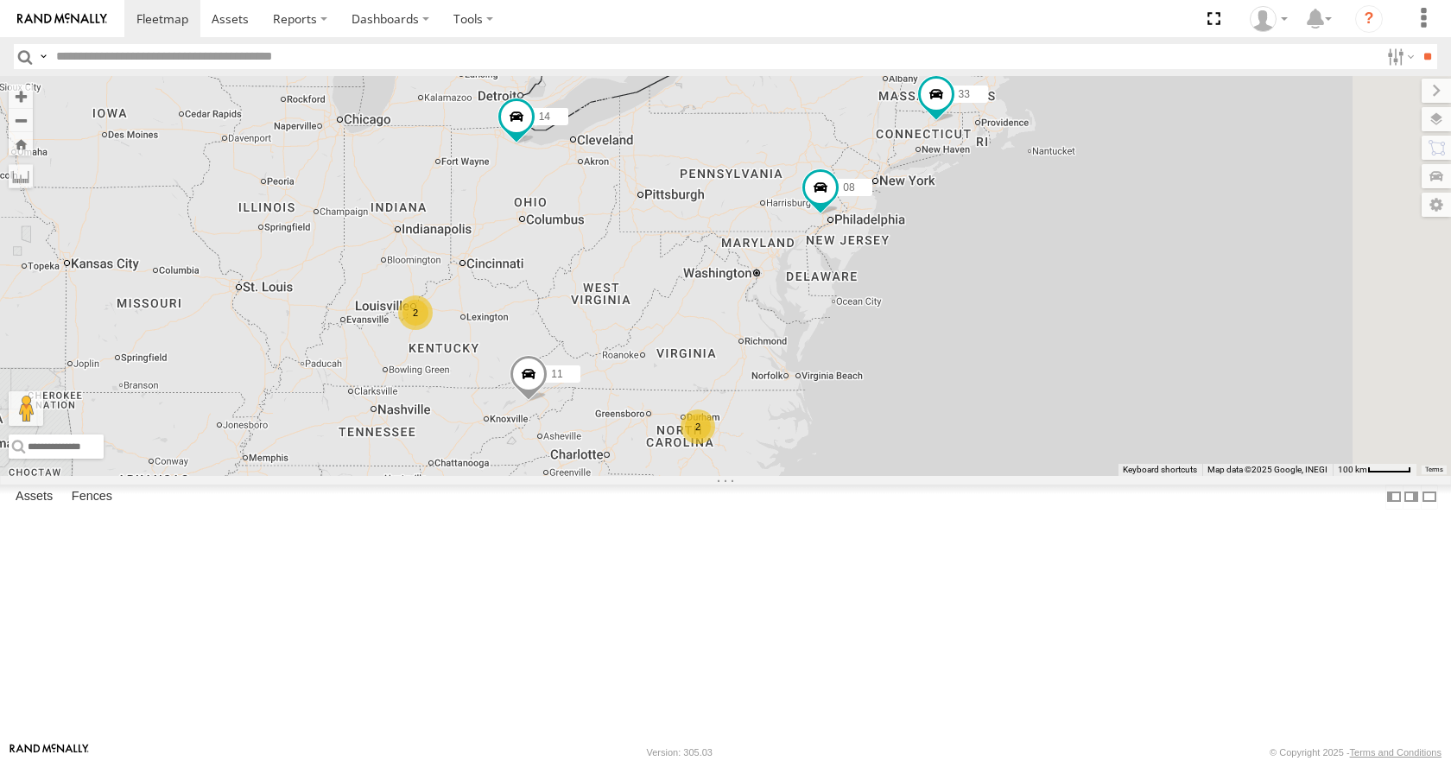
drag, startPoint x: 845, startPoint y: 393, endPoint x: 537, endPoint y: 541, distance: 342.2
click at [537, 475] on div "14 08 11 33 2 2" at bounding box center [725, 275] width 1451 height 399
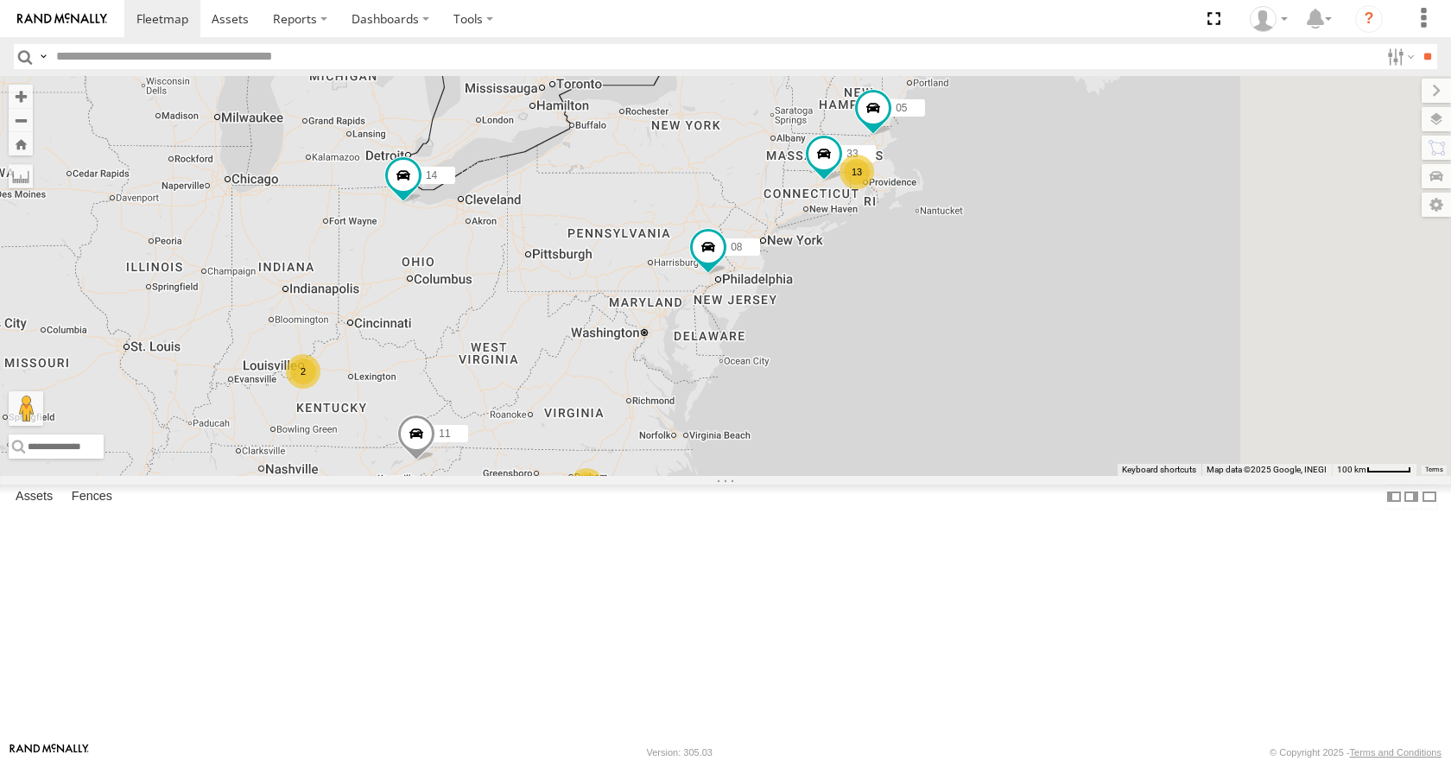
drag, startPoint x: 938, startPoint y: 259, endPoint x: 799, endPoint y: 296, distance: 143.9
click at [799, 296] on div "13 14 33 08 05 2 11 2" at bounding box center [725, 275] width 1451 height 399
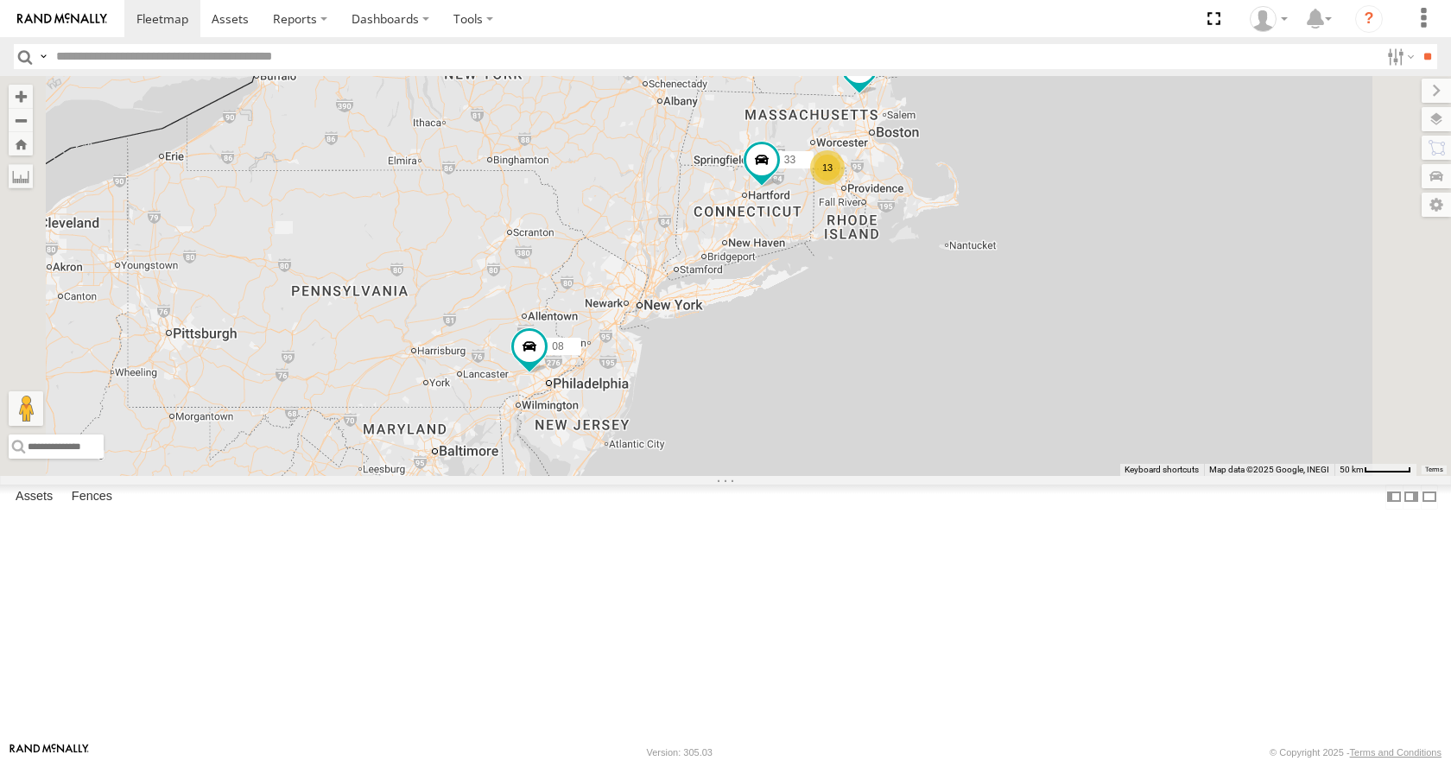
drag, startPoint x: 967, startPoint y: 284, endPoint x: 839, endPoint y: 377, distance: 158.2
click at [839, 377] on div "14 33 08 05 11 13" at bounding box center [725, 275] width 1451 height 399
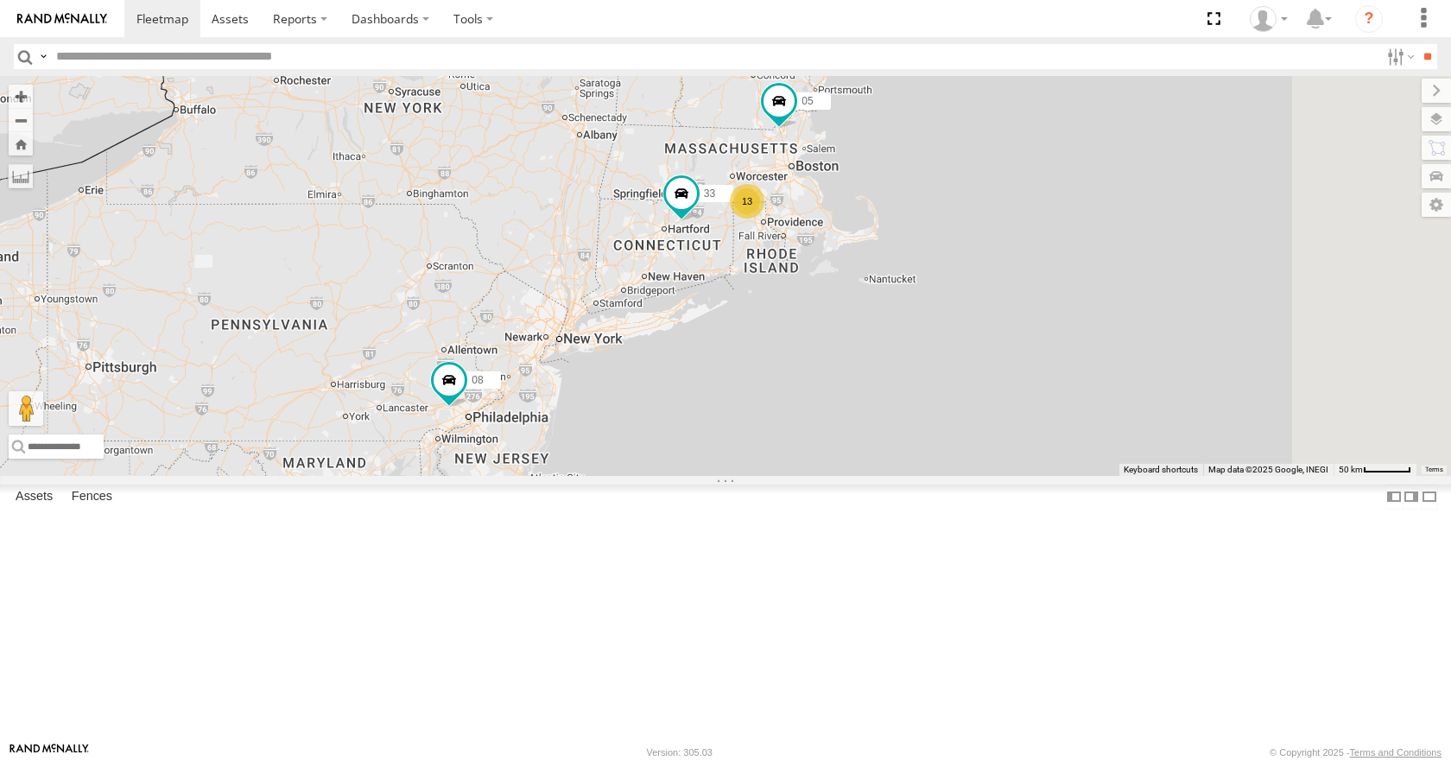
drag, startPoint x: 888, startPoint y: 349, endPoint x: 793, endPoint y: 391, distance: 104.0
click at [793, 391] on div "14 33 08 05 11 13" at bounding box center [725, 275] width 1451 height 399
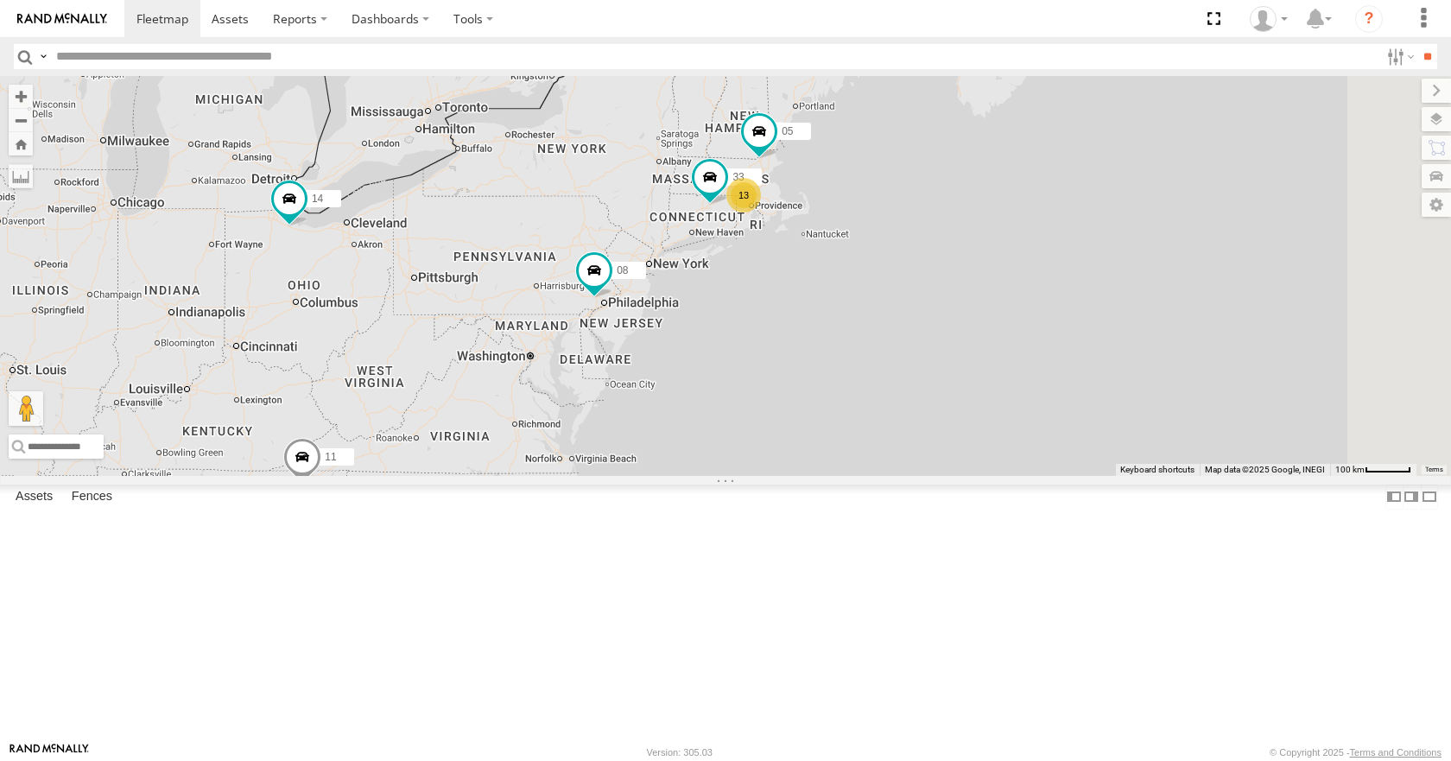
drag, startPoint x: 787, startPoint y: 353, endPoint x: 833, endPoint y: 325, distance: 54.6
click at [833, 325] on div "14 08 11 13 33 05 2" at bounding box center [725, 275] width 1451 height 399
